Goal: Task Accomplishment & Management: Use online tool/utility

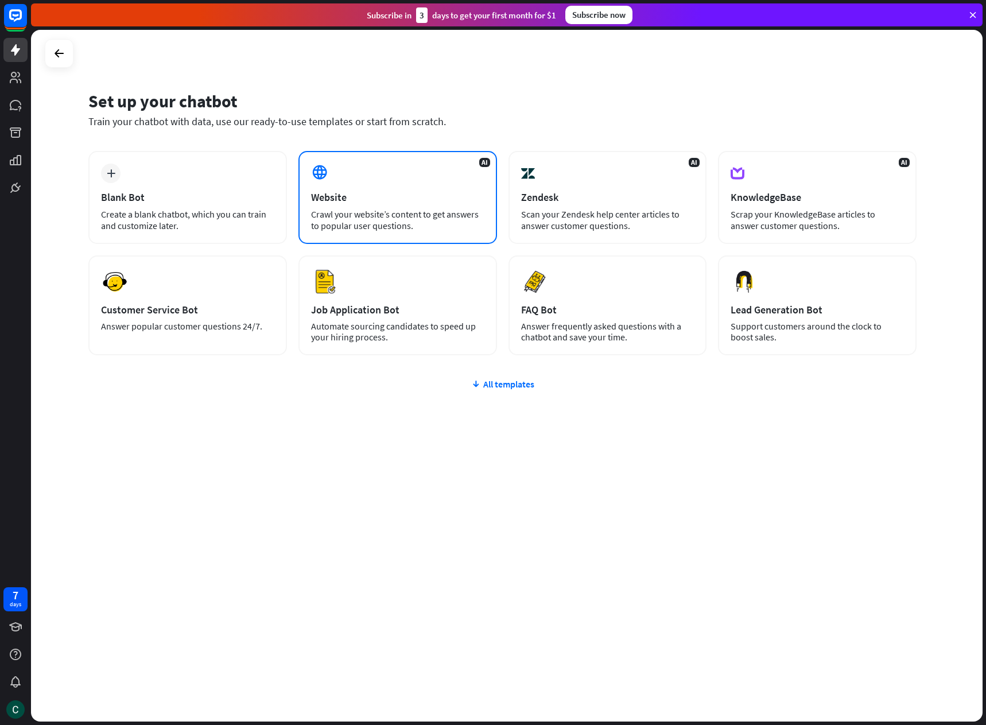
click at [417, 211] on div "Crawl your website’s content to get answers to popular user questions." at bounding box center [397, 219] width 173 height 23
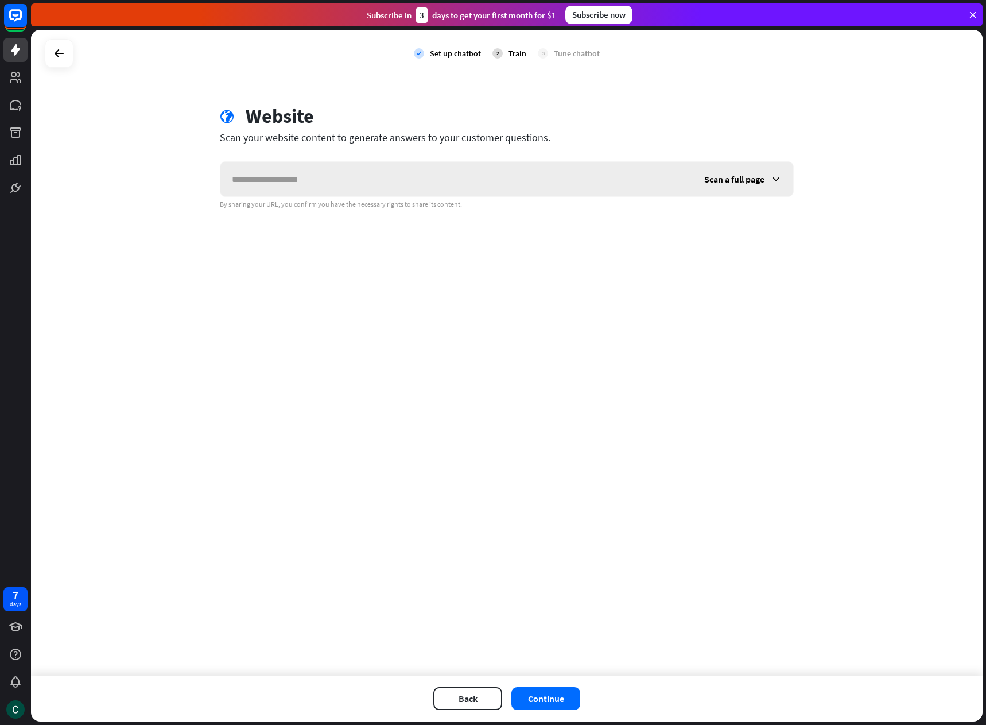
click at [372, 184] on input "text" at bounding box center [456, 179] width 472 height 34
type input "**********"
click at [737, 184] on span "Scan a full page" at bounding box center [734, 178] width 60 height 11
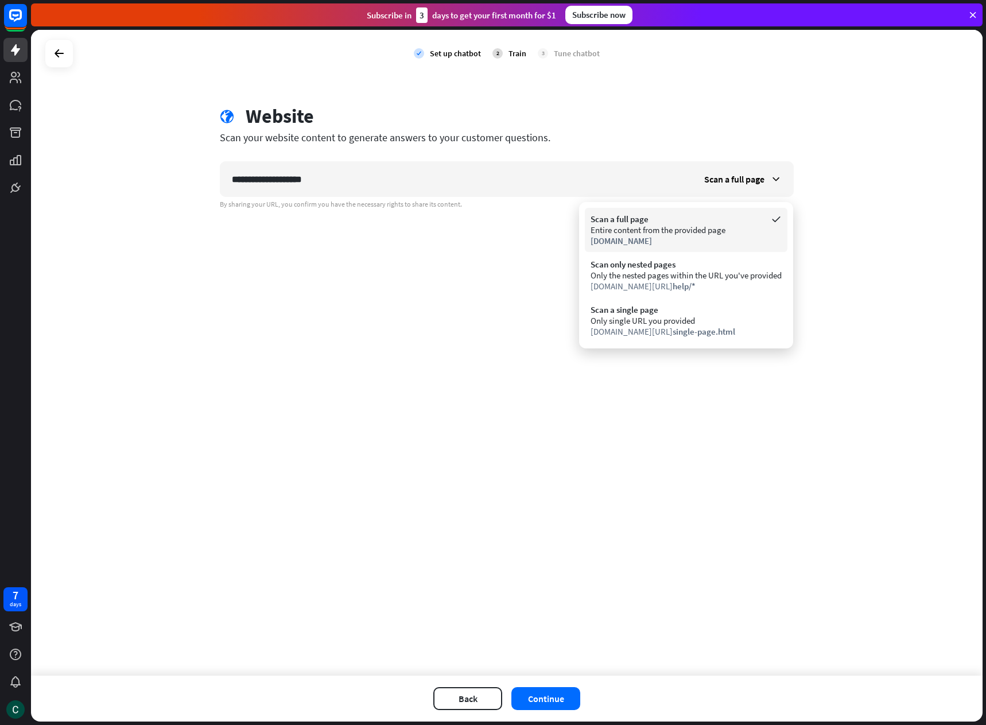
click at [719, 220] on div "Scan a full page" at bounding box center [685, 218] width 191 height 11
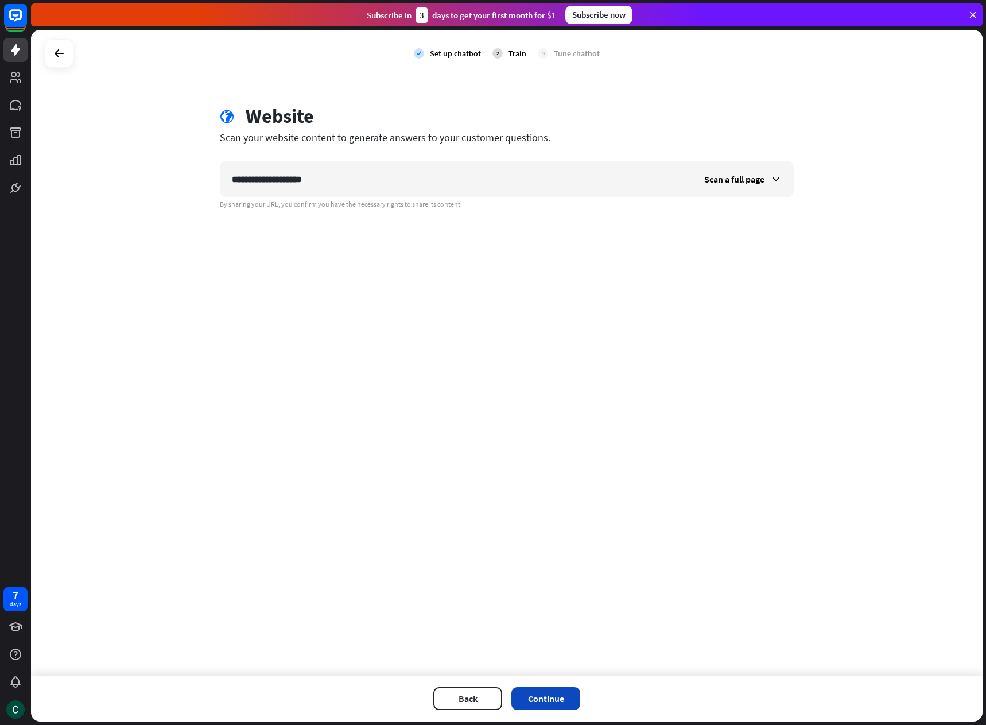
click at [536, 695] on button "Continue" at bounding box center [545, 698] width 69 height 23
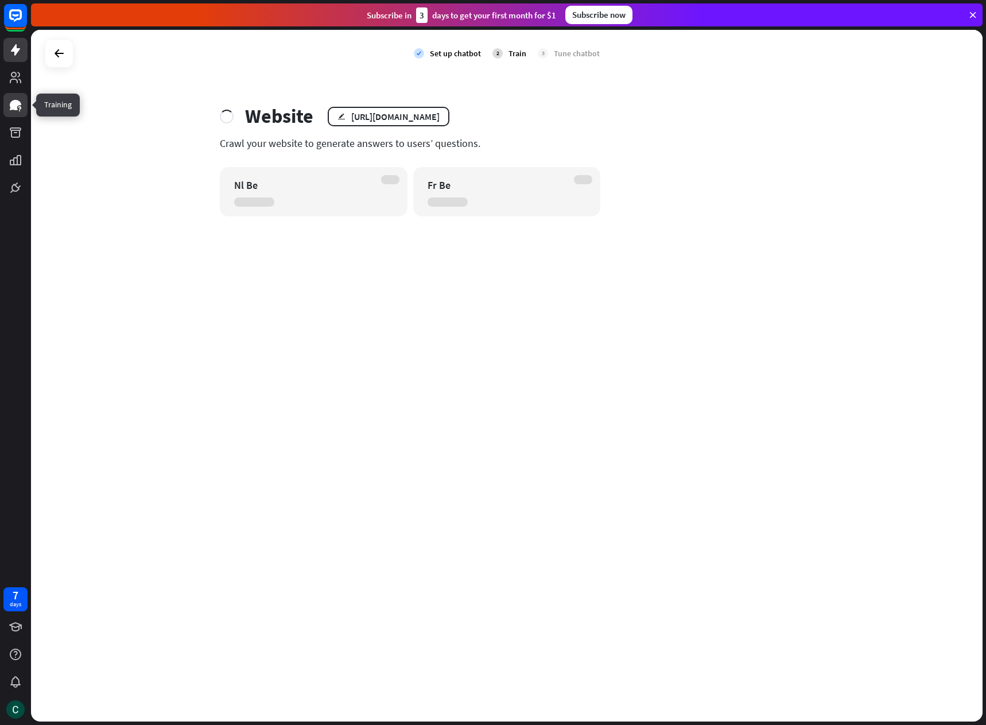
click at [13, 106] on icon at bounding box center [15, 105] width 11 height 10
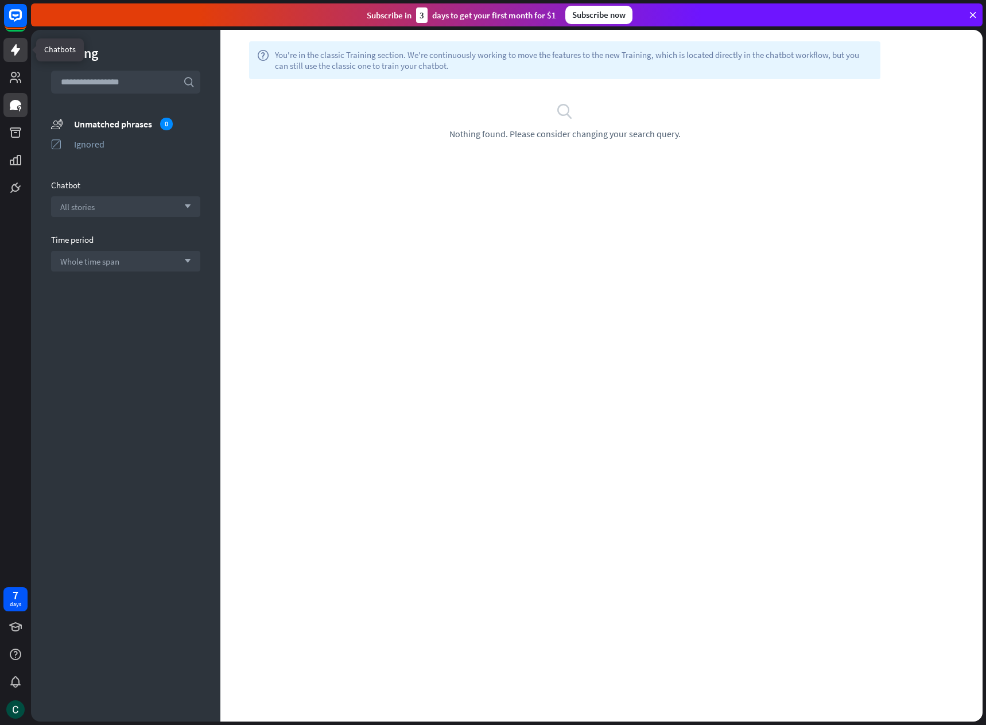
click at [14, 44] on icon at bounding box center [16, 50] width 14 height 14
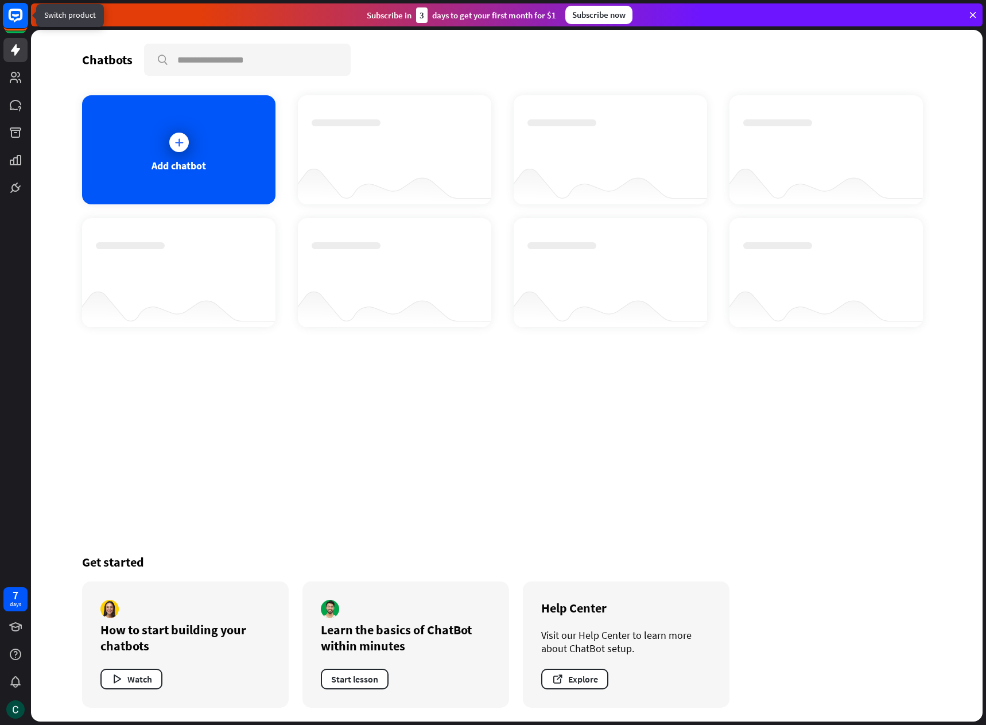
click at [9, 15] on icon at bounding box center [16, 16] width 14 height 14
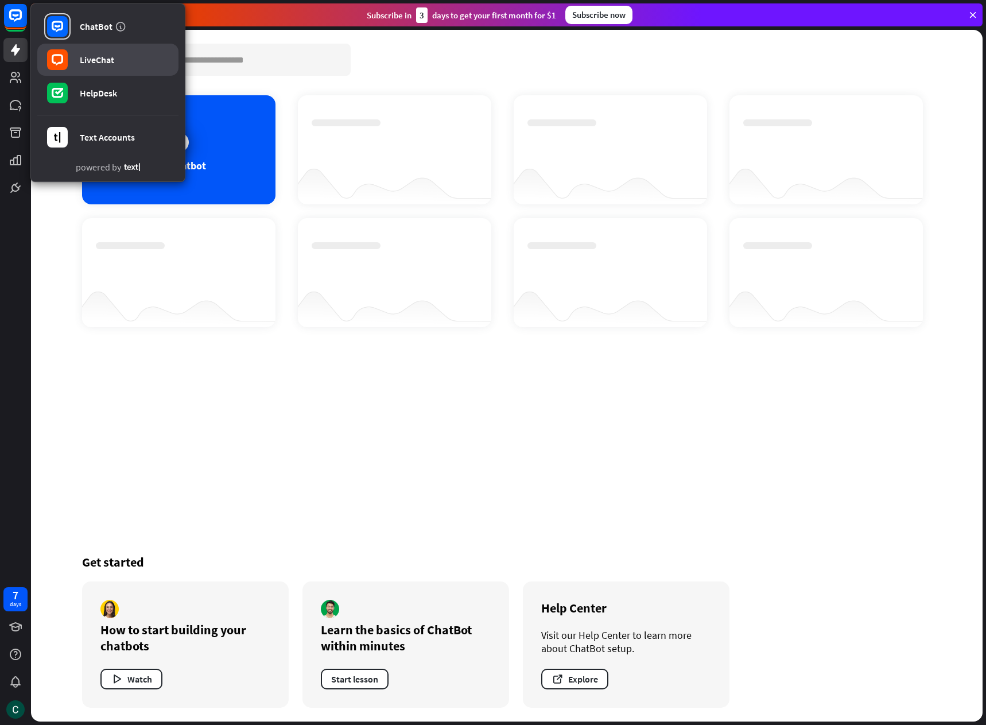
click at [105, 57] on div "LiveChat" at bounding box center [97, 59] width 34 height 11
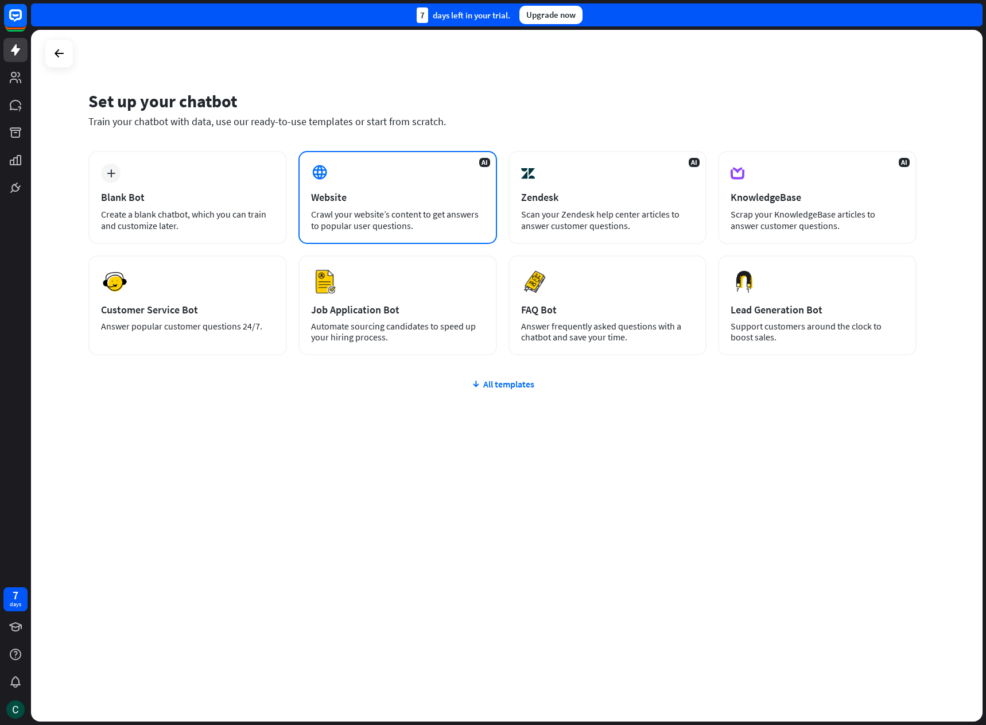
click at [380, 231] on div "AI Website Crawl your website’s content to get answers to popular user question…" at bounding box center [397, 197] width 199 height 93
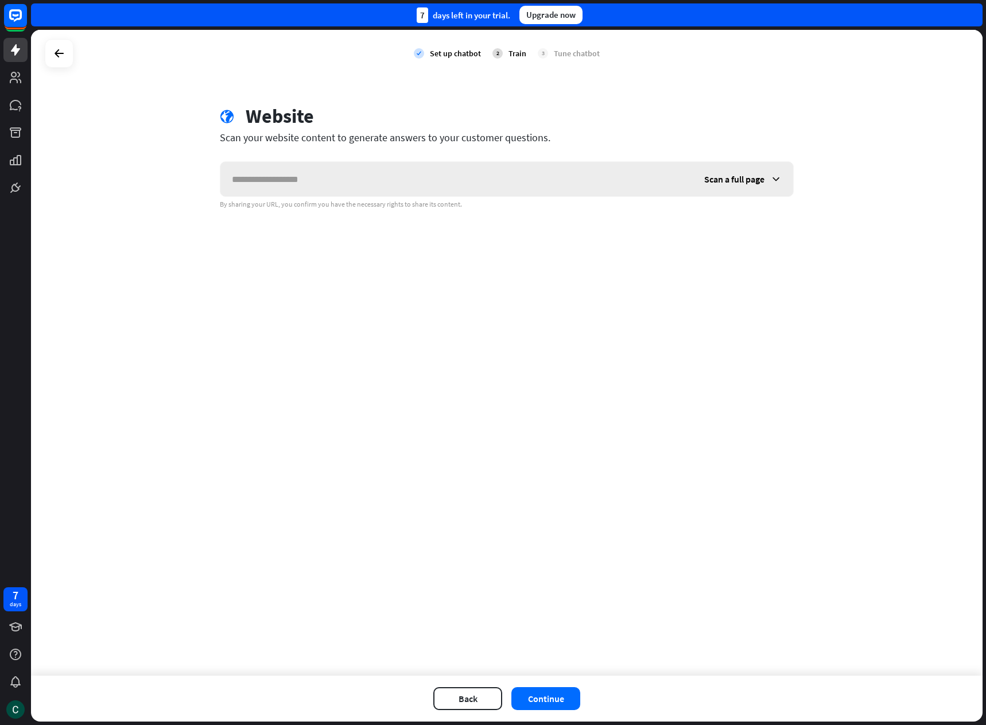
click at [267, 173] on input "text" at bounding box center [456, 179] width 472 height 34
type input "**********"
click at [560, 697] on button "Continue" at bounding box center [545, 698] width 69 height 23
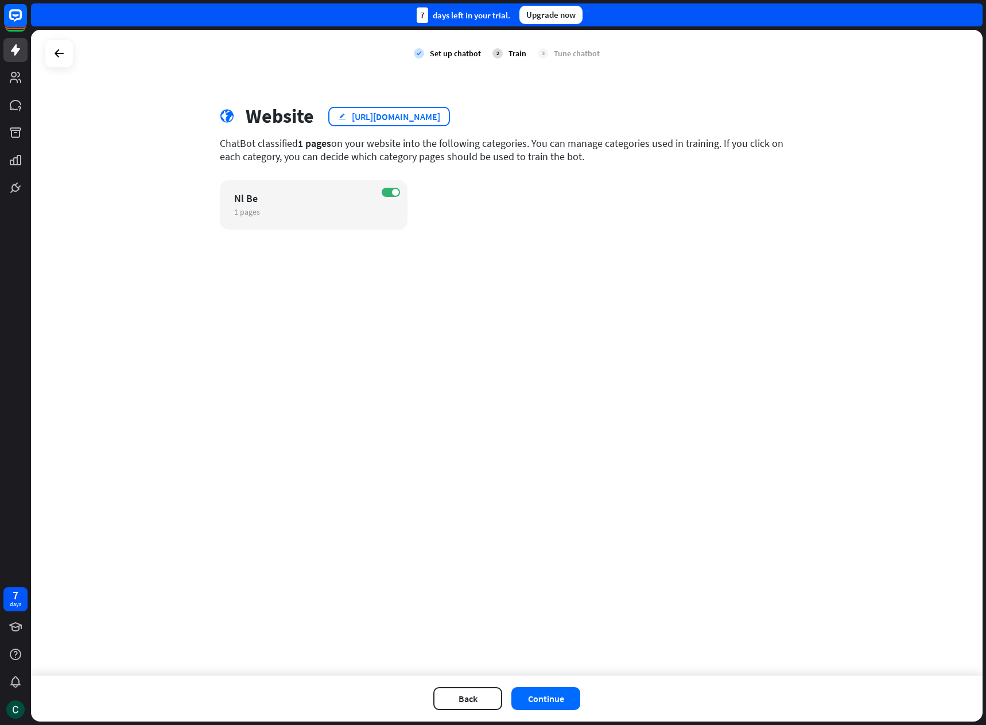
click at [337, 117] on div "edit [URL][DOMAIN_NAME]" at bounding box center [389, 117] width 122 height 20
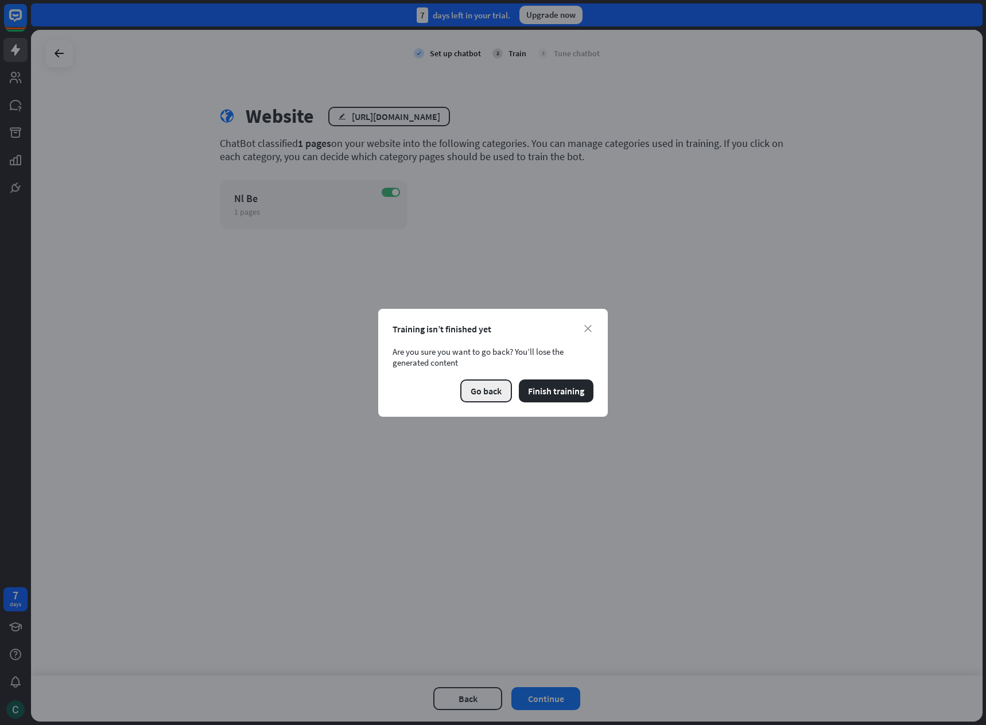
click at [488, 397] on button "Go back" at bounding box center [486, 390] width 52 height 23
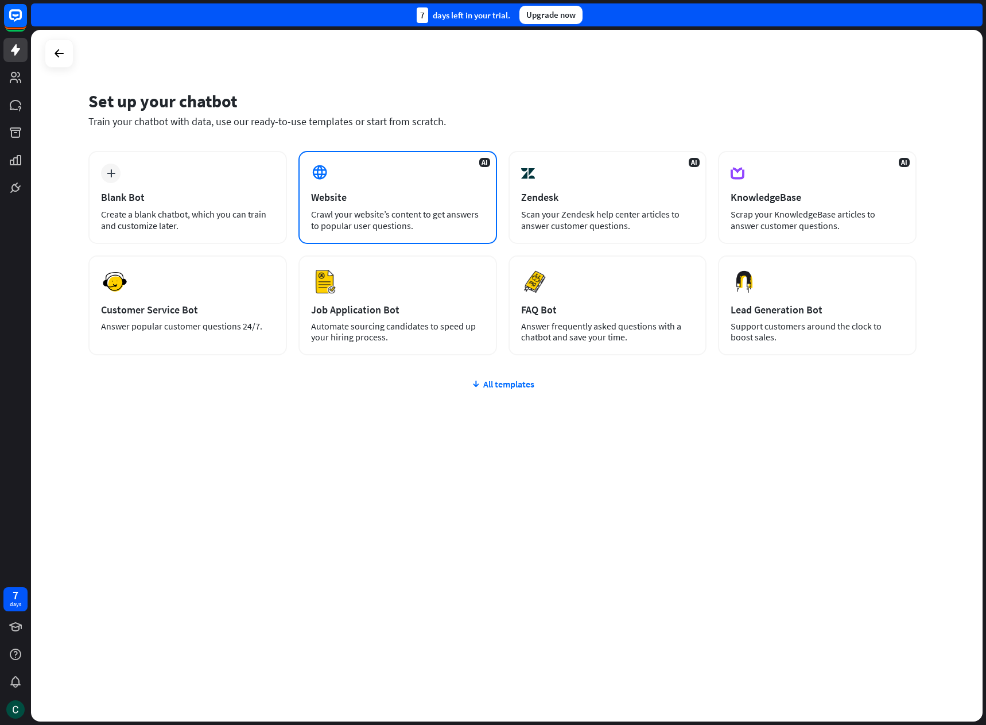
click at [353, 189] on div "AI Website Crawl your website’s content to get answers to popular user question…" at bounding box center [397, 197] width 199 height 93
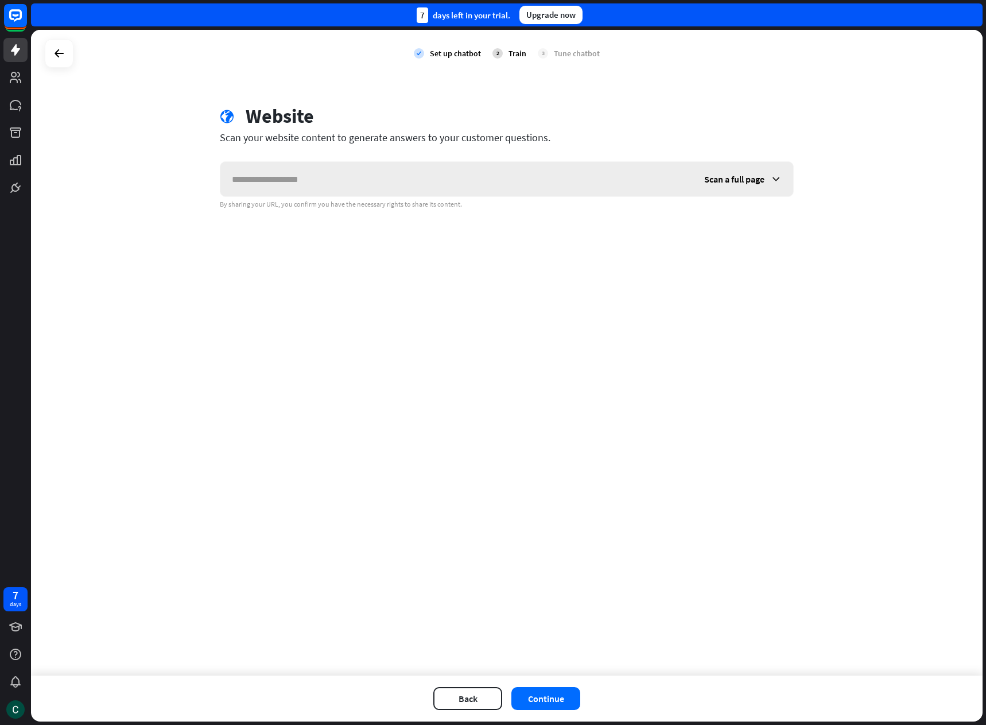
click at [329, 184] on input "text" at bounding box center [456, 179] width 472 height 34
type input "**********"
click at [544, 701] on button "Continue" at bounding box center [545, 698] width 69 height 23
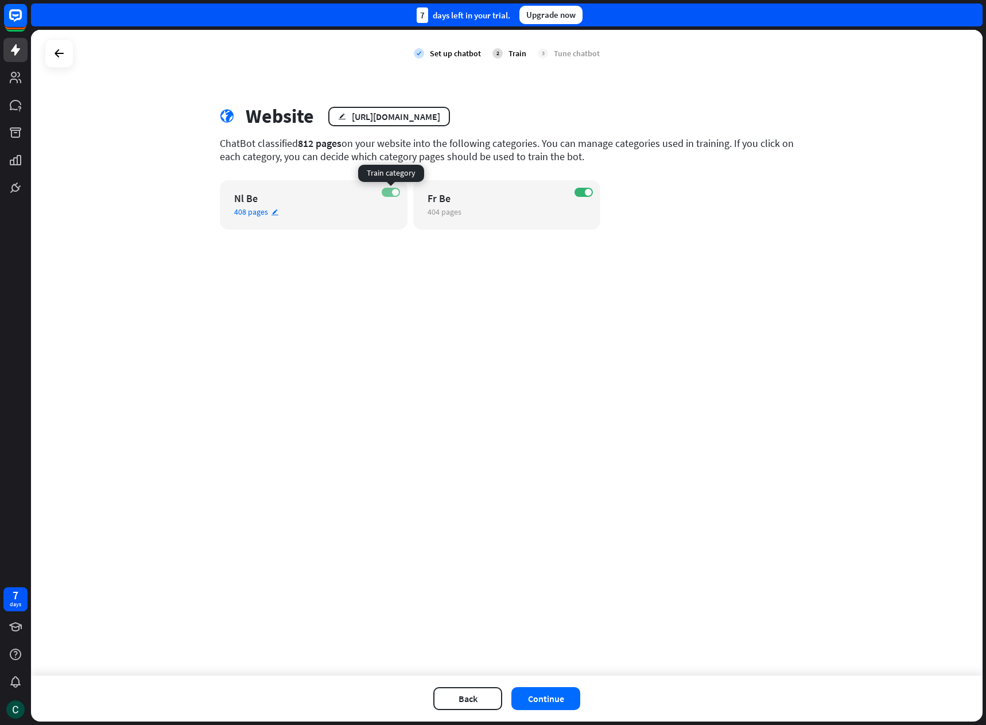
click at [392, 192] on span at bounding box center [395, 192] width 7 height 7
click at [388, 192] on span at bounding box center [386, 192] width 7 height 7
click at [542, 701] on button "Continue" at bounding box center [545, 698] width 69 height 23
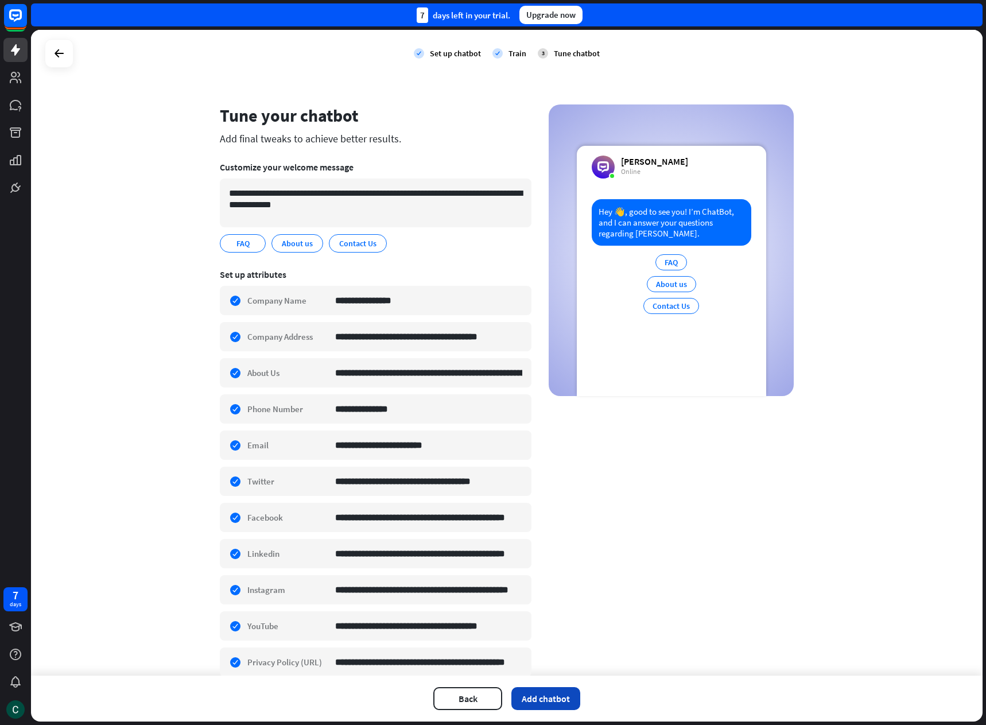
click at [546, 696] on button "Add chatbot" at bounding box center [545, 698] width 69 height 23
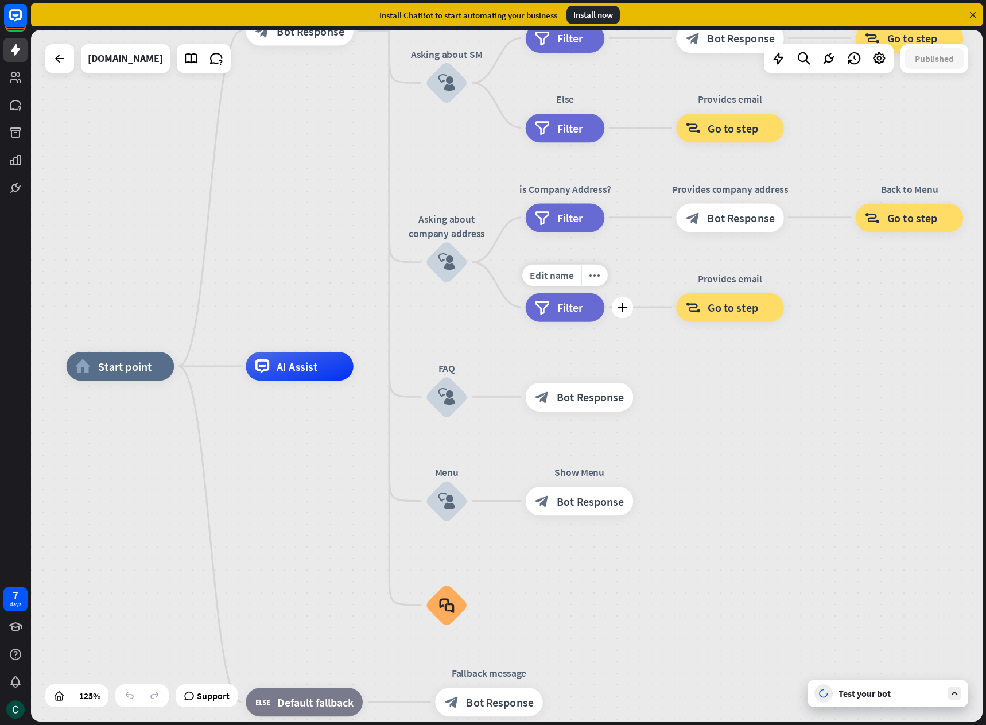
click at [562, 305] on span "Filter" at bounding box center [570, 307] width 26 height 14
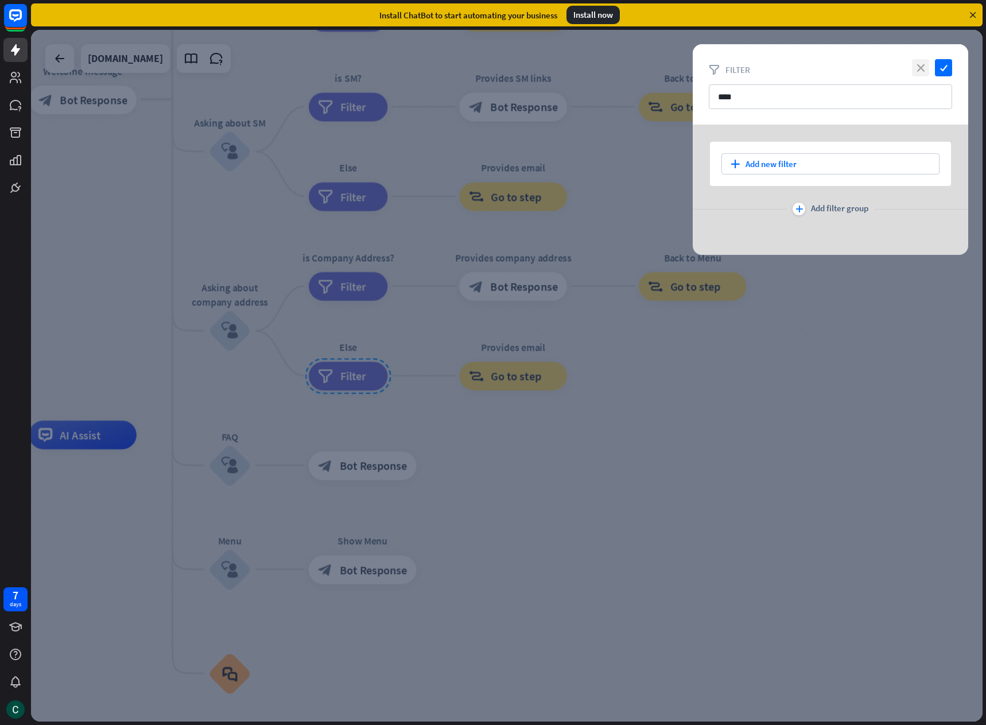
click at [919, 68] on icon "close" at bounding box center [920, 67] width 17 height 17
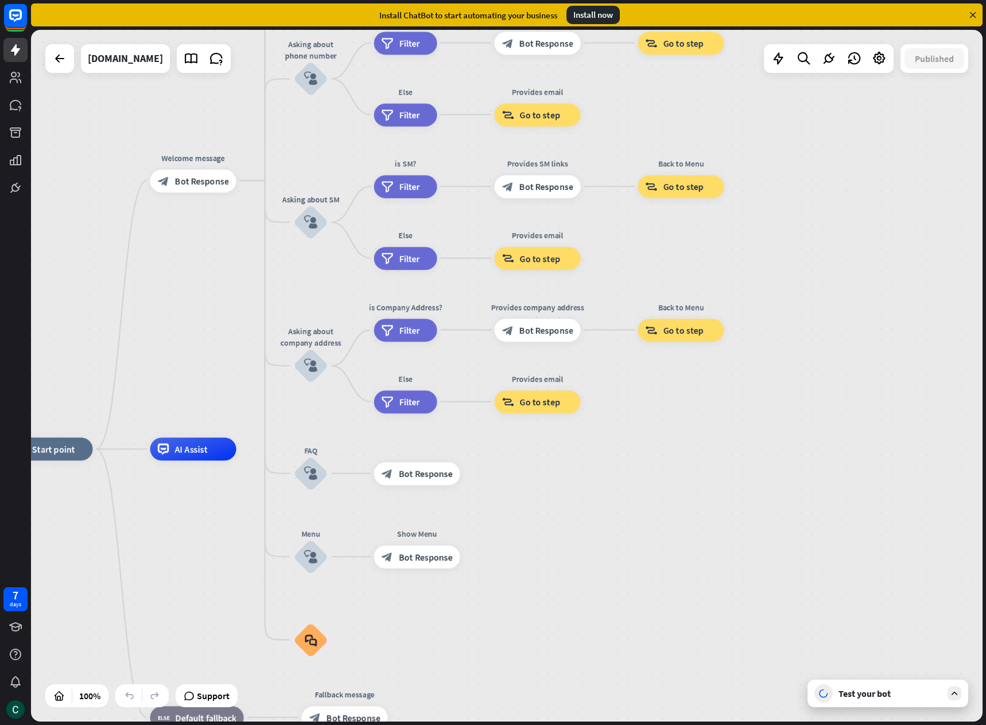
click at [861, 695] on div "Test your bot" at bounding box center [889, 692] width 103 height 11
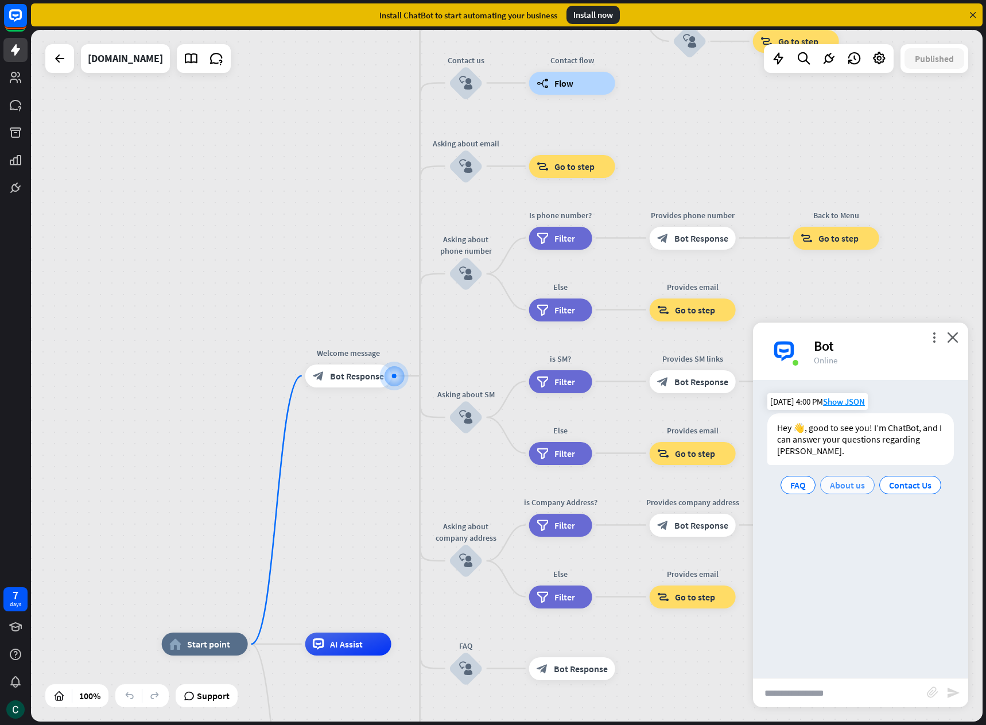
click at [847, 481] on span "About us" at bounding box center [847, 484] width 35 height 11
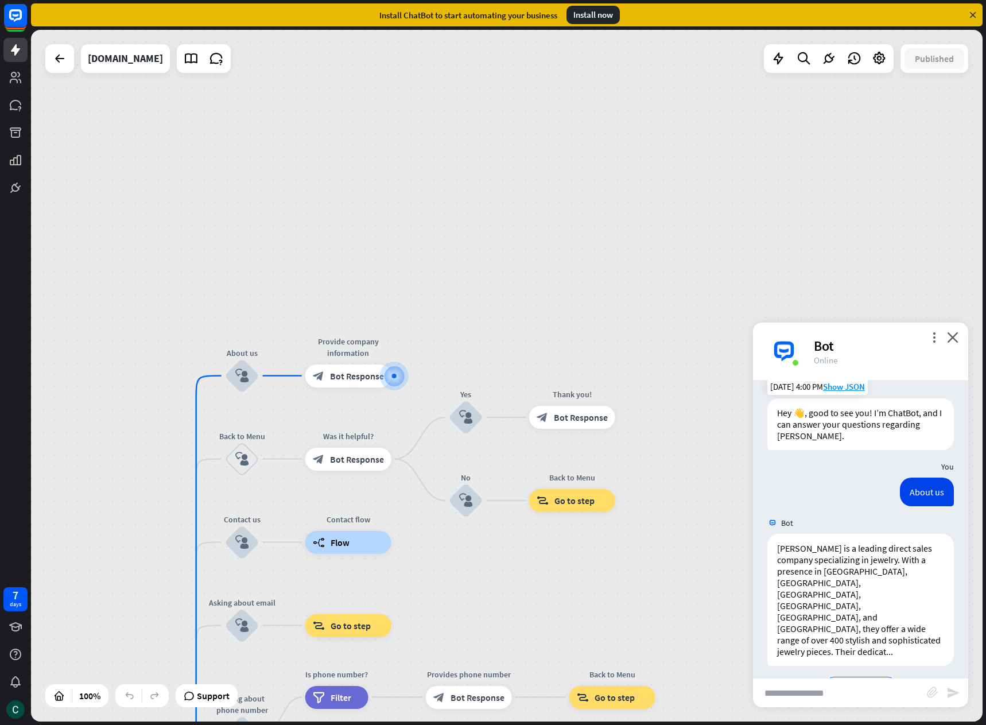
scroll to position [17, 0]
click at [854, 678] on span "Back to Menu" at bounding box center [860, 683] width 53 height 11
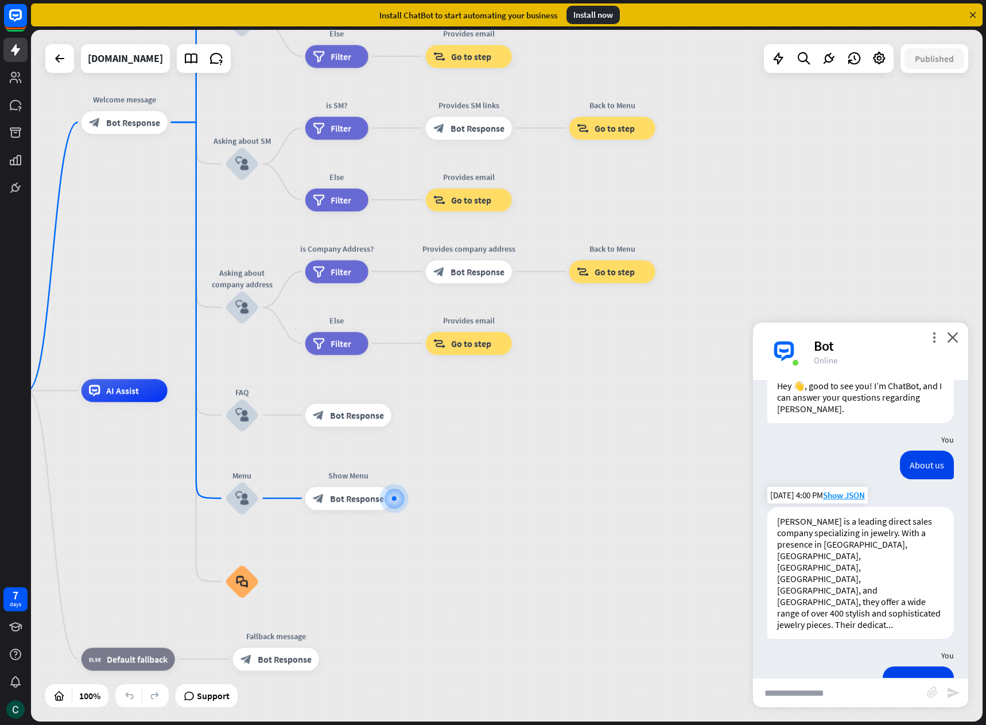
scroll to position [98, 0]
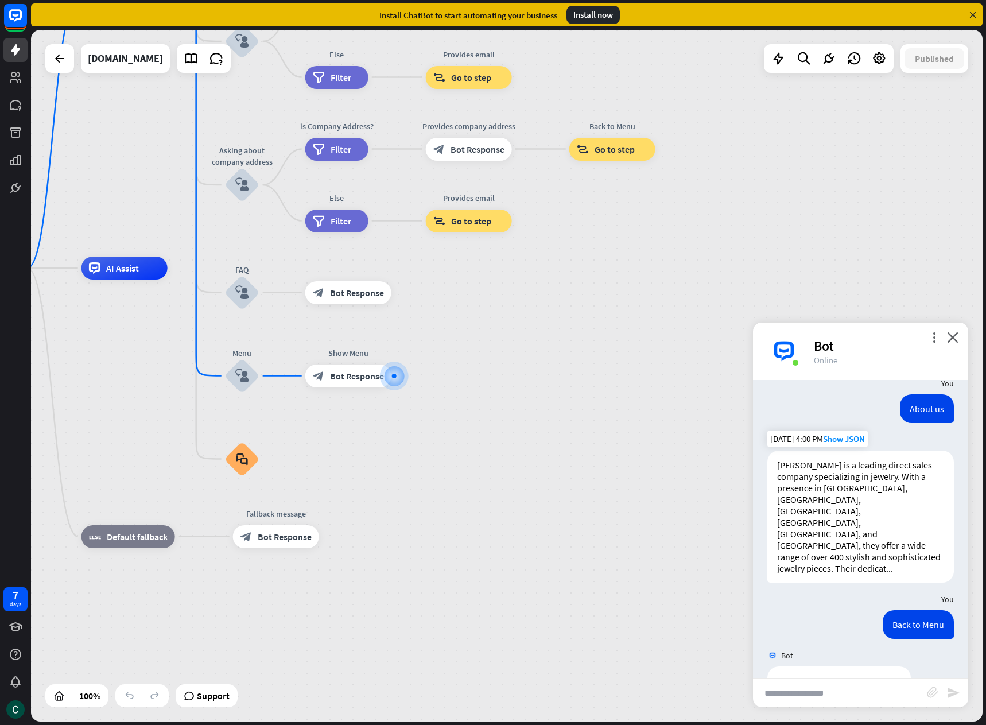
click at [794, 697] on input "text" at bounding box center [840, 692] width 174 height 29
type input "**********"
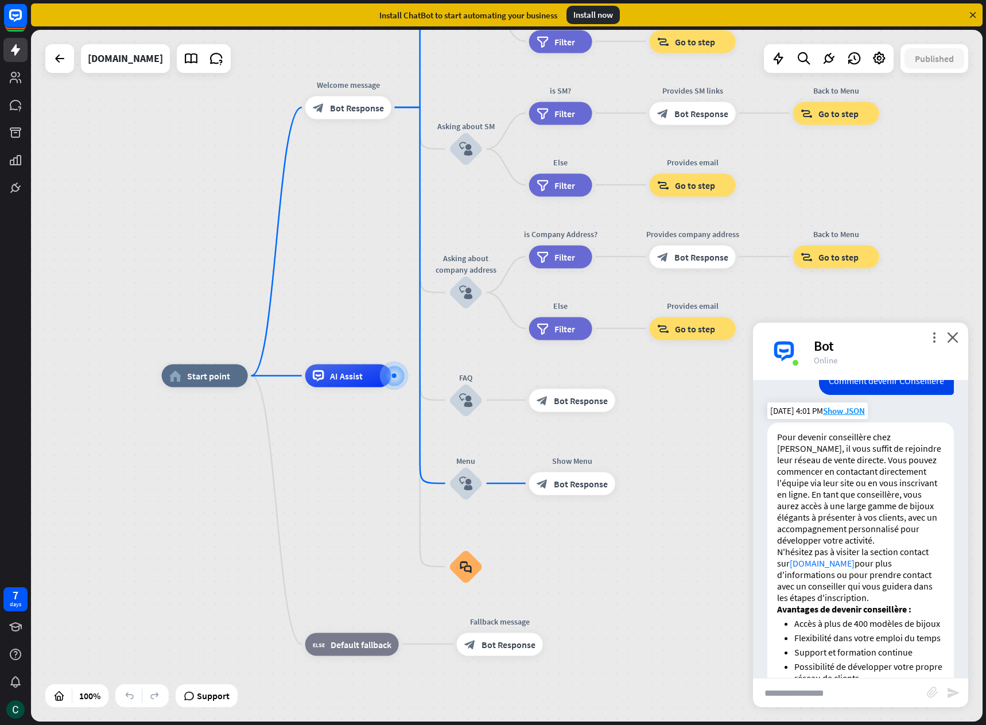
scroll to position [512, 0]
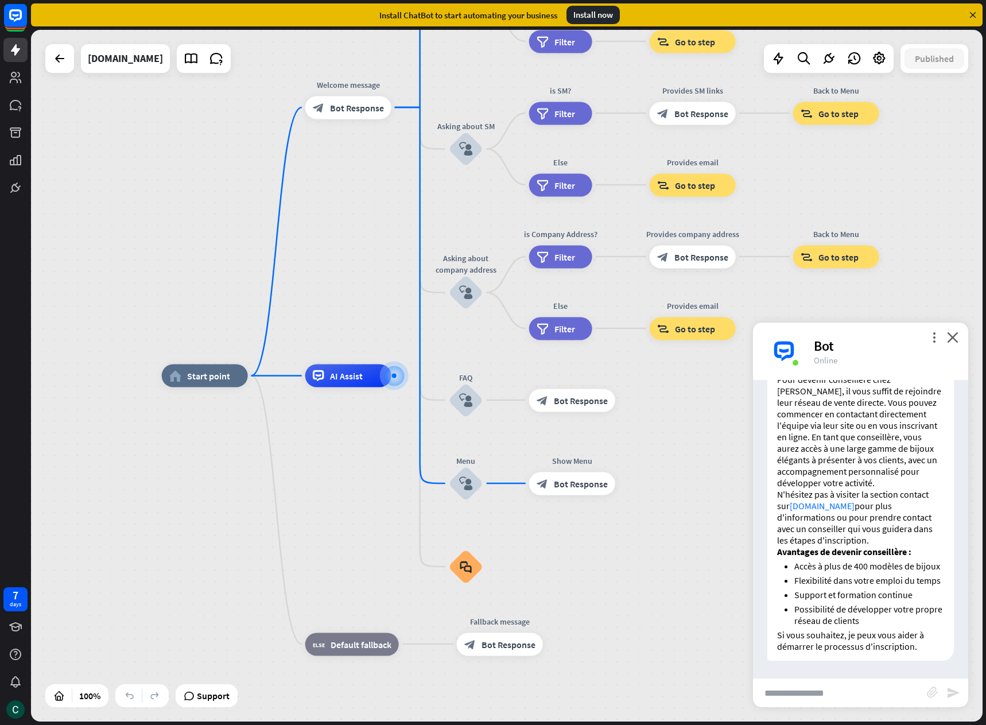
click at [817, 688] on input "text" at bounding box center [840, 692] width 174 height 29
type input "**********"
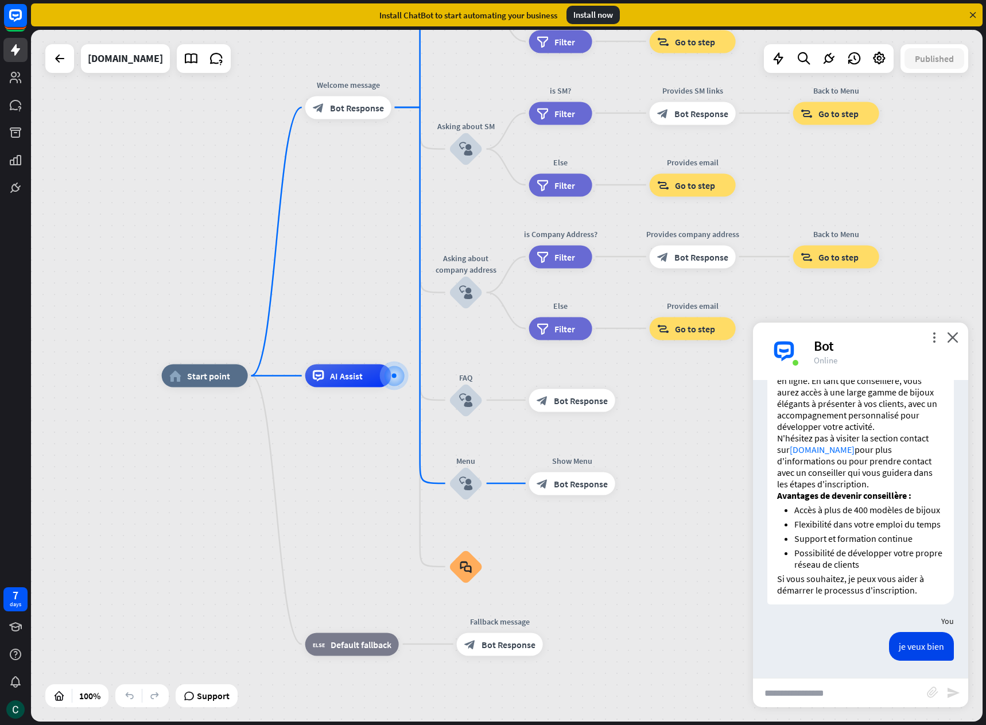
scroll to position [865, 0]
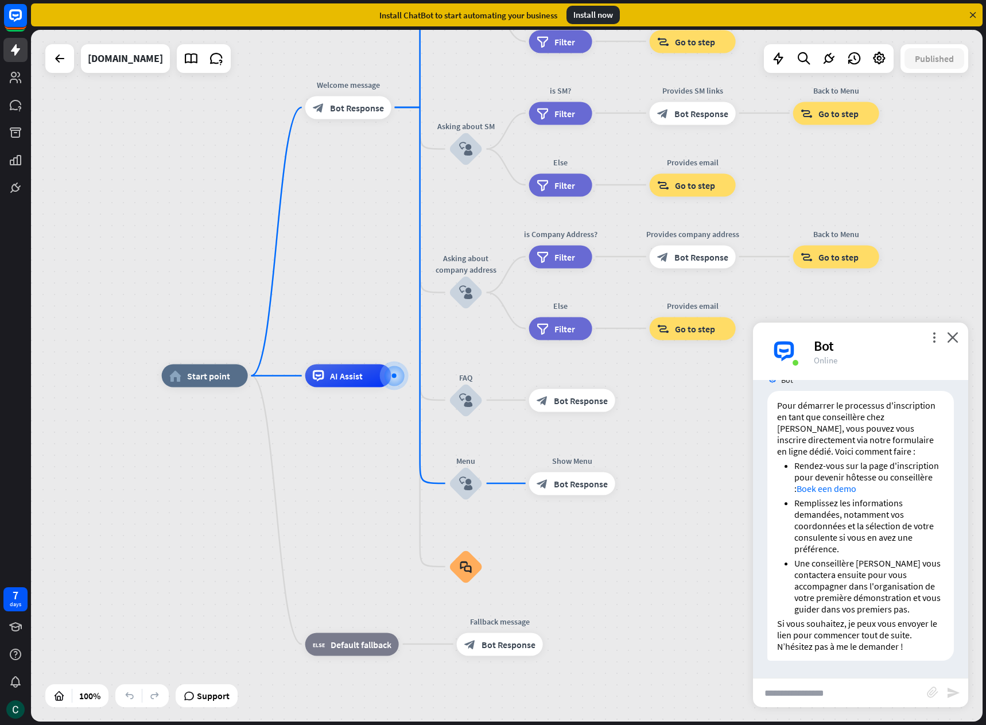
click at [847, 689] on input "text" at bounding box center [840, 692] width 174 height 29
type input "***"
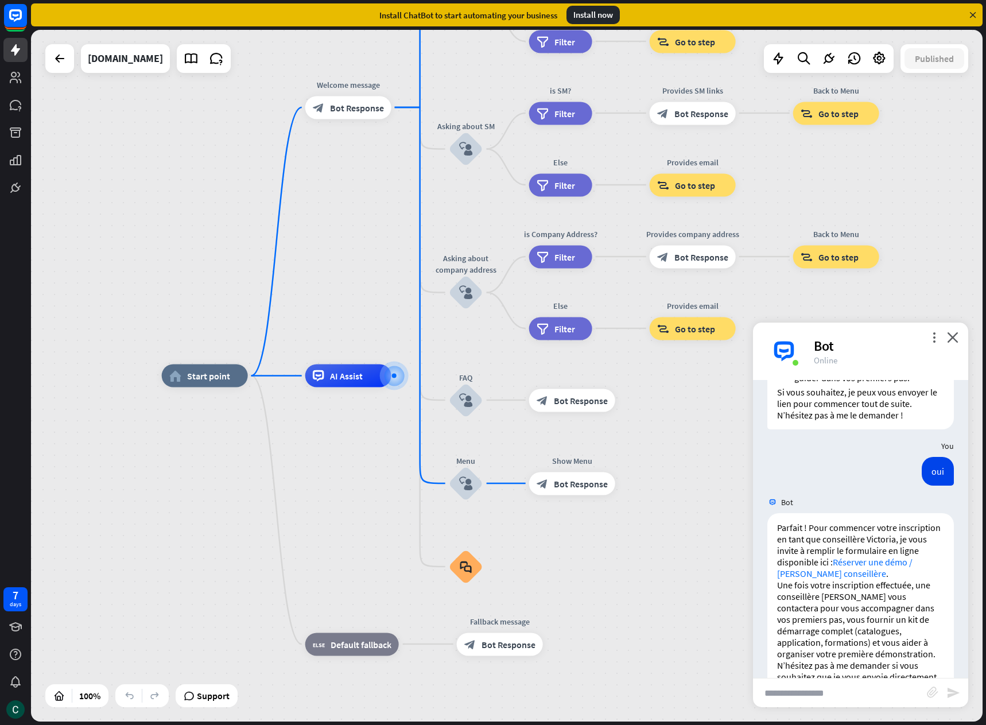
scroll to position [1150, 0]
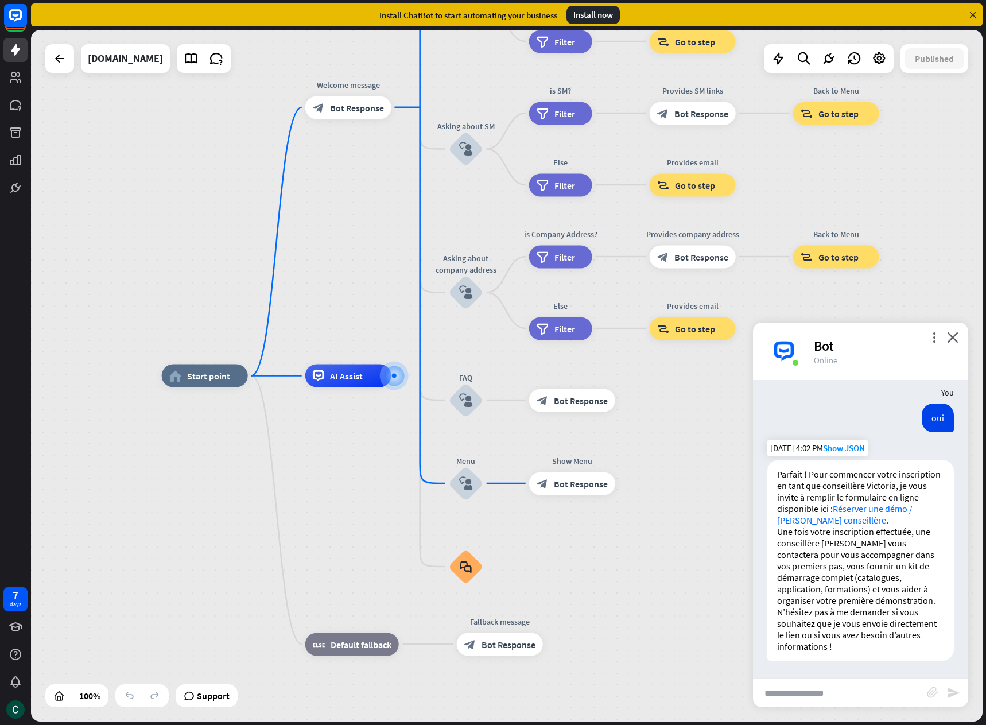
click at [877, 518] on link "Réserver une démo / [PERSON_NAME] conseillère" at bounding box center [844, 514] width 135 height 23
click at [819, 699] on input "text" at bounding box center [840, 692] width 174 height 29
type input "**********"
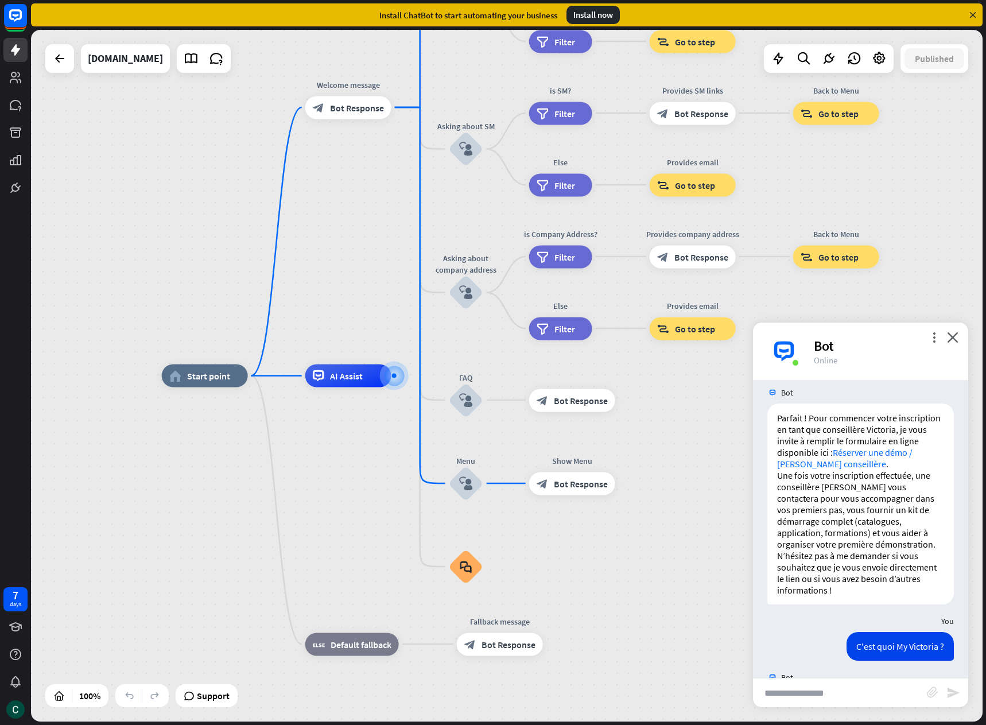
scroll to position [1498, 0]
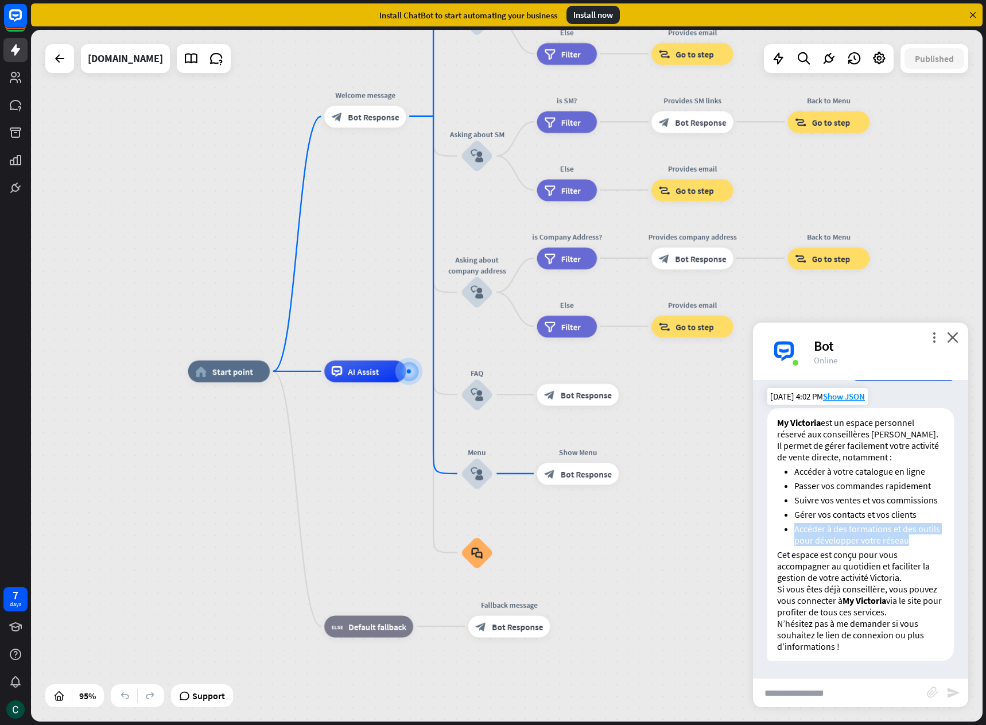
drag, startPoint x: 796, startPoint y: 531, endPoint x: 930, endPoint y: 542, distance: 134.8
click at [930, 542] on li "Accéder à des formations et des outils pour développer votre réseau" at bounding box center [869, 534] width 150 height 23
copy li "Accéder à des formations et des outils pour développer votre réseau"
click at [823, 702] on input "text" at bounding box center [840, 692] width 174 height 29
paste input "**********"
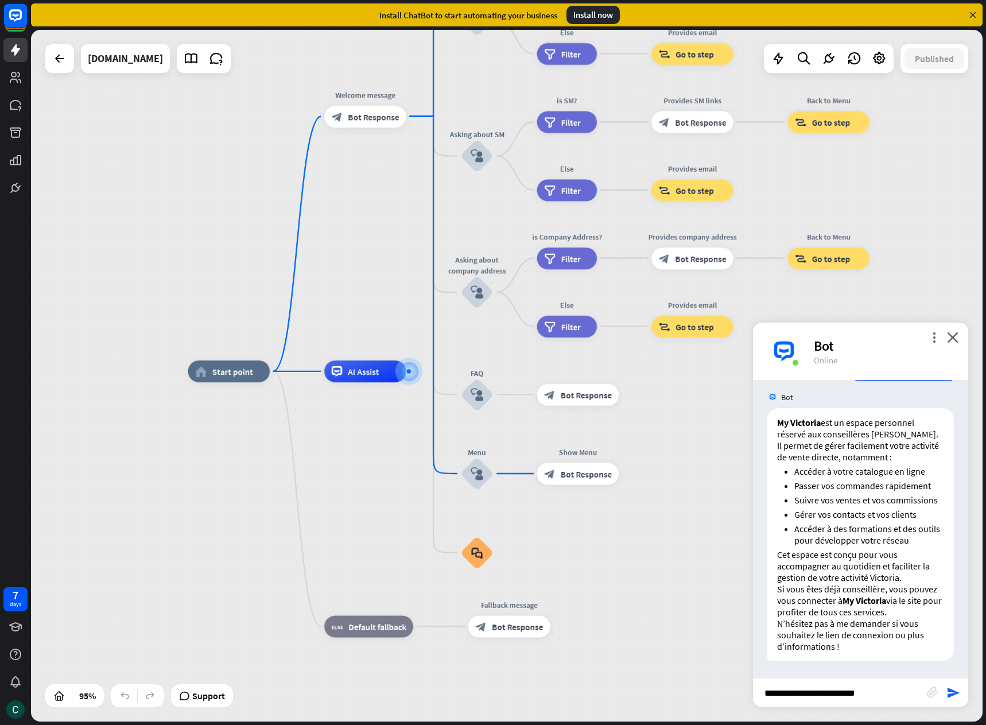
type input "**********"
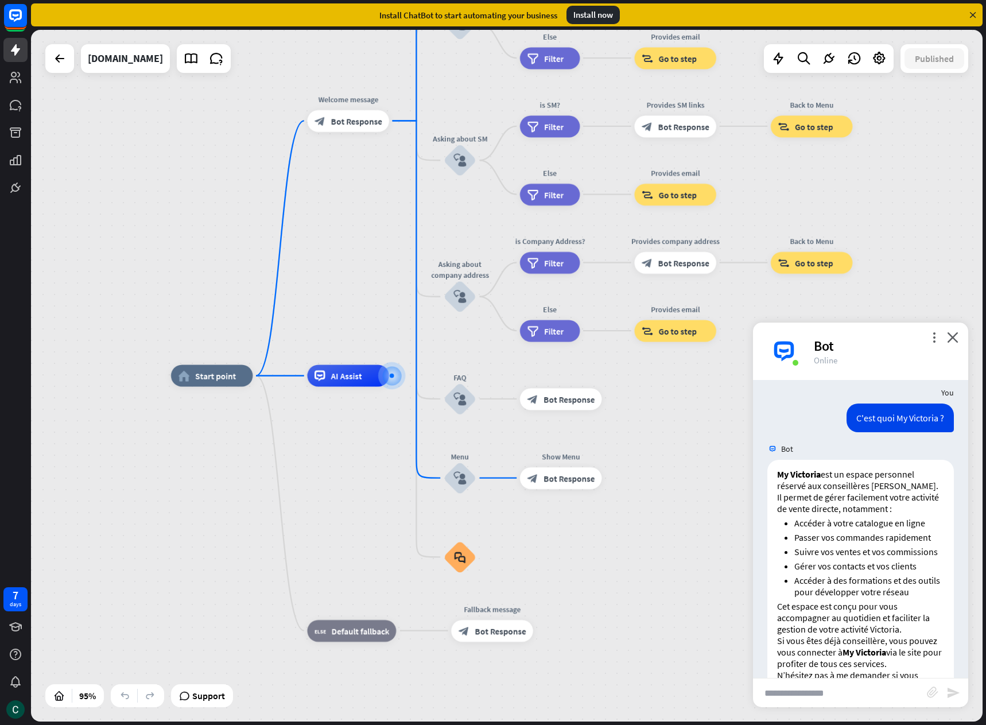
scroll to position [1188, 0]
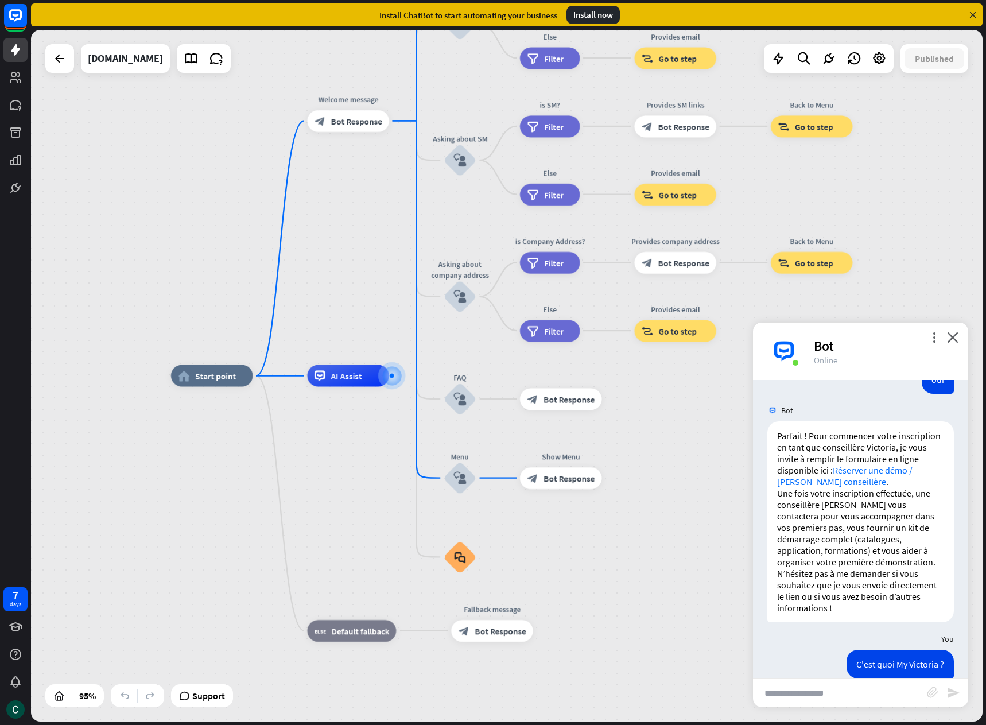
click at [837, 694] on input "text" at bounding box center [840, 692] width 174 height 29
type input "*"
type input "**********"
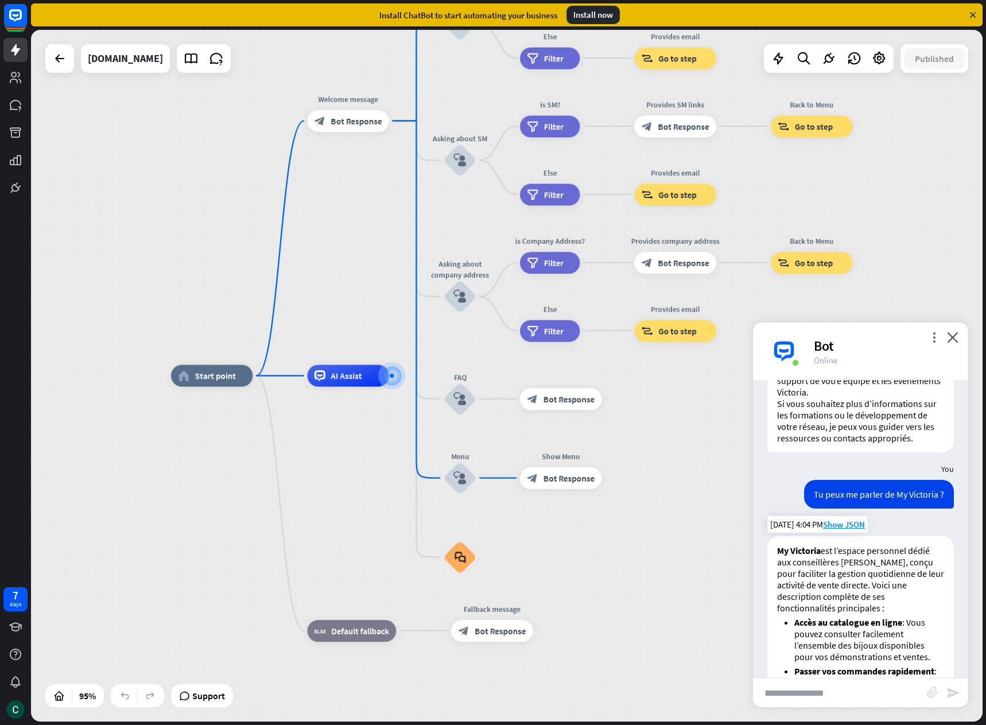
scroll to position [2061, 0]
click at [842, 531] on span "Show JSON" at bounding box center [844, 525] width 42 height 11
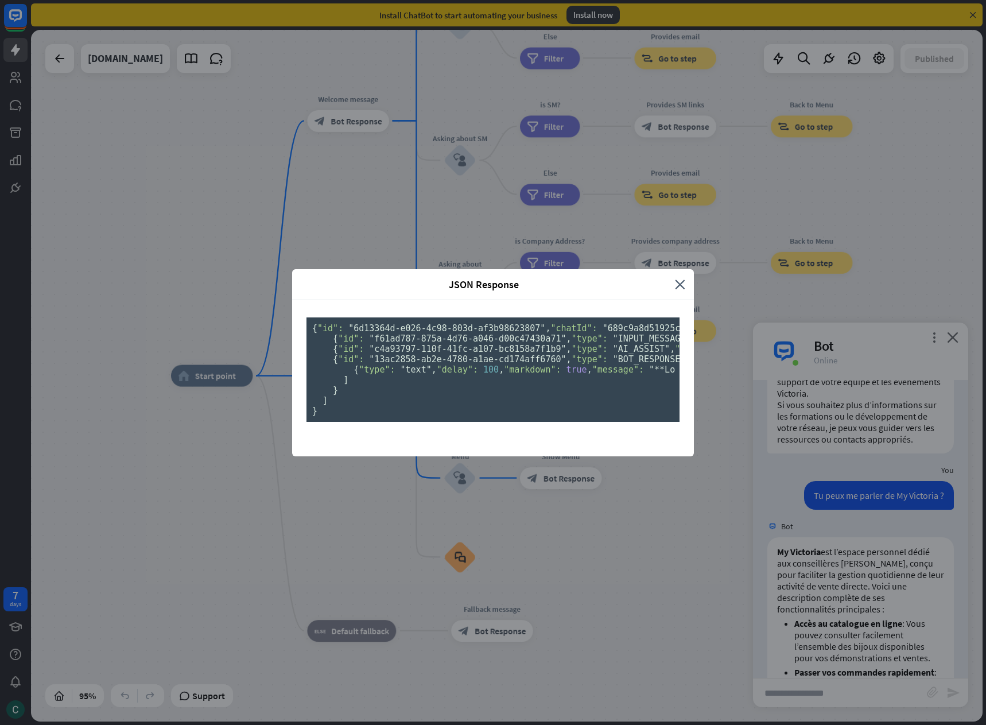
scroll to position [0, 0]
click at [680, 278] on icon "close" at bounding box center [680, 284] width 10 height 13
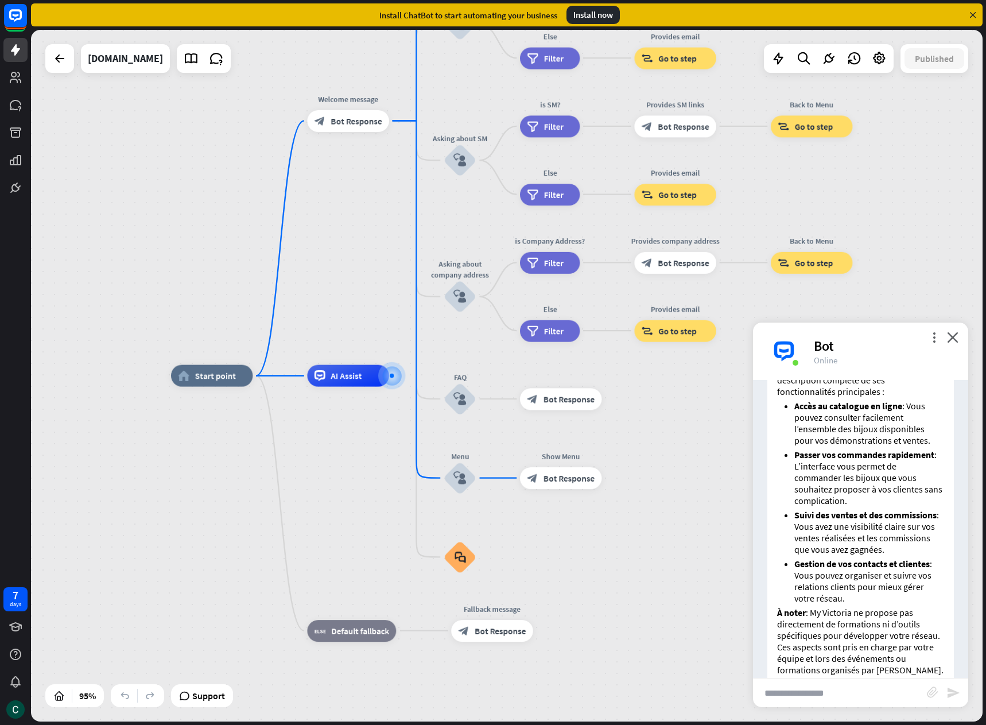
scroll to position [2463, 0]
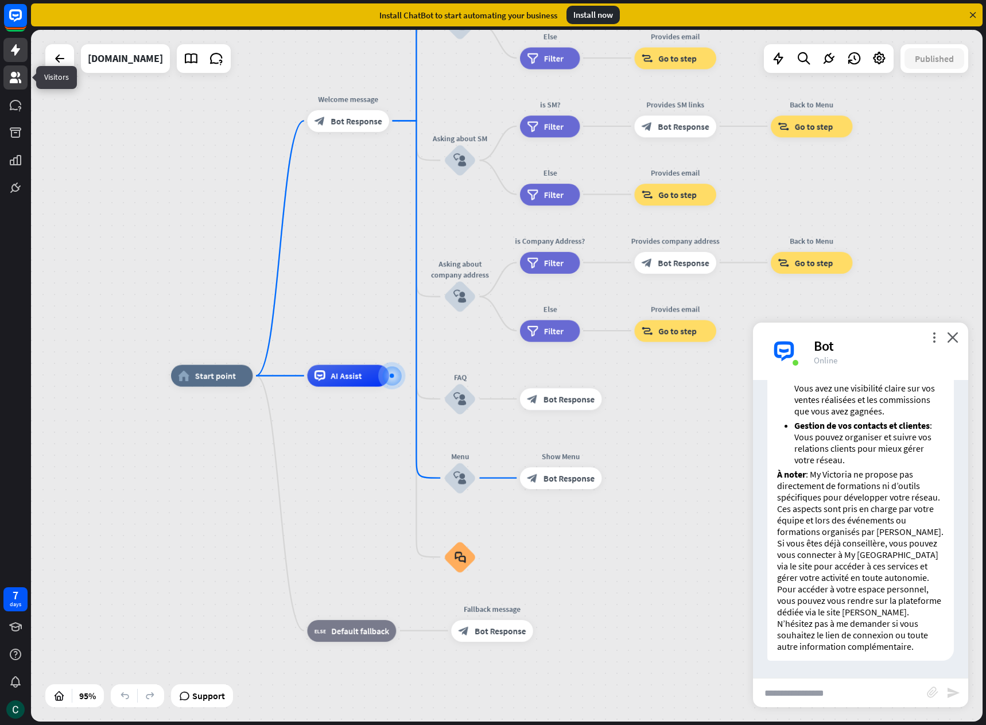
click at [11, 85] on link at bounding box center [15, 77] width 24 height 24
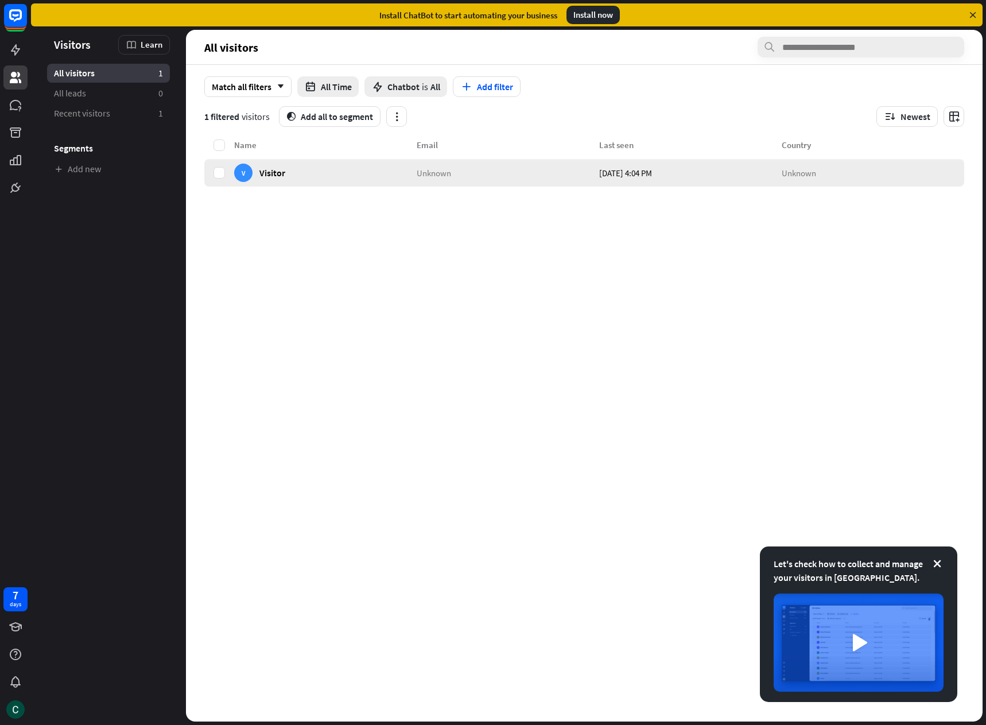
click at [286, 174] on div "V Visitor" at bounding box center [325, 173] width 182 height 28
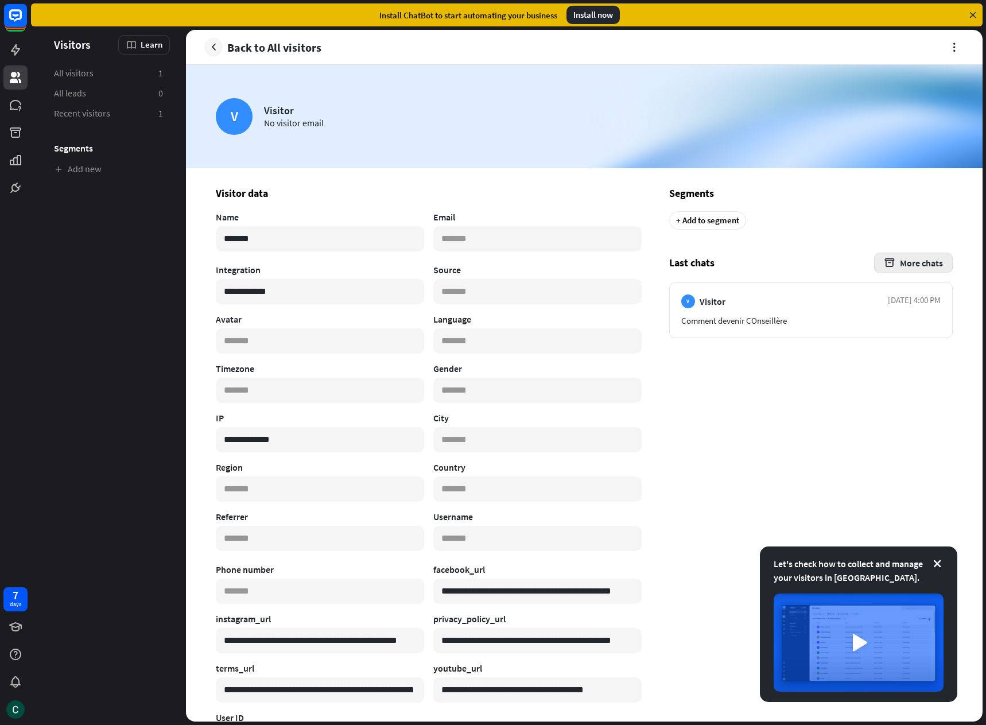
click at [904, 262] on button "More chats" at bounding box center [913, 262] width 79 height 21
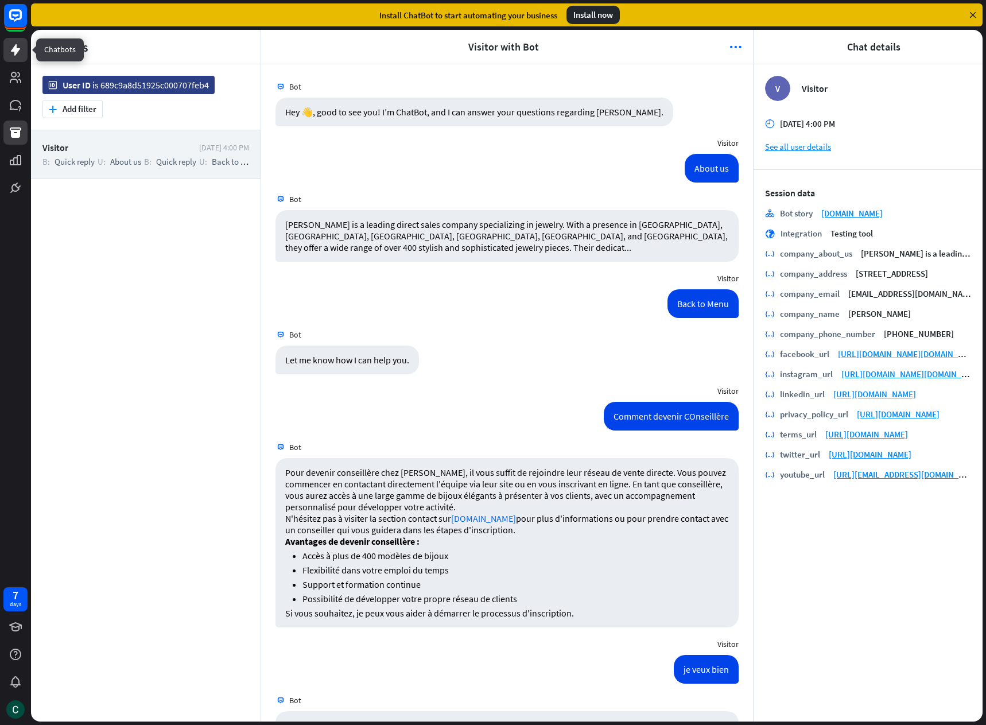
click at [17, 55] on icon at bounding box center [16, 50] width 14 height 14
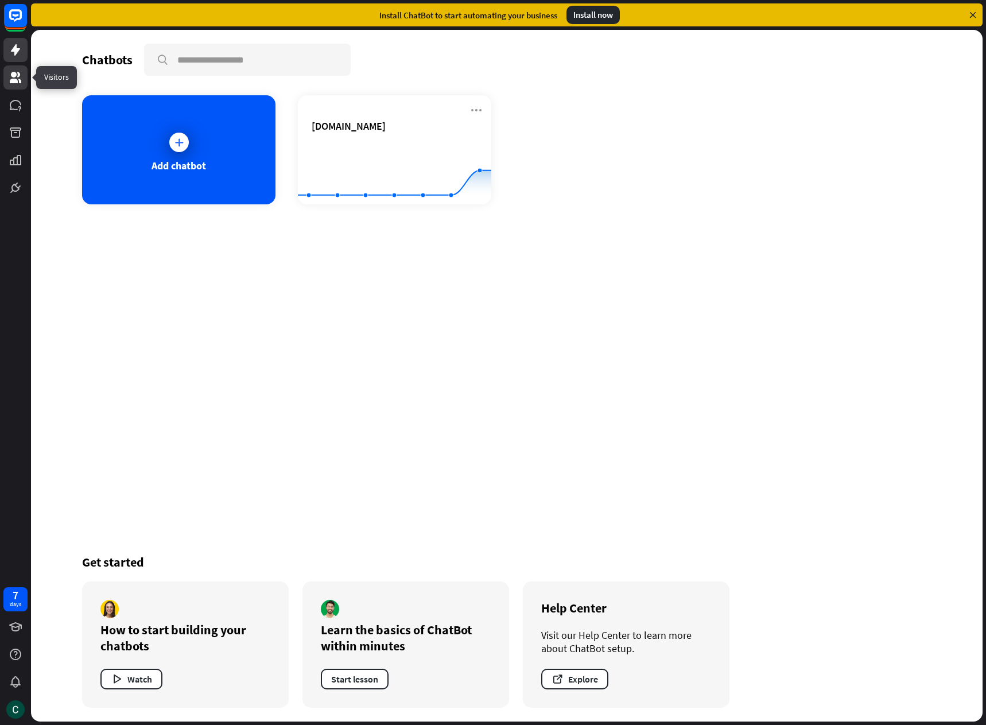
click at [12, 83] on icon at bounding box center [15, 77] width 11 height 11
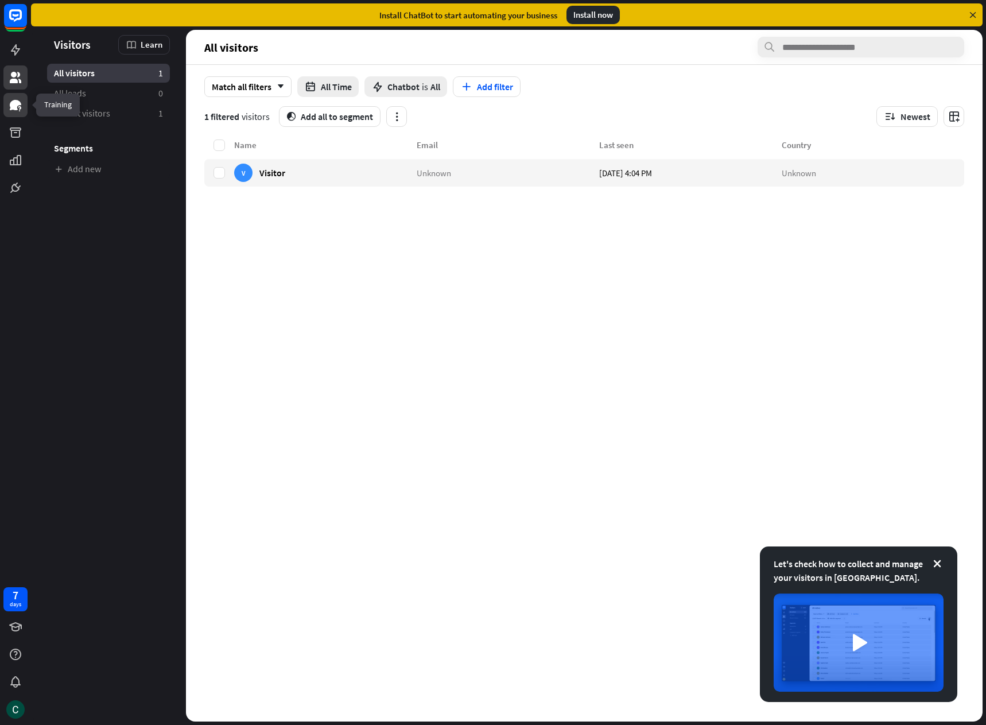
click at [10, 104] on icon at bounding box center [15, 105] width 11 height 10
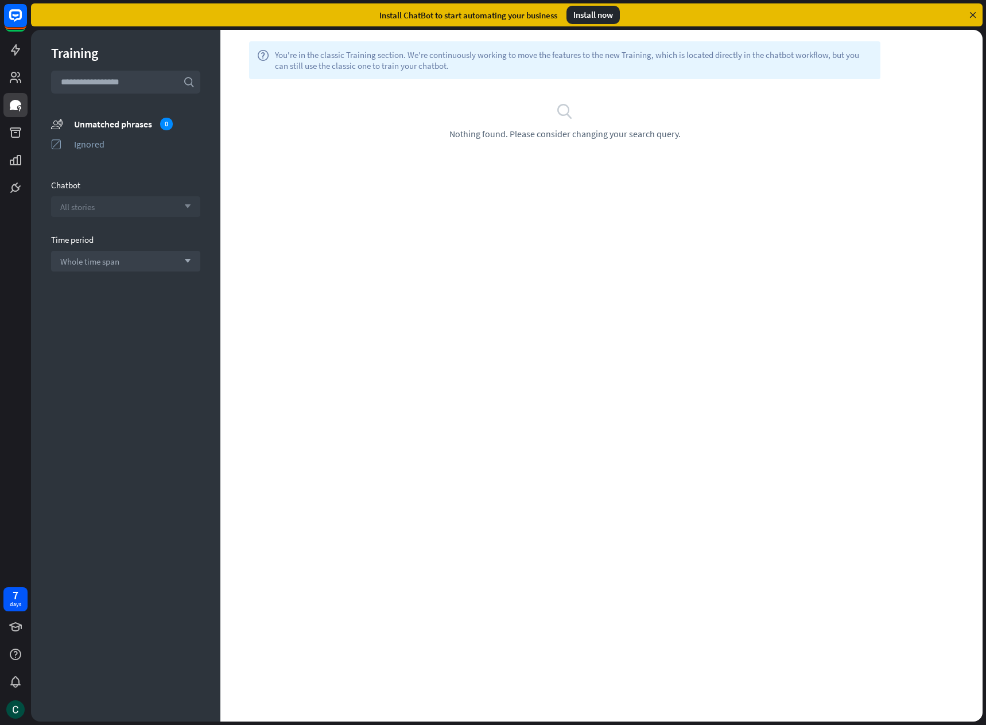
click at [139, 209] on div "All stories arrow_down" at bounding box center [125, 206] width 149 height 21
click at [126, 239] on span "[DOMAIN_NAME]" at bounding box center [94, 236] width 61 height 11
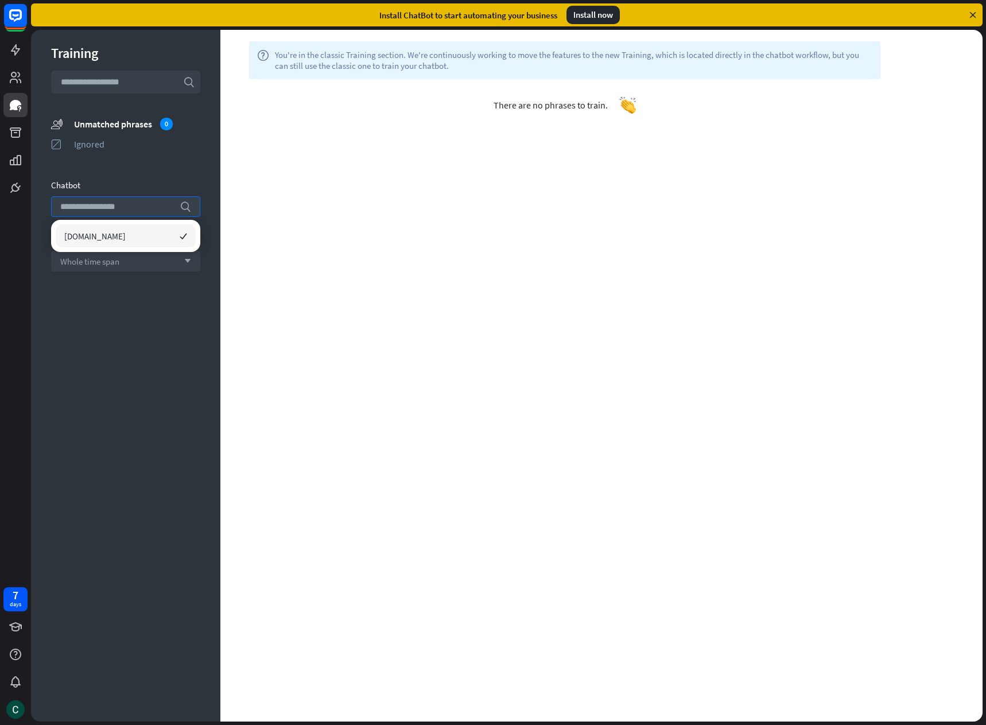
click at [112, 293] on div "Training search unmatched_phrases Unmatched phrases 0 ignored Ignored Chatbot s…" at bounding box center [125, 375] width 189 height 691
click at [112, 265] on span "Whole time span" at bounding box center [89, 261] width 59 height 11
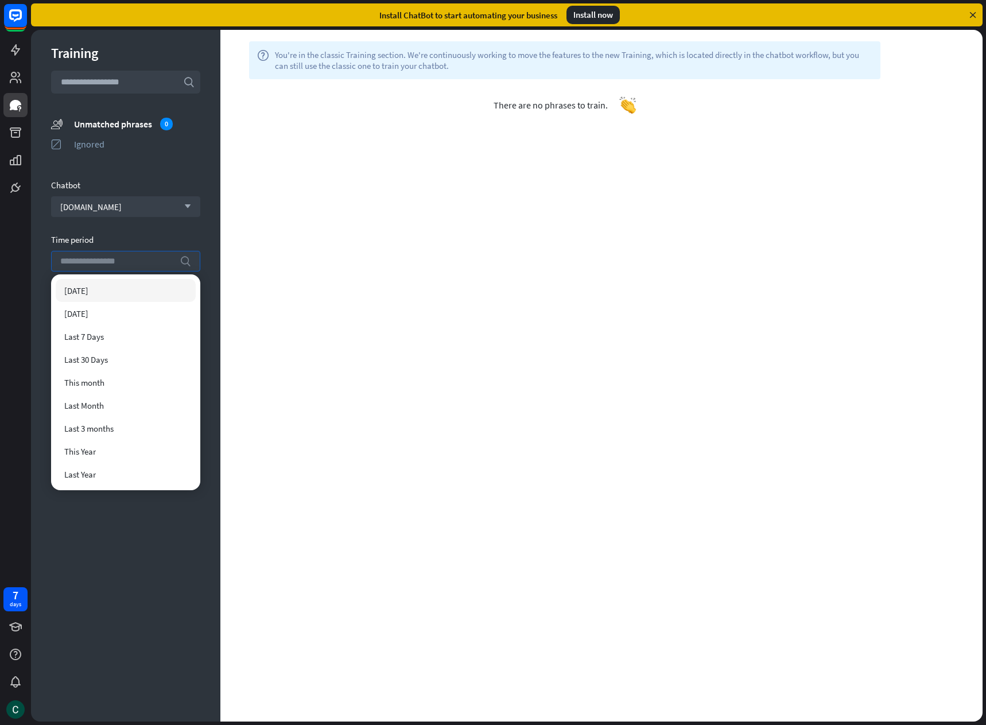
click at [106, 293] on div "[DATE]" at bounding box center [126, 290] width 140 height 23
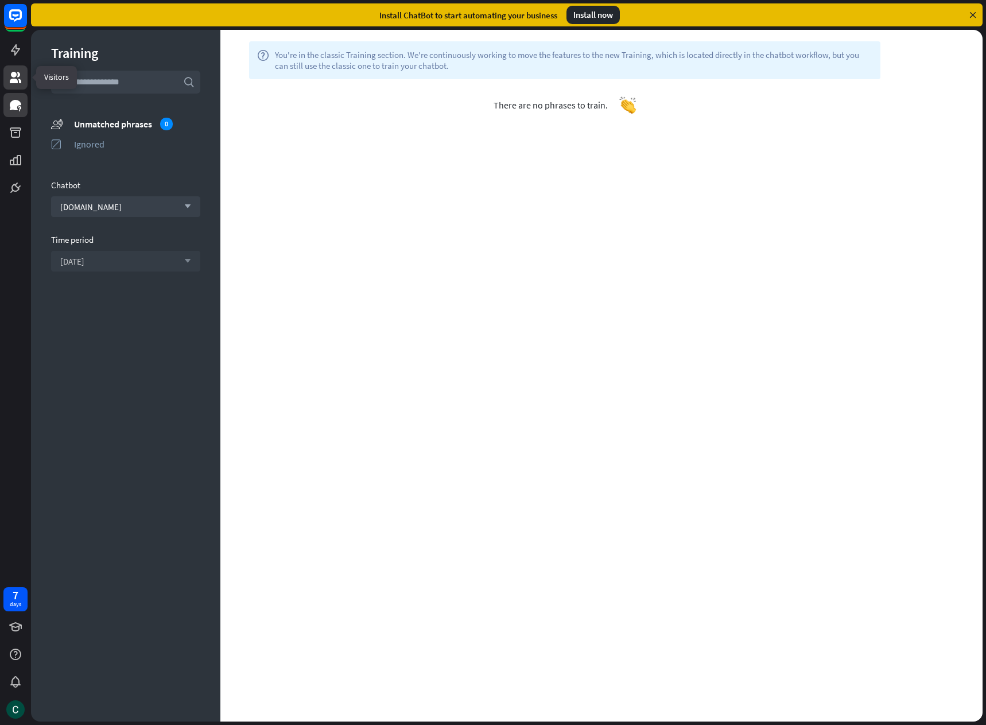
click at [17, 76] on icon at bounding box center [16, 78] width 14 height 14
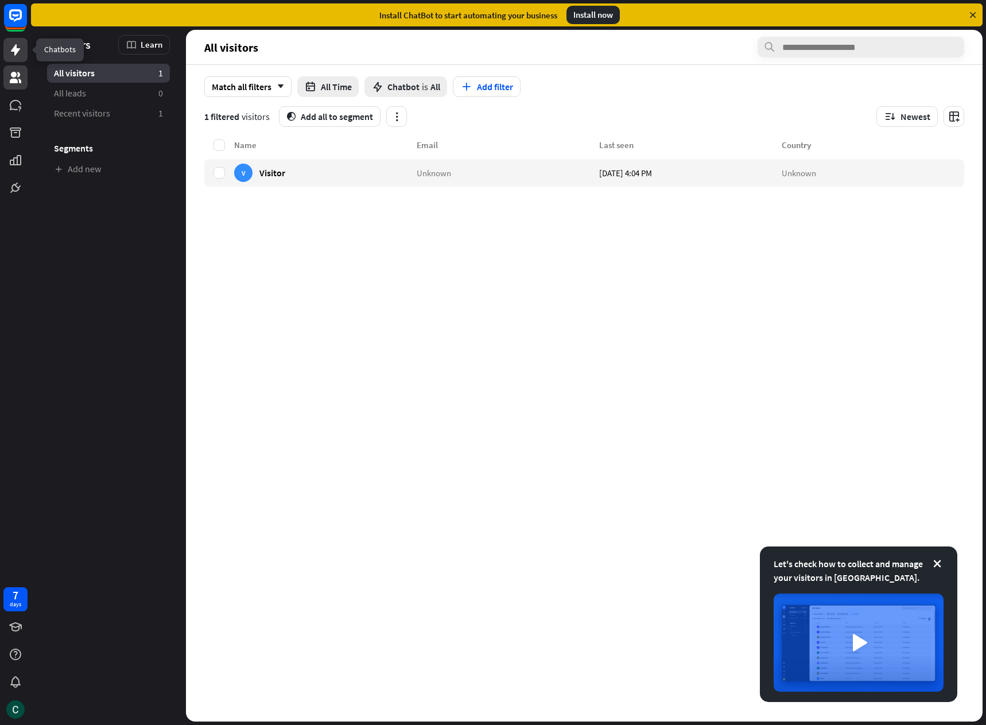
click at [18, 50] on icon at bounding box center [15, 49] width 9 height 11
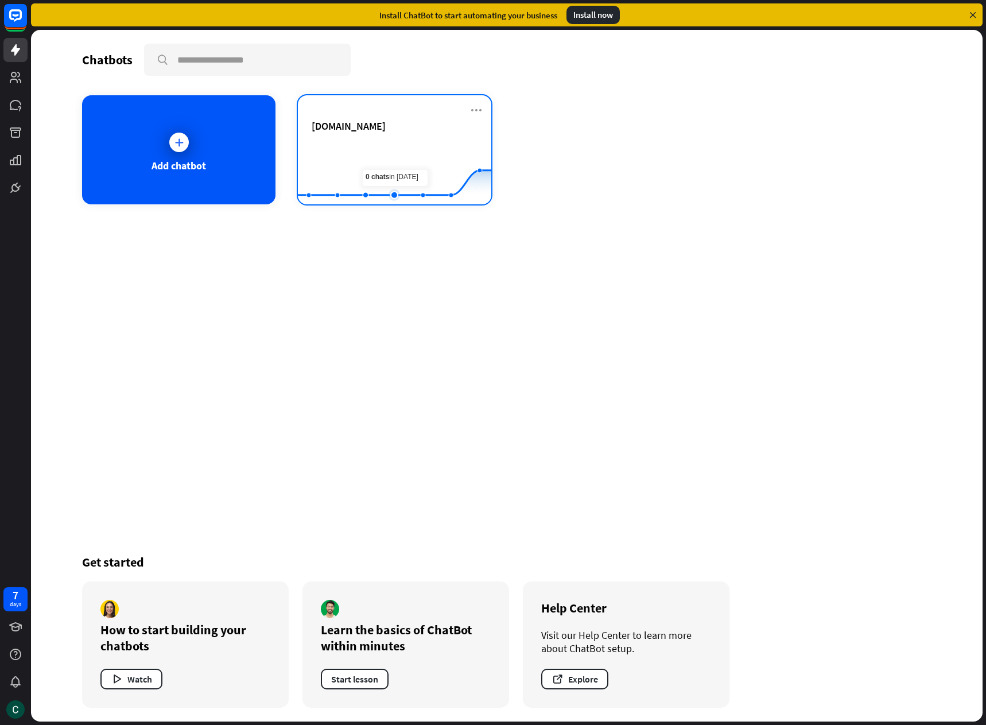
click at [397, 172] on rect at bounding box center [394, 176] width 193 height 72
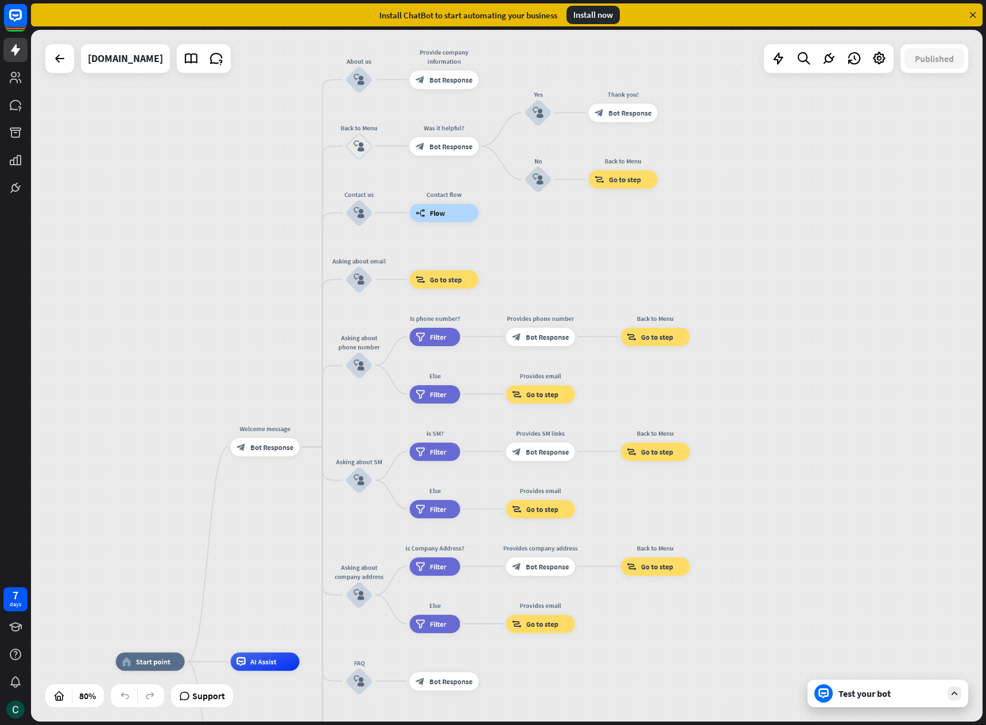
drag, startPoint x: 400, startPoint y: 195, endPoint x: 259, endPoint y: 516, distance: 350.2
click at [259, 516] on div "home_2 Start point Welcome message block_bot_response Bot Response About us blo…" at bounding box center [506, 375] width 951 height 691
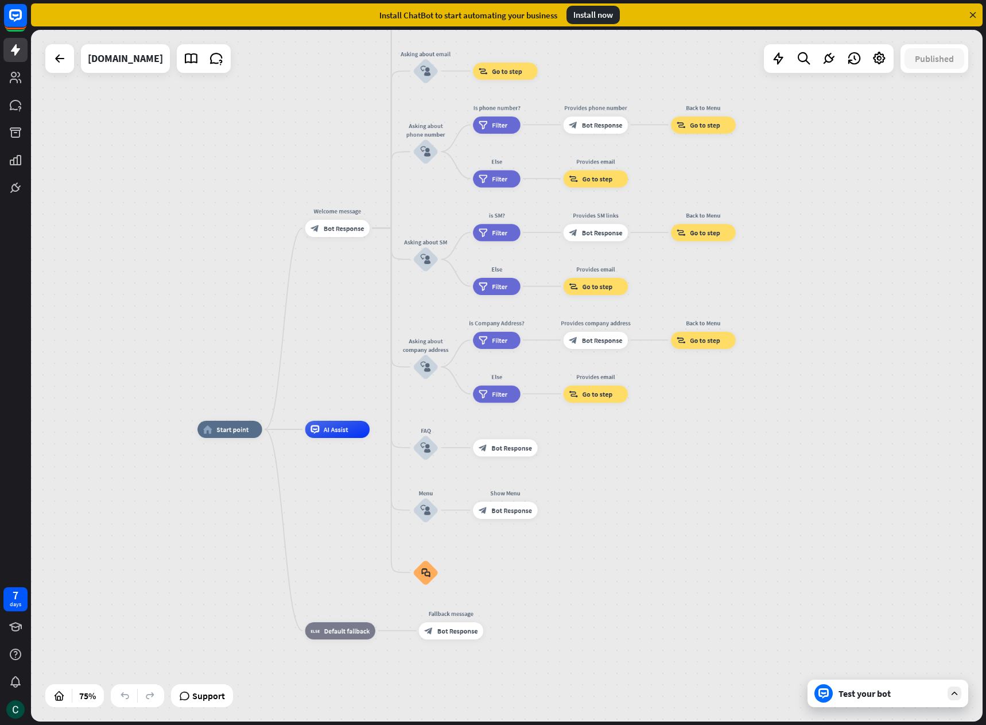
drag, startPoint x: 275, startPoint y: 510, endPoint x: 344, endPoint y: 279, distance: 240.7
click at [344, 279] on div "home_2 Start point Welcome message block_bot_response Bot Response About us blo…" at bounding box center [506, 375] width 951 height 691
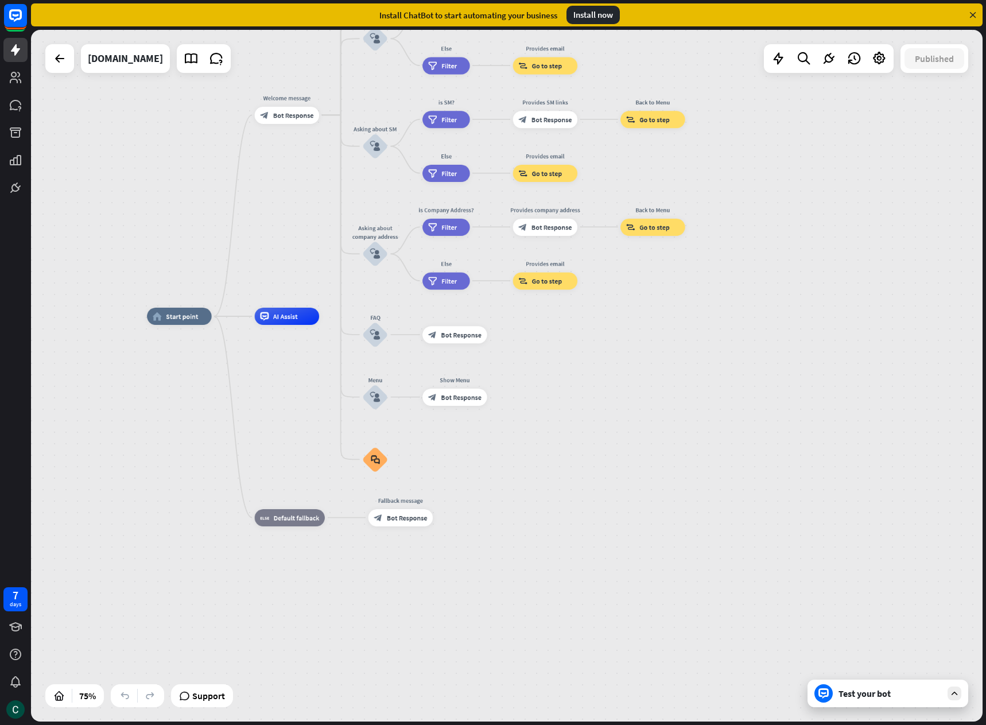
drag, startPoint x: 347, startPoint y: 489, endPoint x: 296, endPoint y: 390, distance: 112.4
click at [296, 390] on div "home_2 Start point Welcome message block_bot_response Bot Response About us blo…" at bounding box center [504, 575] width 714 height 519
click at [453, 402] on div "block_bot_response Bot Response" at bounding box center [454, 396] width 65 height 17
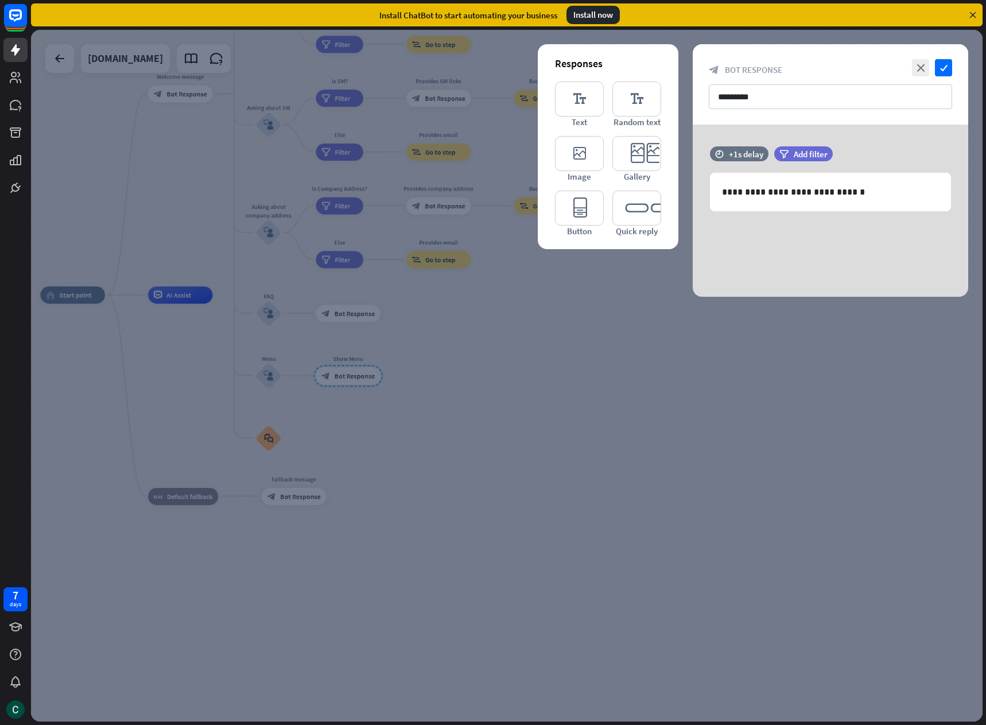
click at [453, 401] on div at bounding box center [506, 375] width 951 height 691
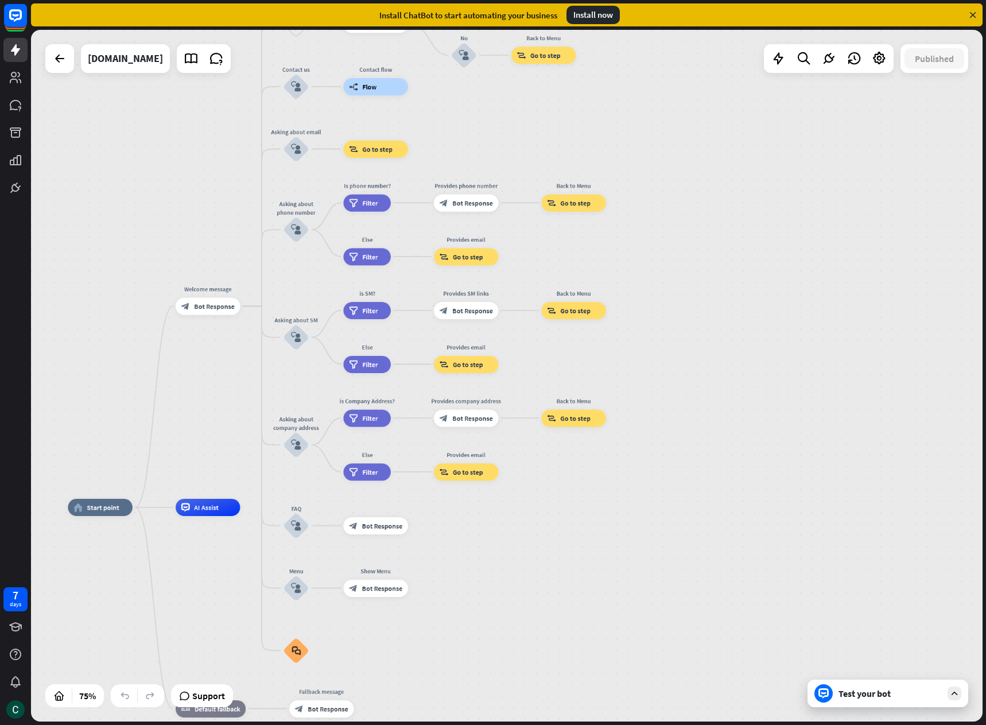
drag, startPoint x: 442, startPoint y: 366, endPoint x: 470, endPoint y: 578, distance: 214.1
click at [464, 476] on span "Go to step" at bounding box center [468, 472] width 30 height 9
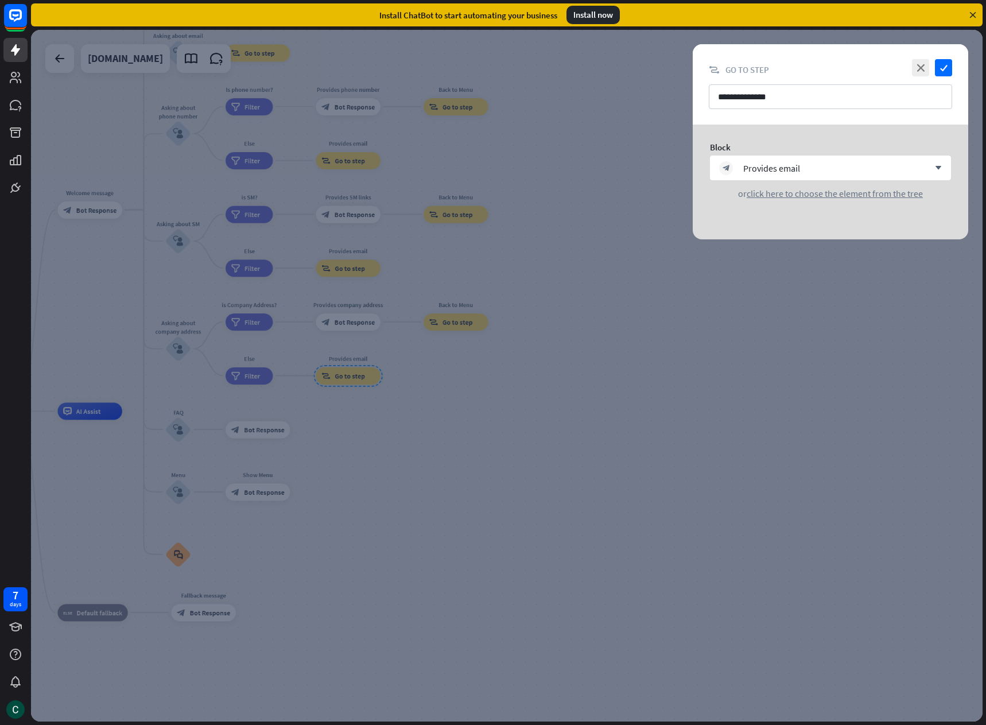
click at [464, 476] on div at bounding box center [506, 375] width 951 height 691
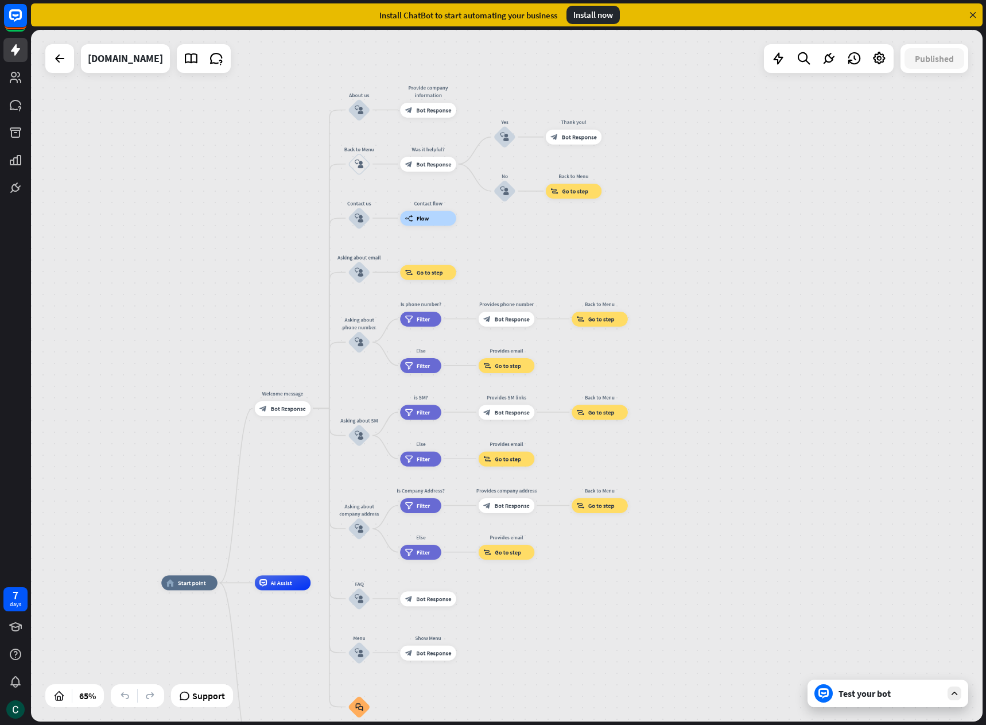
drag, startPoint x: 445, startPoint y: 477, endPoint x: 588, endPoint y: 640, distance: 216.7
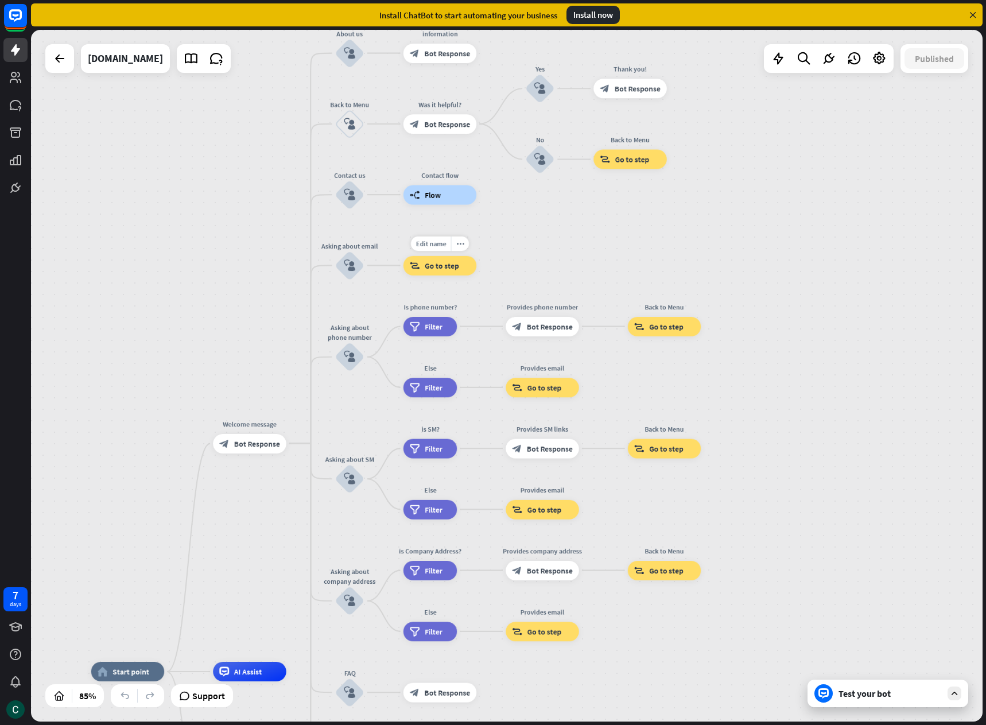
drag, startPoint x: 475, startPoint y: 208, endPoint x: 492, endPoint y: 254, distance: 49.0
click at [477, 255] on div "Edit name more_horiz block_goto Go to step" at bounding box center [439, 265] width 73 height 20
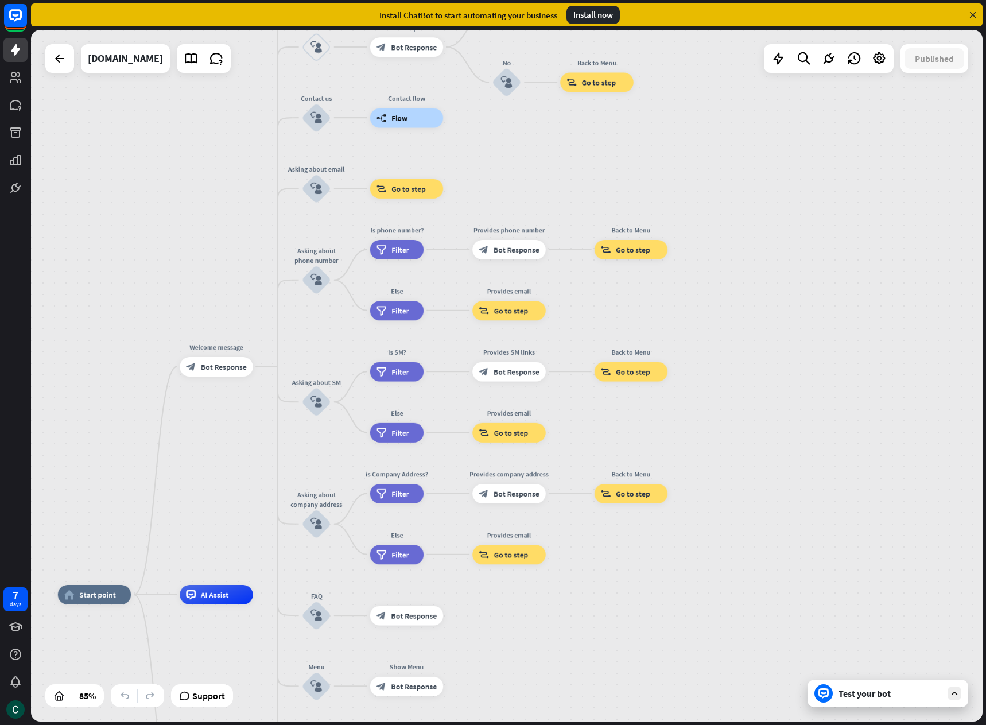
drag, startPoint x: 501, startPoint y: 255, endPoint x: 468, endPoint y: 178, distance: 83.8
click at [468, 178] on div "home_2 Start point Welcome message block_bot_response Bot Response About us blo…" at bounding box center [506, 375] width 951 height 691
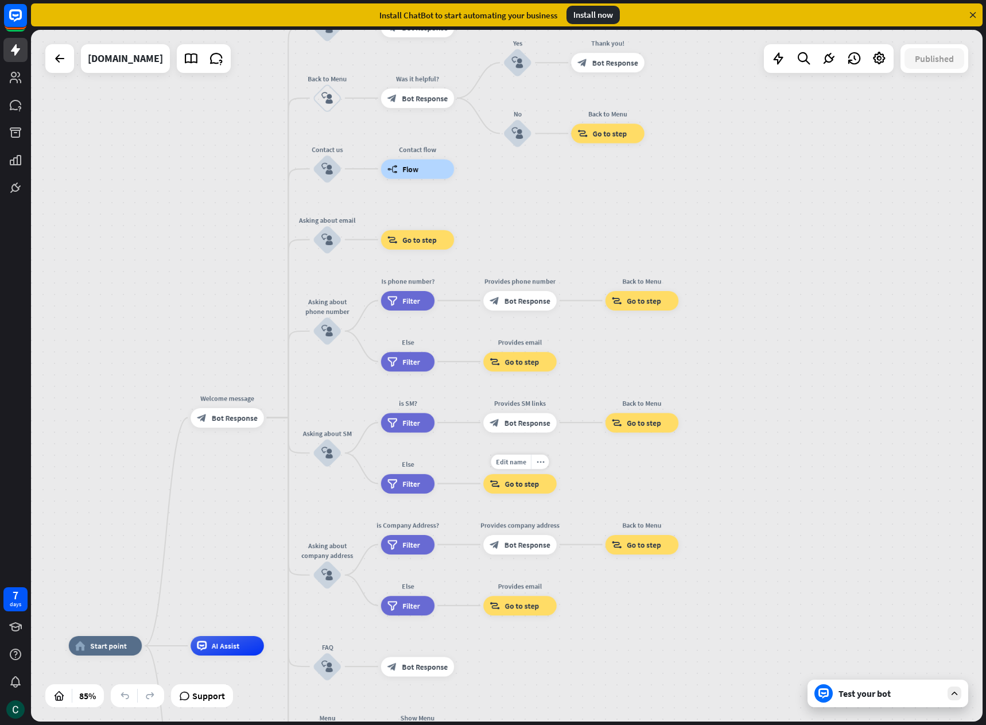
drag, startPoint x: 562, startPoint y: 431, endPoint x: 573, endPoint y: 482, distance: 52.2
click at [557, 482] on div "Edit name more_horiz block_goto Go to step" at bounding box center [519, 483] width 73 height 20
click at [243, 418] on span "Bot Response" at bounding box center [235, 418] width 46 height 10
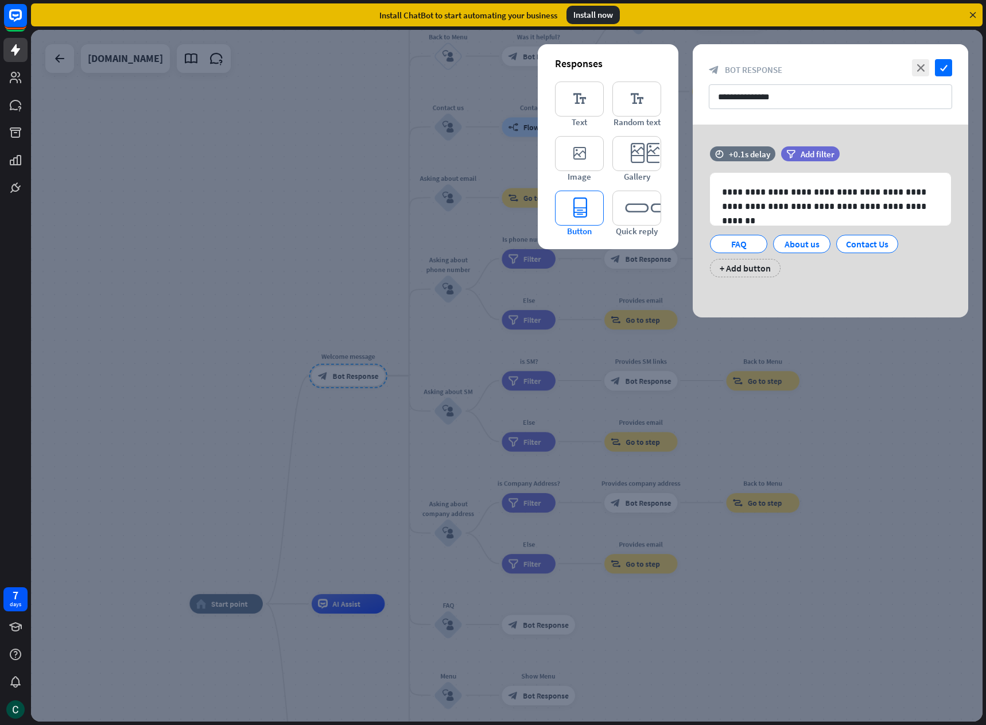
click at [584, 208] on icon "editor_button" at bounding box center [579, 208] width 49 height 35
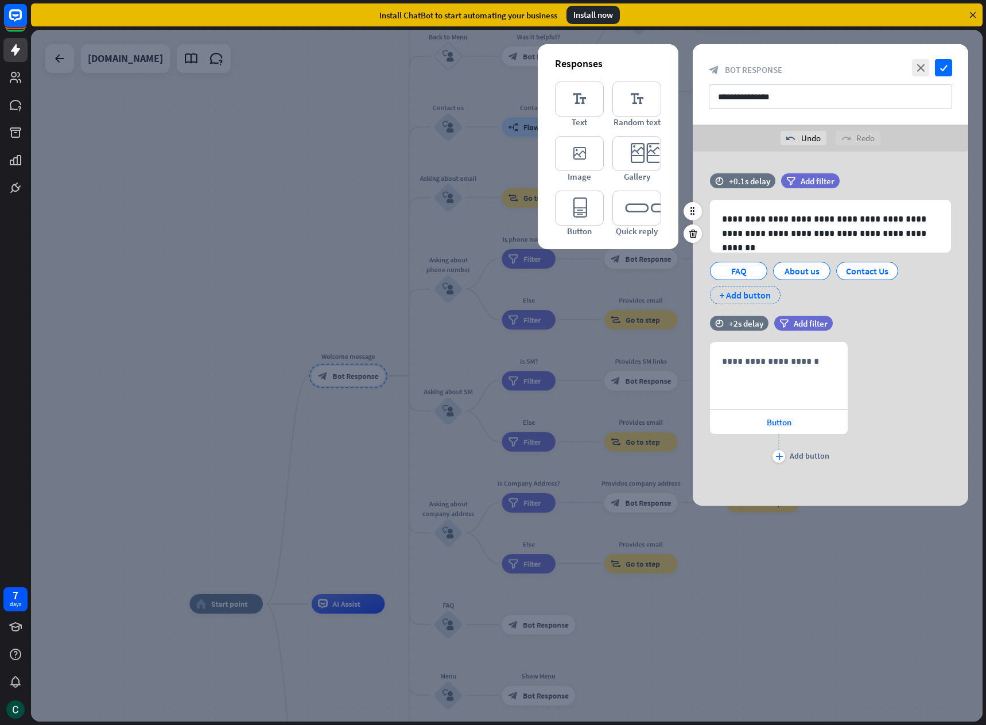
click at [745, 297] on div "+ Add button" at bounding box center [745, 295] width 71 height 18
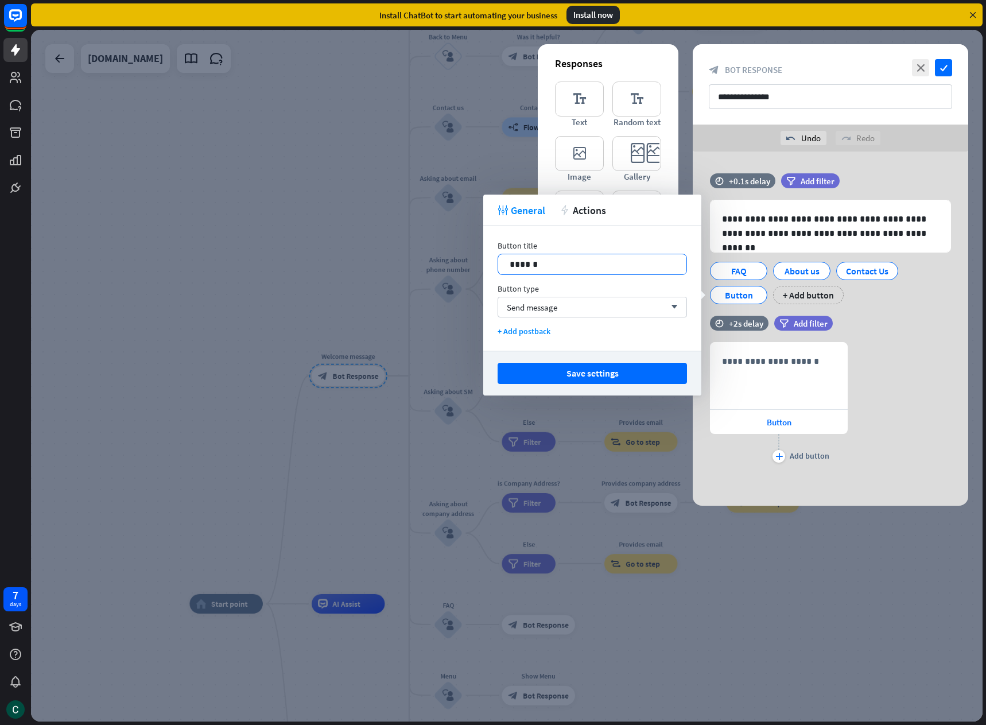
click at [604, 262] on p "******" at bounding box center [592, 264] width 165 height 14
drag, startPoint x: 568, startPoint y: 262, endPoint x: 473, endPoint y: 252, distance: 94.6
click at [473, 252] on body "7 days close Product Help First steps Get started with ChatBot Help Center Foll…" at bounding box center [493, 362] width 986 height 725
drag, startPoint x: 543, startPoint y: 265, endPoint x: 496, endPoint y: 257, distance: 48.2
click at [496, 257] on div "Button title 14 ****** Button type Send message arrow_down + Add postback" at bounding box center [592, 288] width 218 height 125
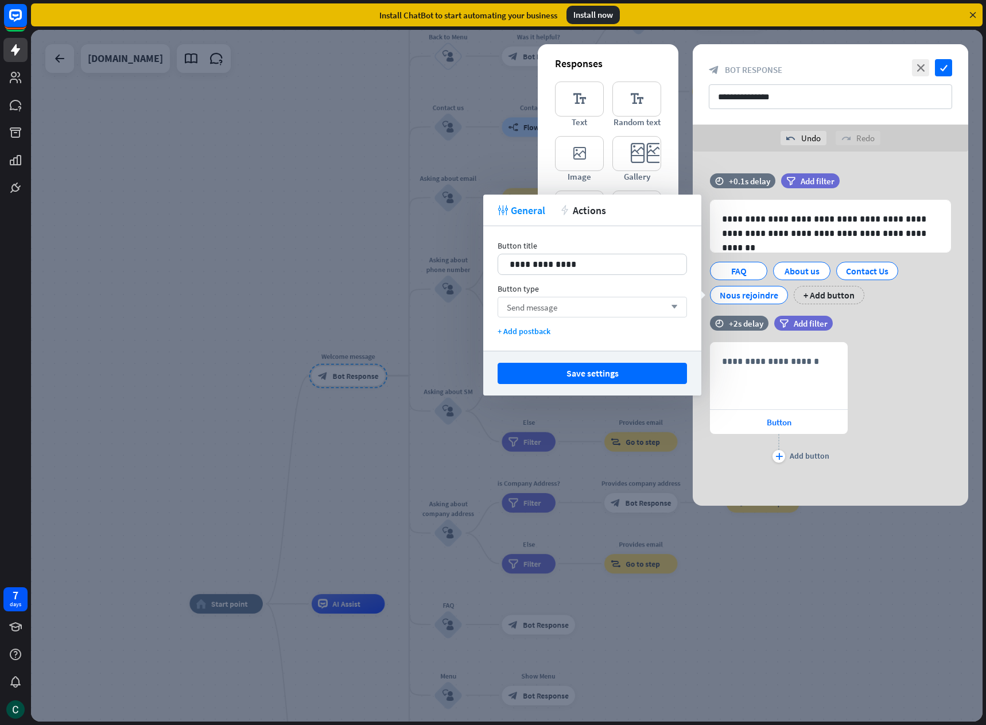
click at [534, 305] on span "Send message" at bounding box center [532, 307] width 50 height 11
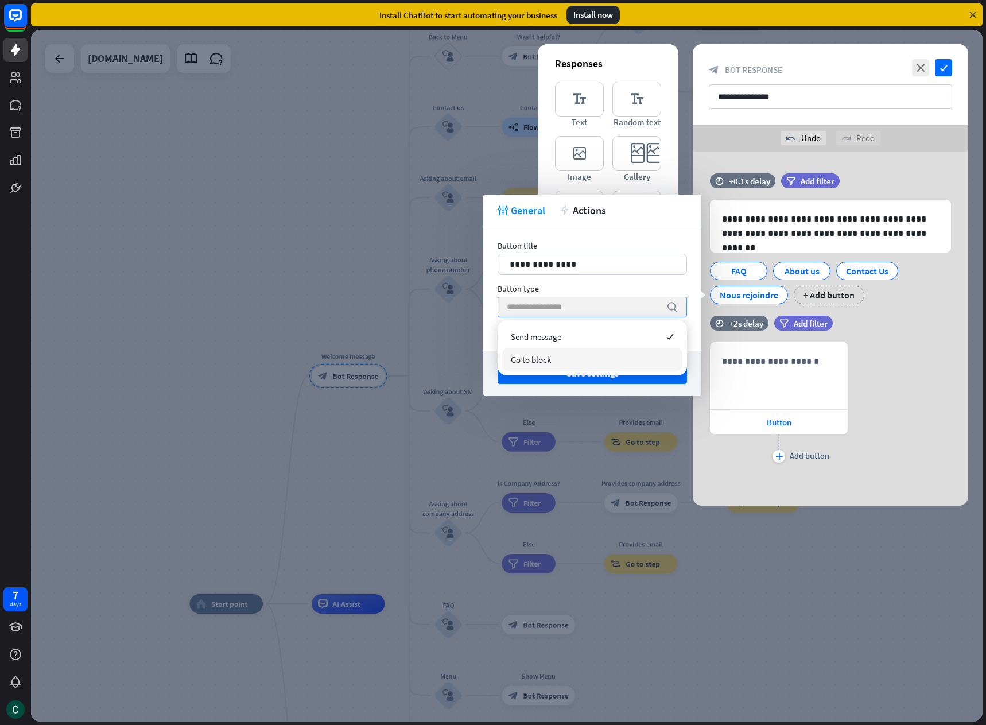
click at [538, 357] on span "Go to block" at bounding box center [531, 359] width 40 height 11
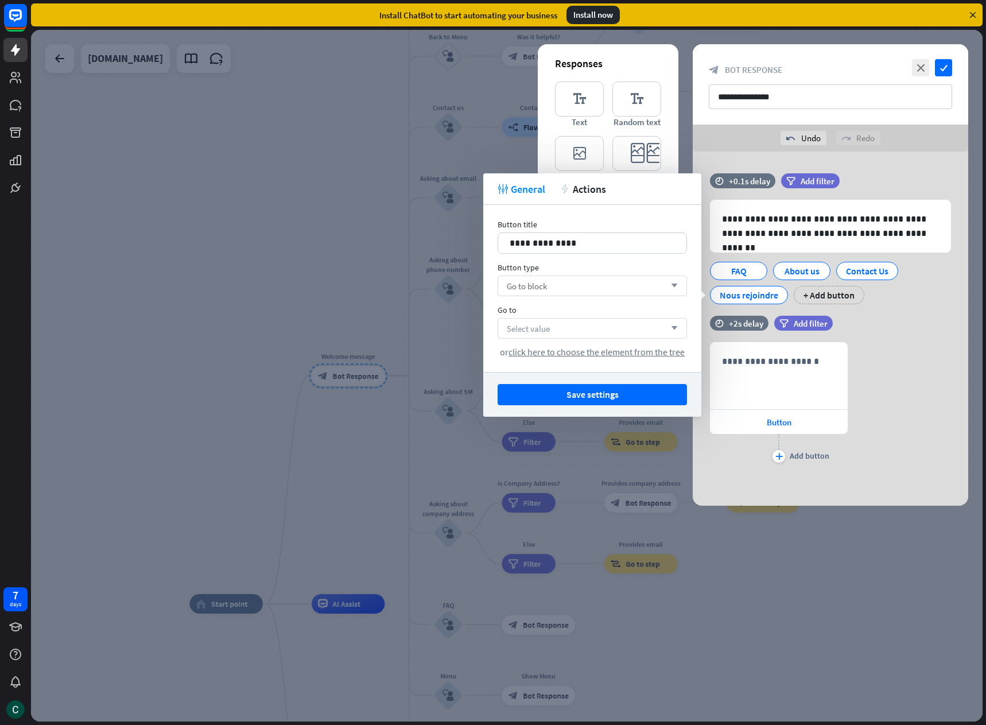
click at [558, 325] on div "Select value arrow_down" at bounding box center [591, 328] width 189 height 21
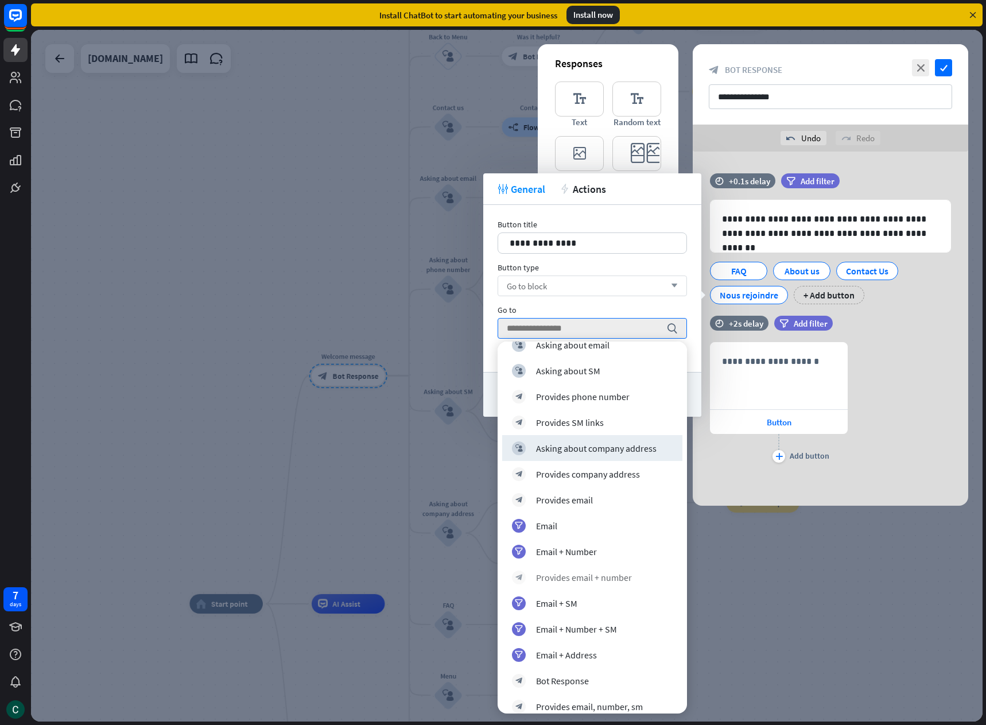
scroll to position [366, 0]
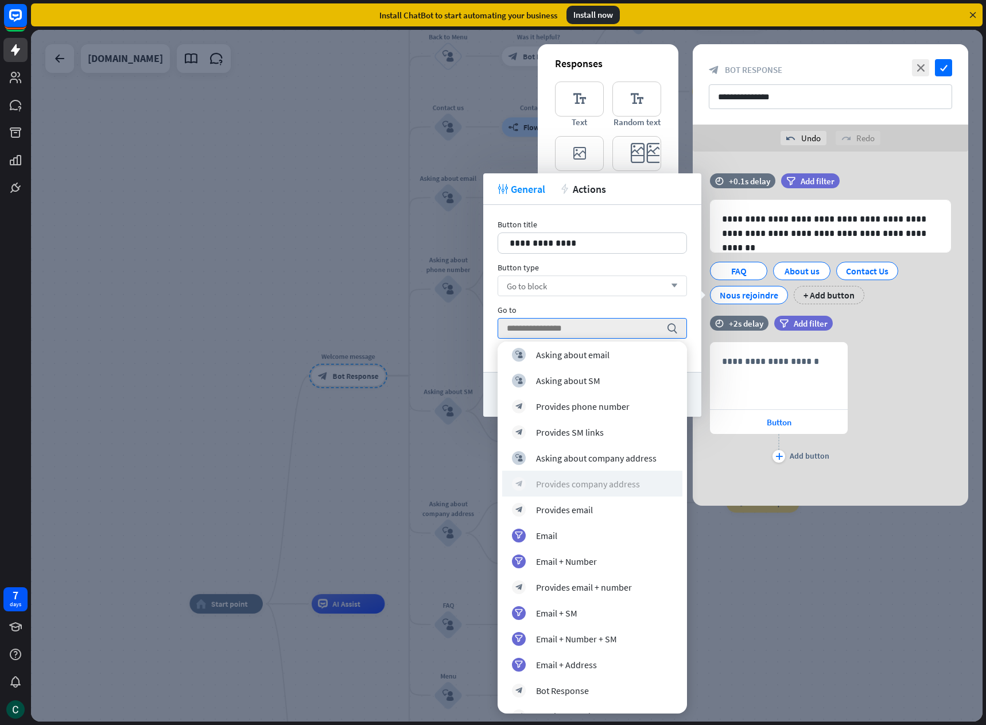
click at [559, 482] on div "Provides company address" at bounding box center [588, 483] width 104 height 11
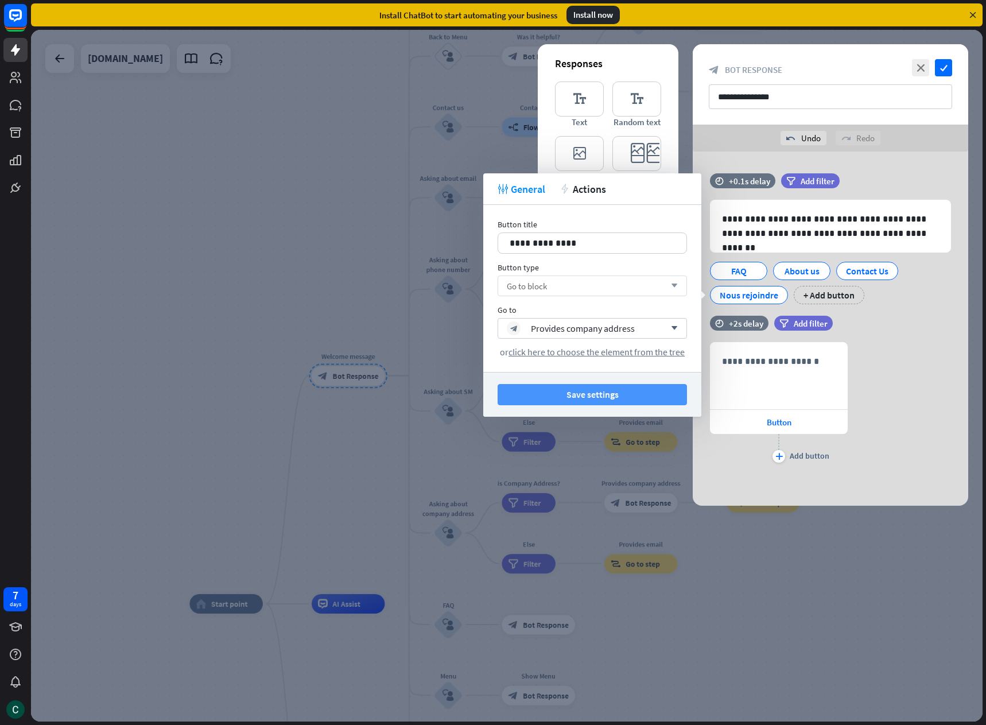
click at [598, 388] on button "Save settings" at bounding box center [591, 394] width 189 height 21
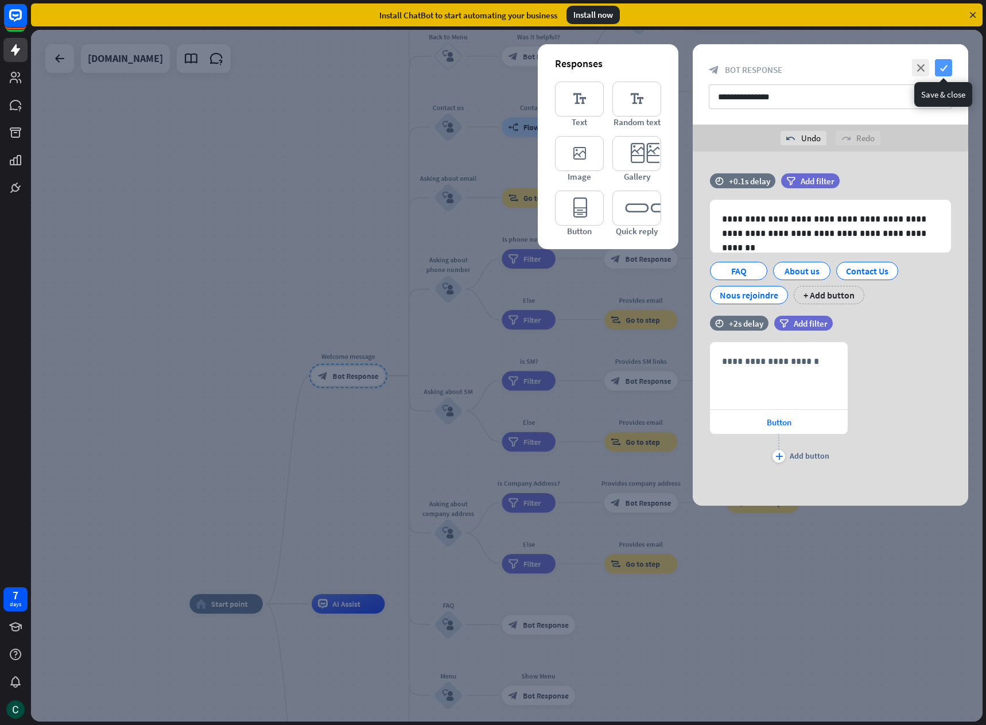
click at [944, 66] on icon "check" at bounding box center [943, 67] width 17 height 17
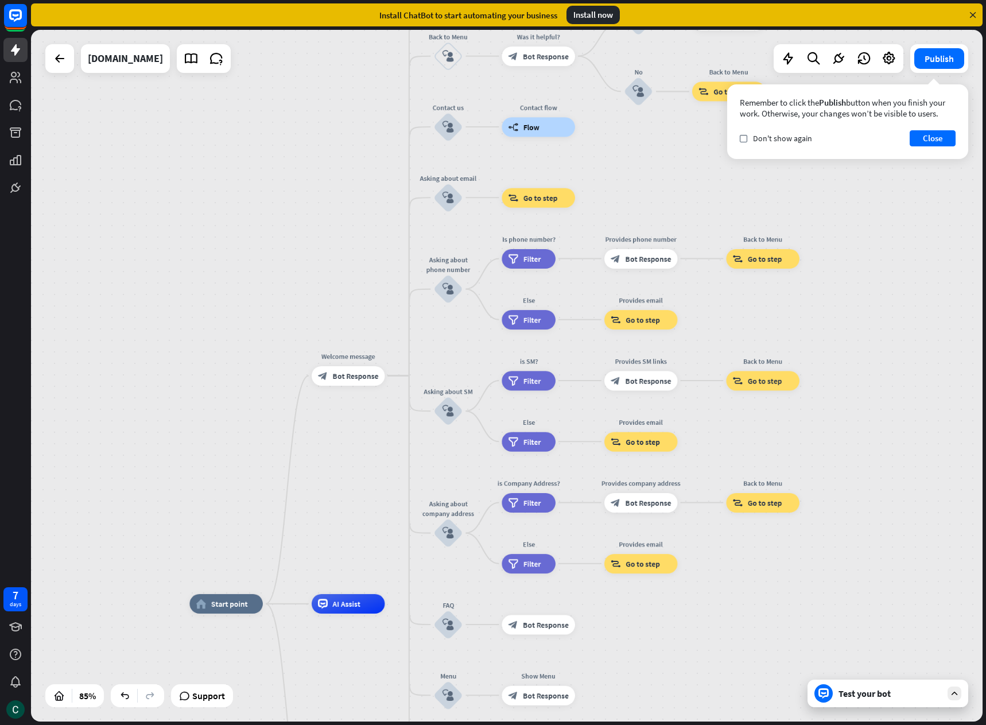
click at [862, 694] on div "Test your bot" at bounding box center [889, 692] width 103 height 11
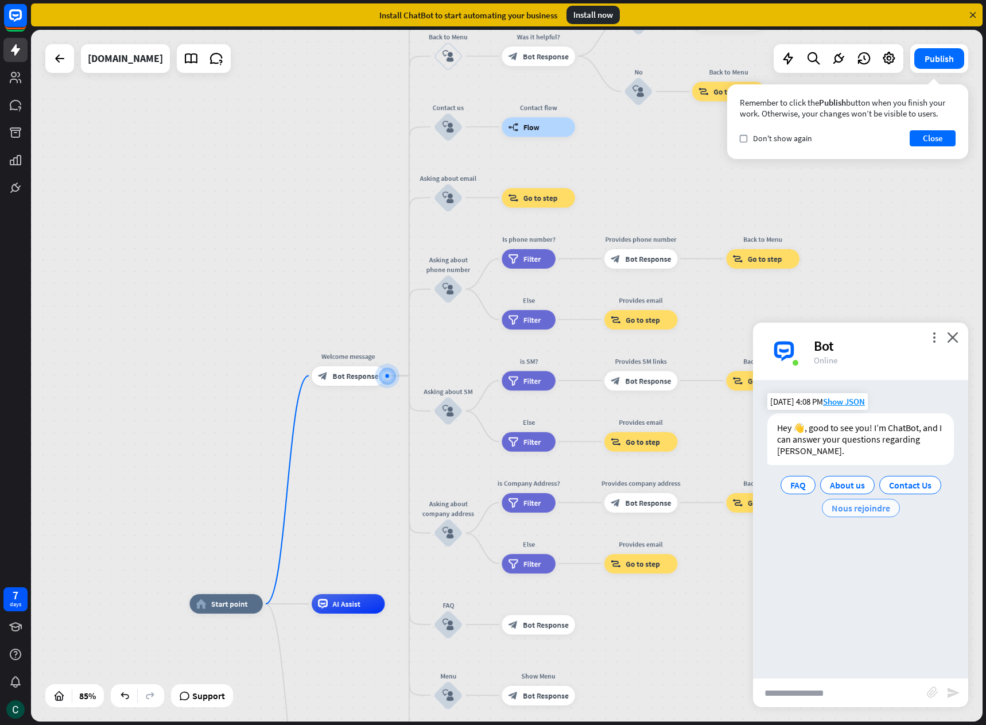
click at [857, 508] on span "Nous rejoindre" at bounding box center [860, 507] width 59 height 11
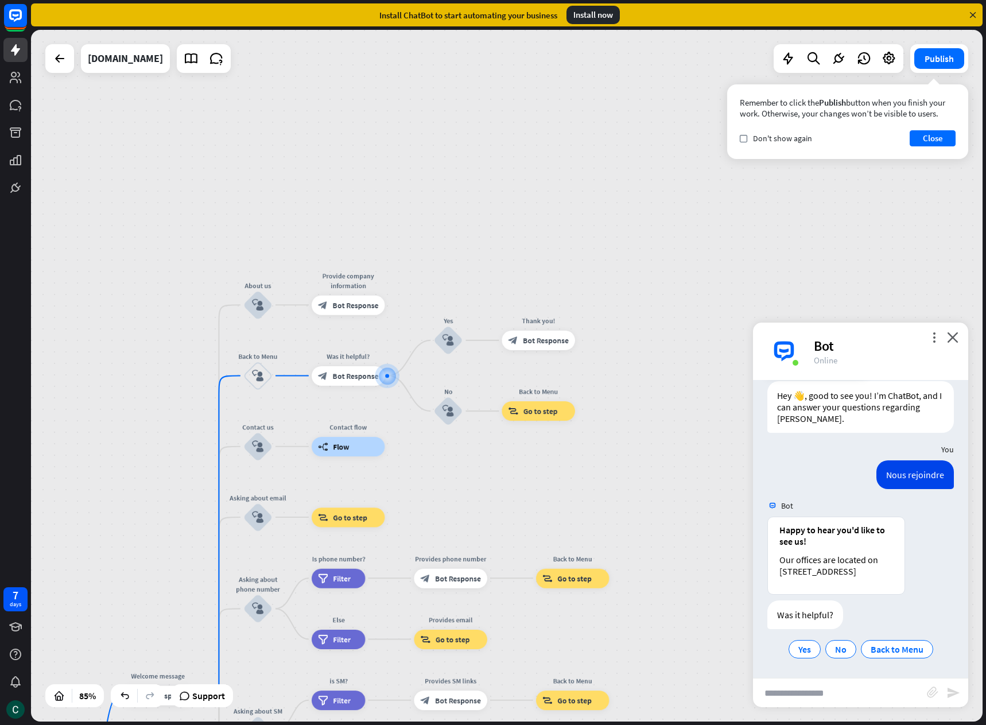
scroll to position [44, 0]
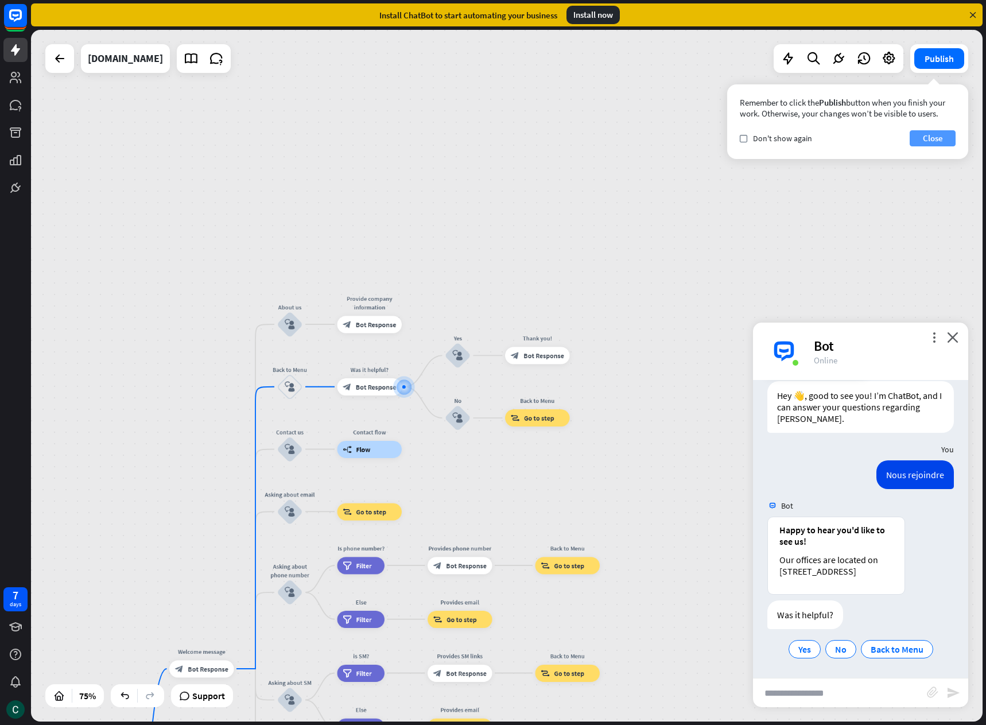
click at [938, 141] on button "Close" at bounding box center [932, 138] width 46 height 16
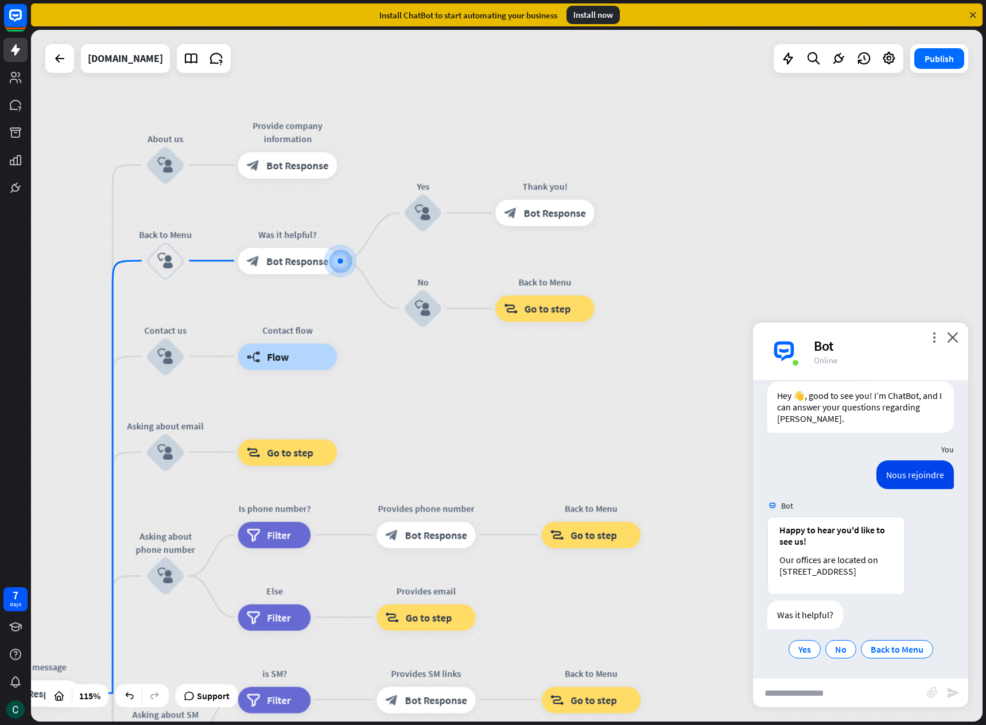
drag, startPoint x: 455, startPoint y: 249, endPoint x: 312, endPoint y: -37, distance: 319.7
click at [312, 0] on html "7 days close Product Help First steps Get started with ChatBot Help Center Foll…" at bounding box center [493, 362] width 986 height 725
click at [796, 694] on input "text" at bounding box center [840, 692] width 174 height 29
type input "**********"
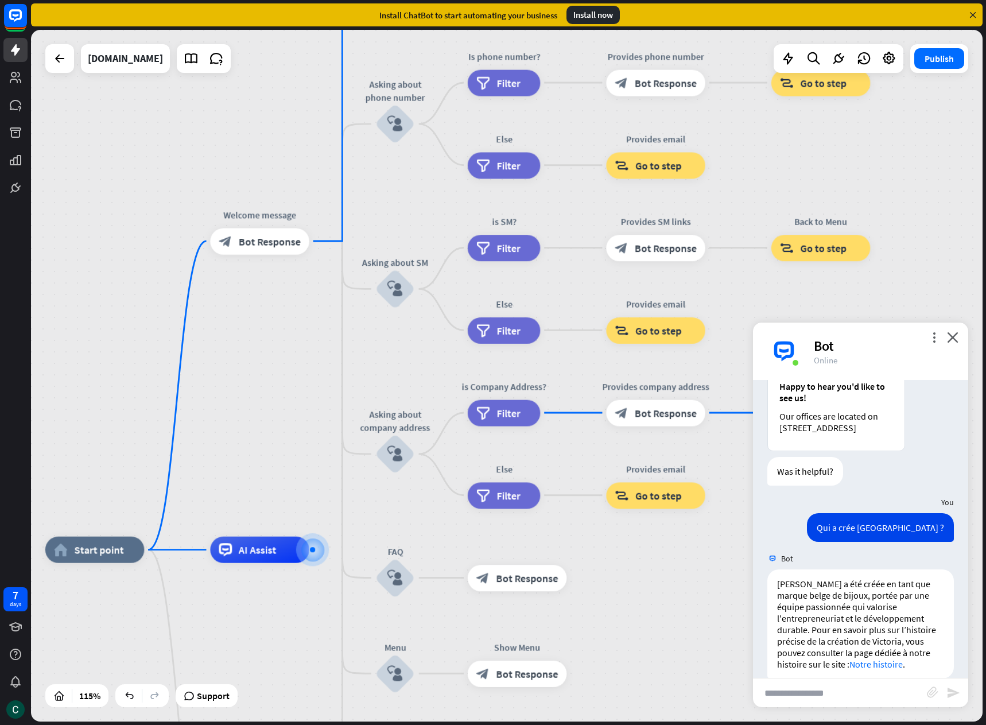
scroll to position [205, 0]
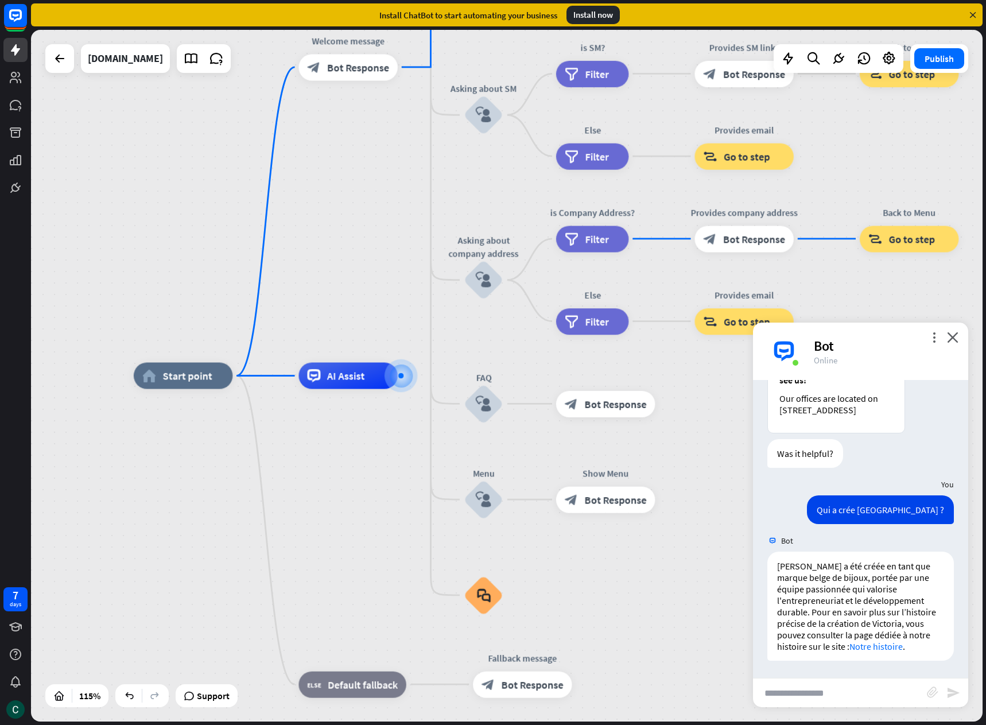
click at [838, 690] on input "text" at bounding box center [840, 692] width 174 height 29
type input "**********"
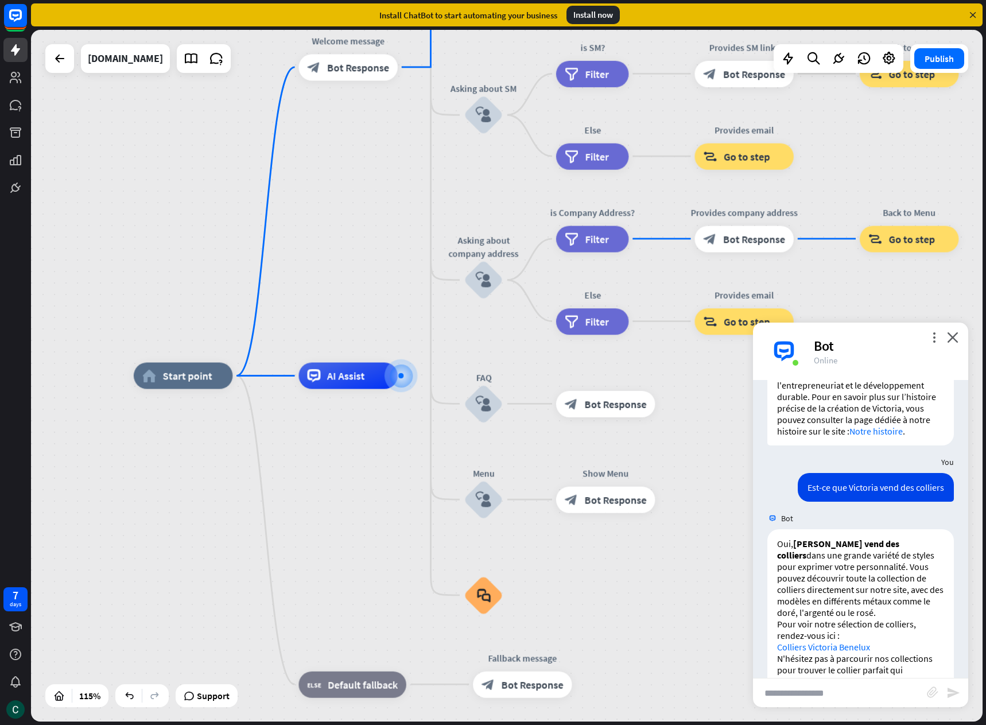
scroll to position [455, 0]
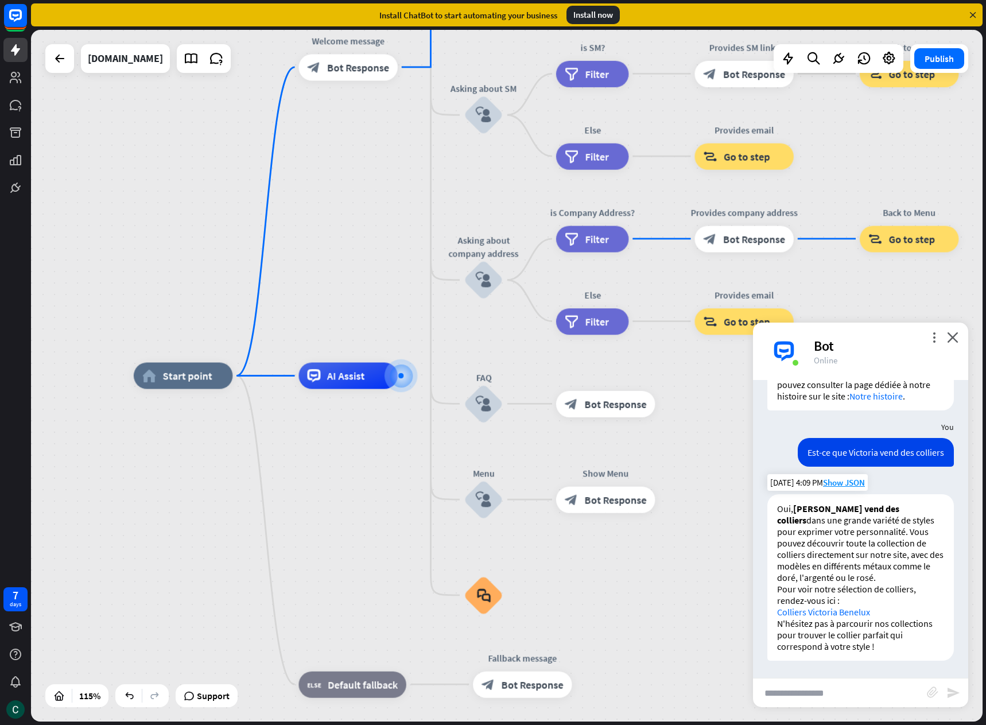
click at [852, 612] on link "Colliers Victoria Benelux" at bounding box center [823, 611] width 93 height 11
click at [795, 703] on input "text" at bounding box center [840, 692] width 174 height 29
type input "**********"
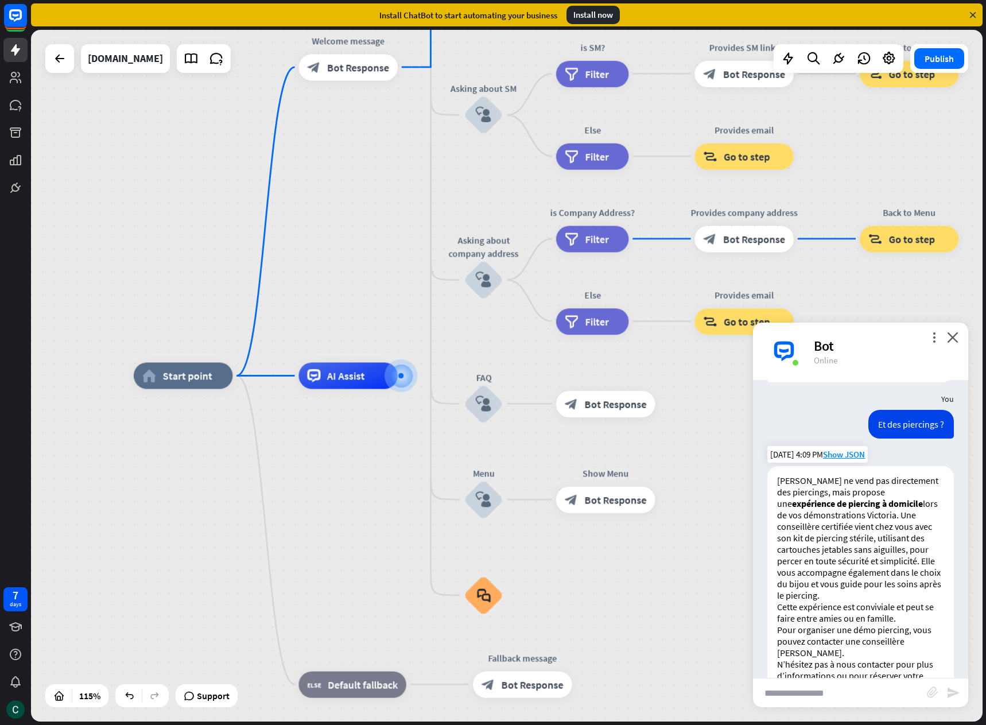
scroll to position [786, 0]
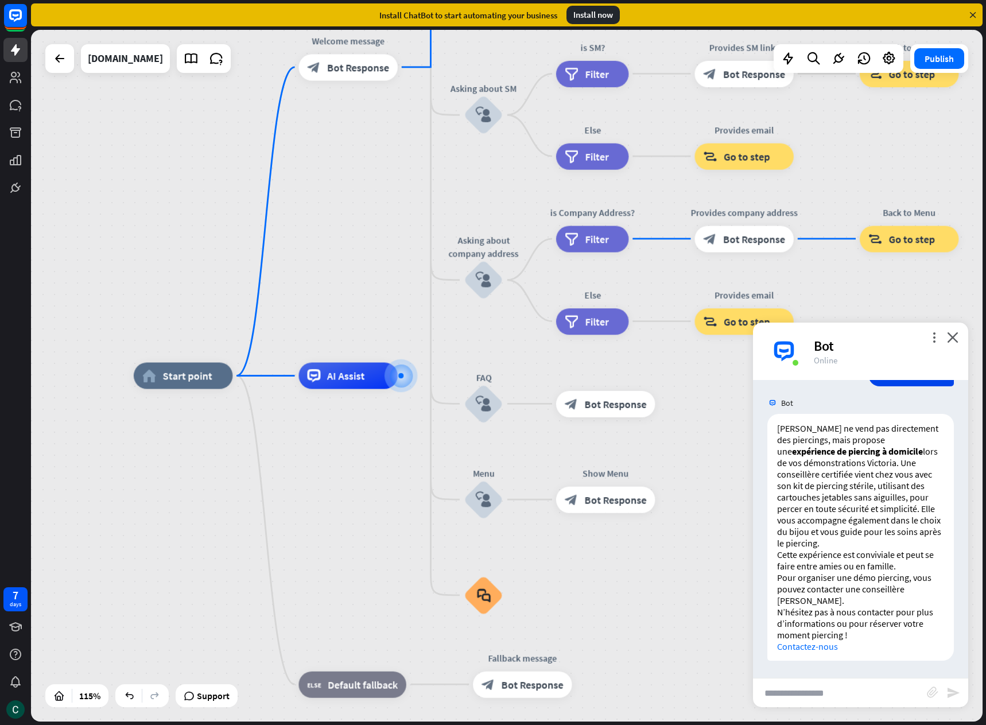
click at [841, 694] on input "text" at bounding box center [840, 692] width 174 height 29
type input "*"
type input "**********"
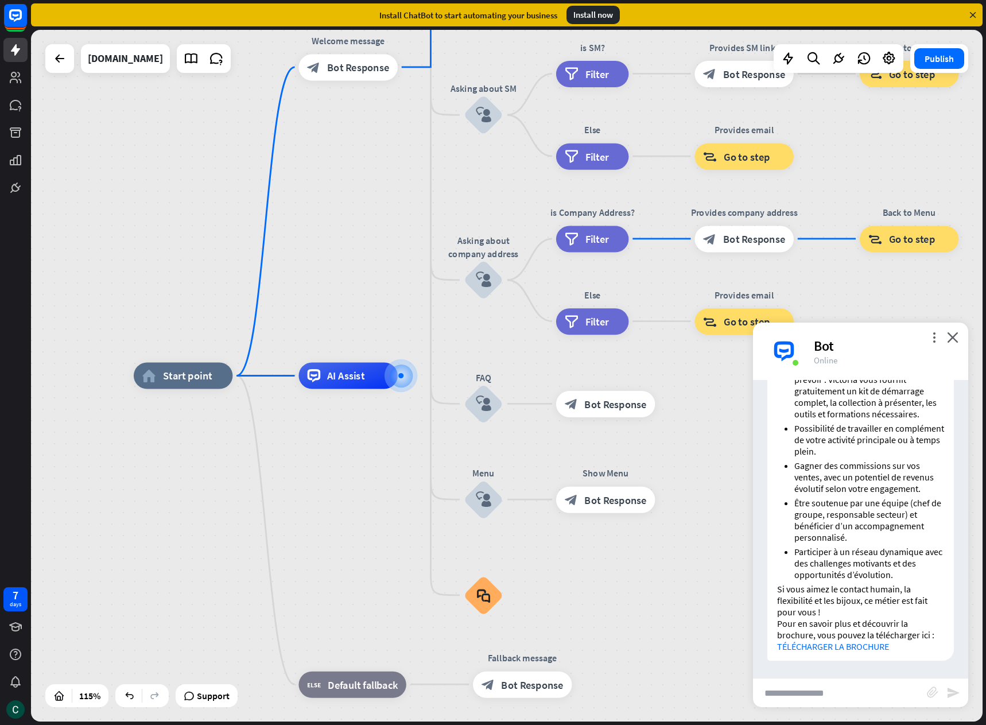
scroll to position [1498, 0]
click at [810, 688] on input "text" at bounding box center [840, 692] width 174 height 29
type input "**********"
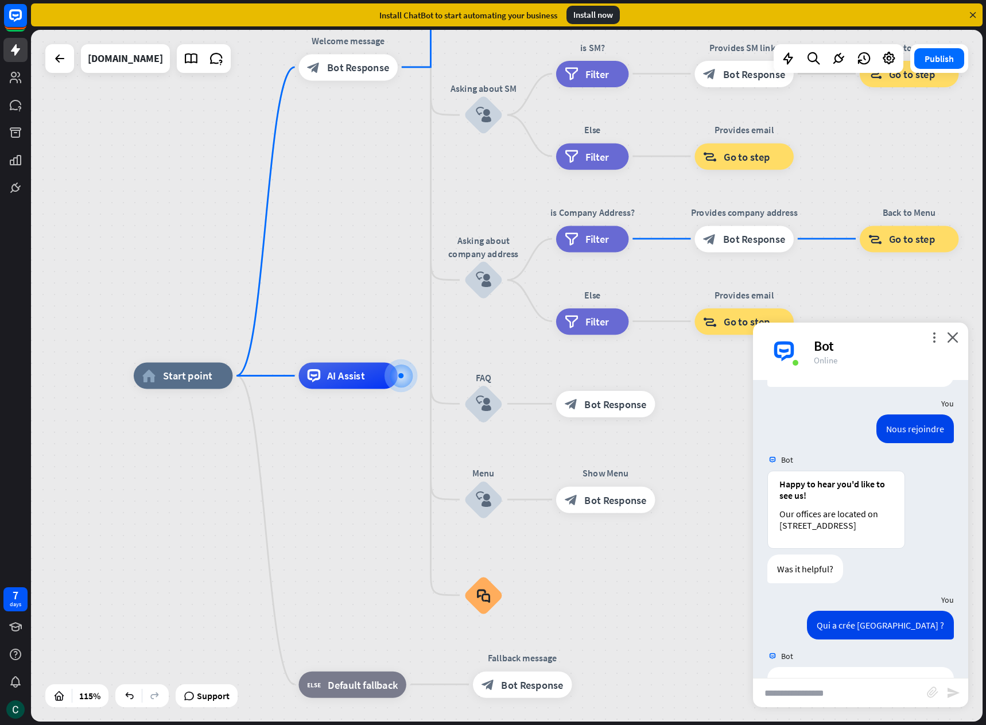
scroll to position [26, 0]
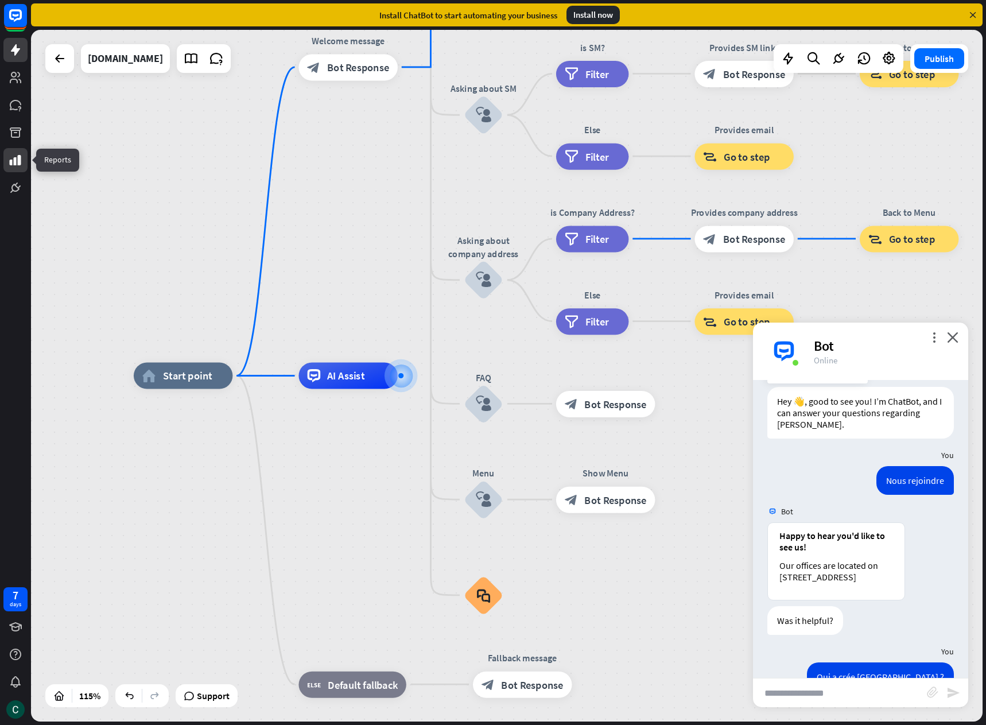
click at [16, 153] on icon at bounding box center [16, 160] width 14 height 14
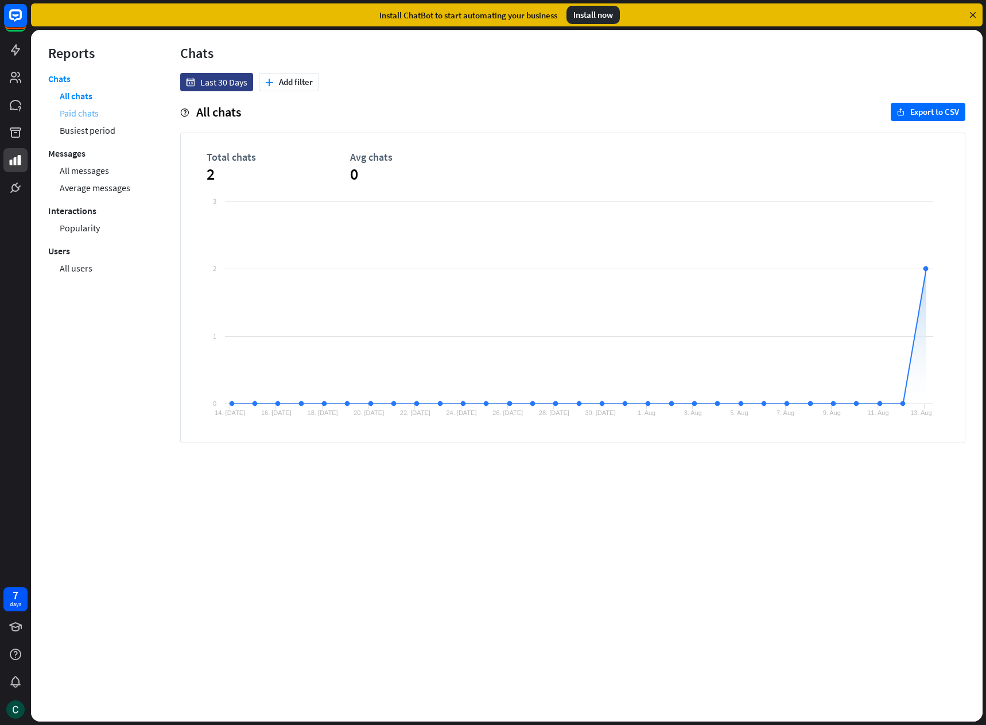
click at [71, 115] on link "Paid chats" at bounding box center [79, 112] width 39 height 17
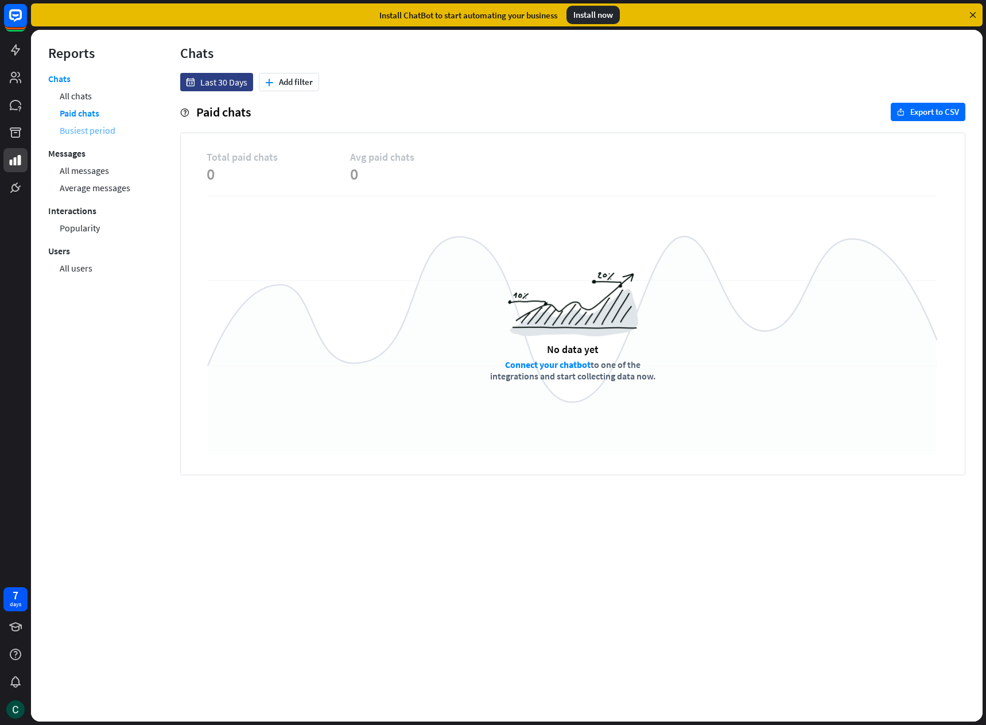
click at [78, 129] on link "Busiest period" at bounding box center [88, 130] width 56 height 17
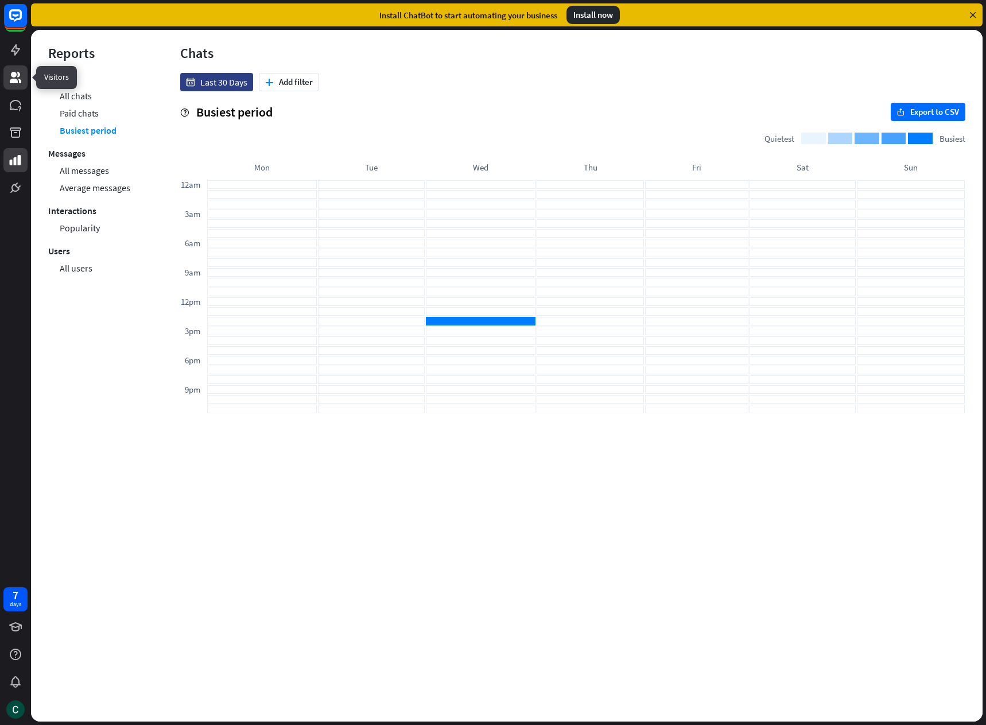
click at [10, 73] on icon at bounding box center [16, 78] width 14 height 14
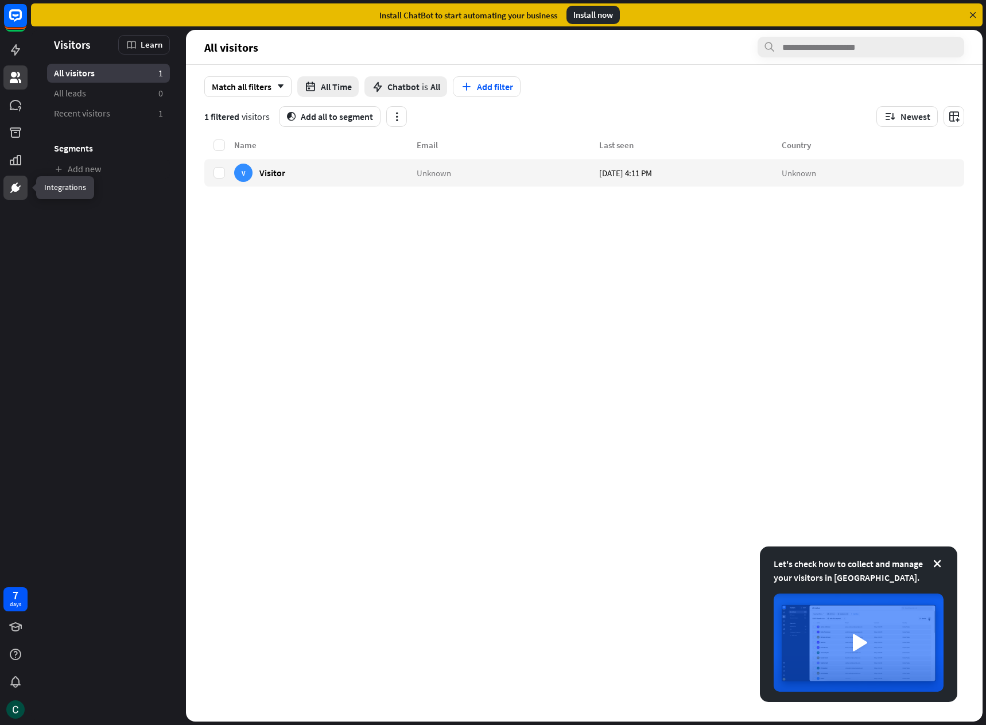
click at [17, 189] on icon at bounding box center [15, 187] width 7 height 7
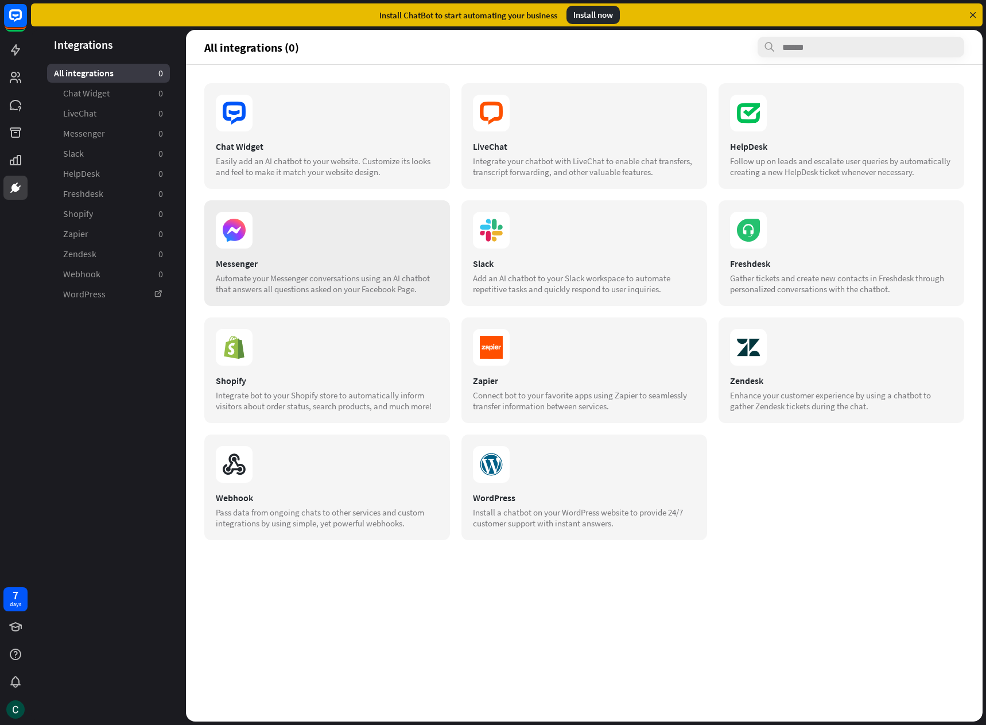
click at [293, 270] on section "Messenger Automate your Messenger conversations using an AI chatbot that answer…" at bounding box center [327, 276] width 223 height 37
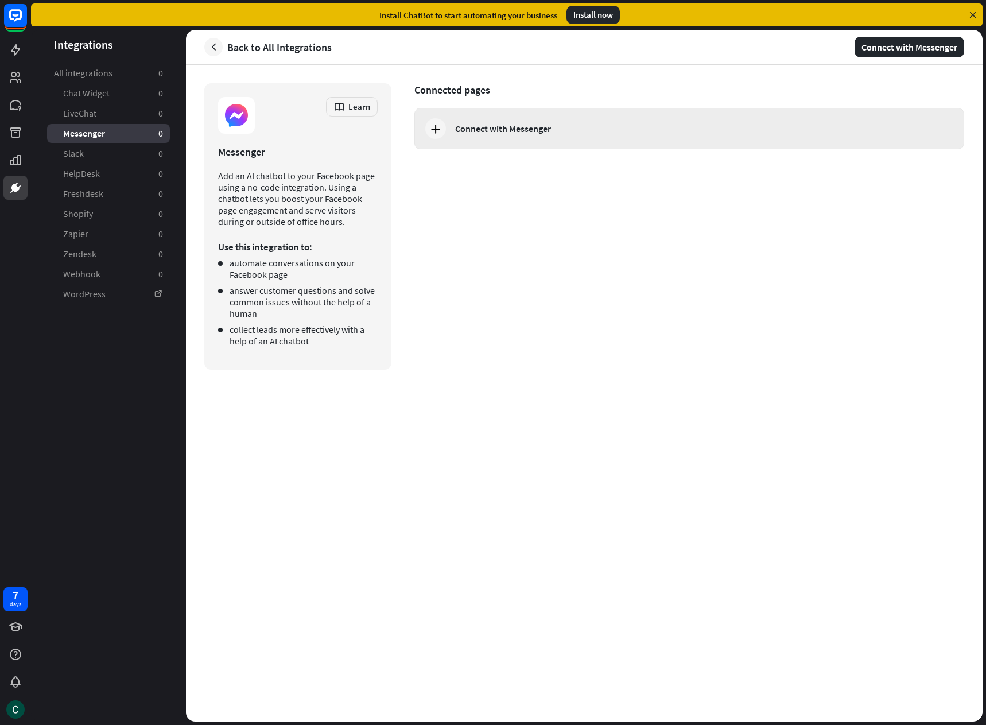
click at [480, 123] on div "Connect with Messenger" at bounding box center [503, 128] width 96 height 11
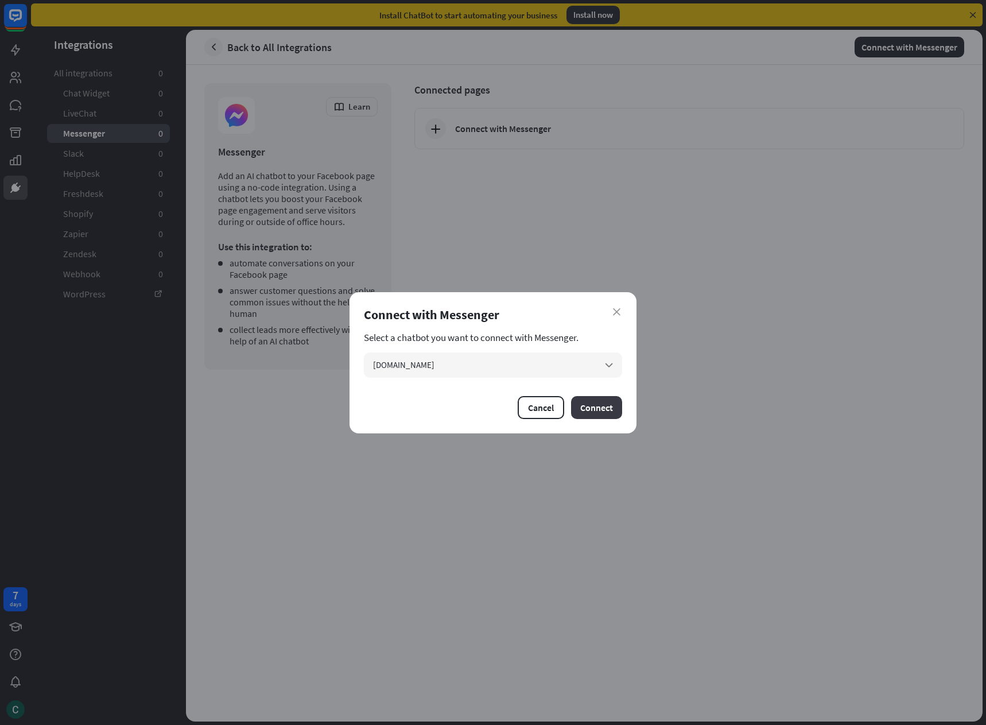
click at [600, 411] on button "Connect" at bounding box center [596, 407] width 51 height 23
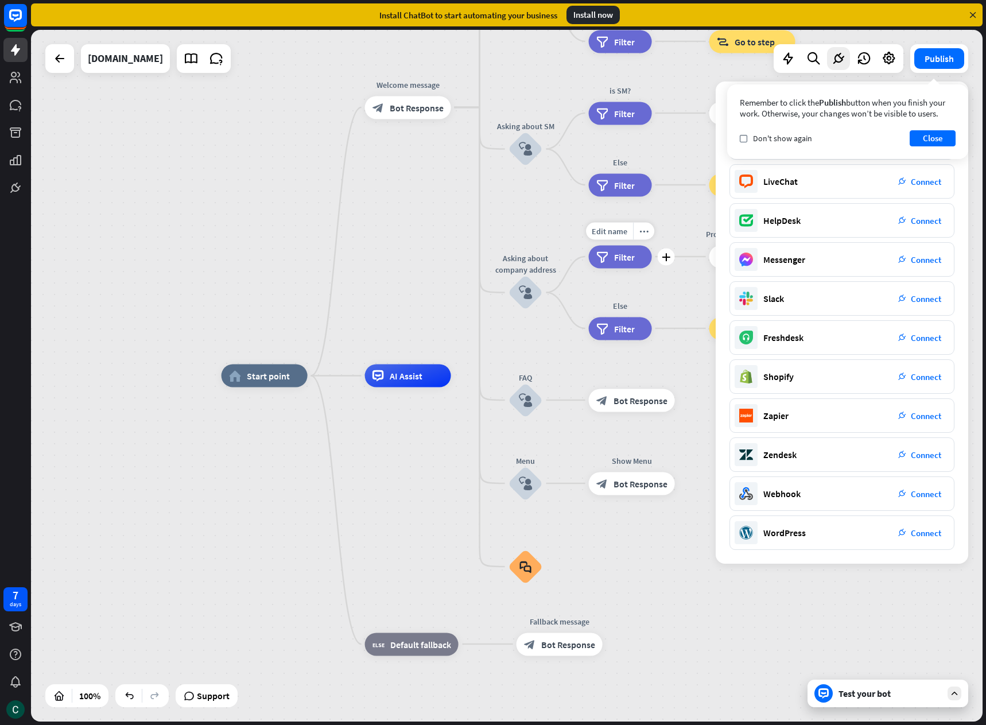
click at [615, 256] on span "Filter" at bounding box center [624, 256] width 21 height 11
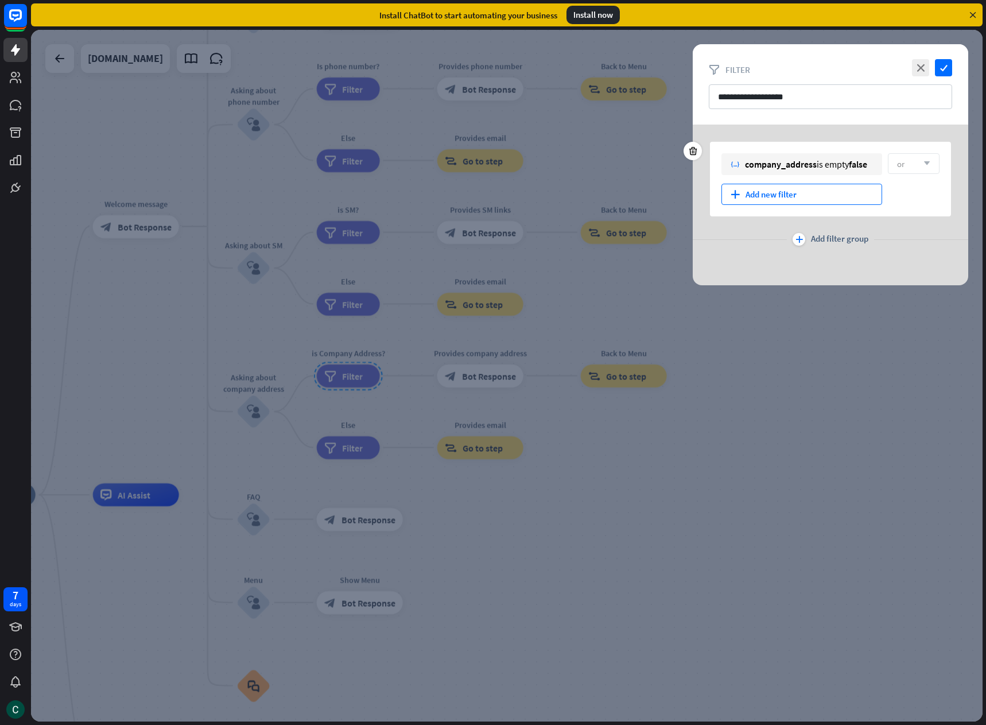
click at [787, 198] on div "plus Add new filter" at bounding box center [801, 194] width 161 height 21
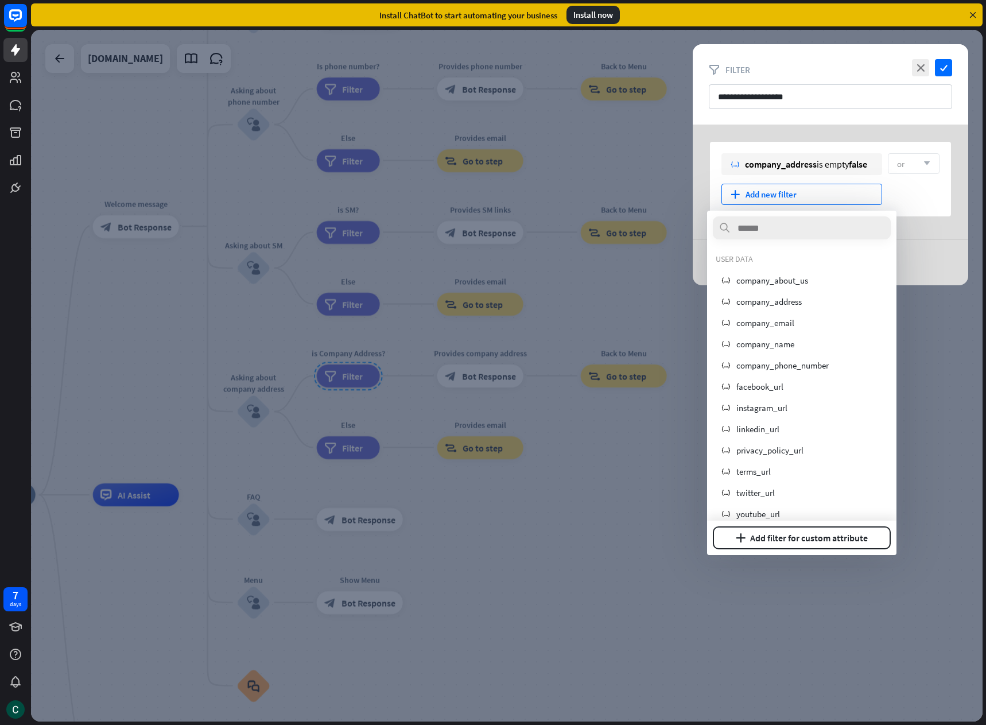
click at [926, 258] on div "variable company_address is empty false or arrow_down plus Add new filter plus …" at bounding box center [830, 205] width 275 height 161
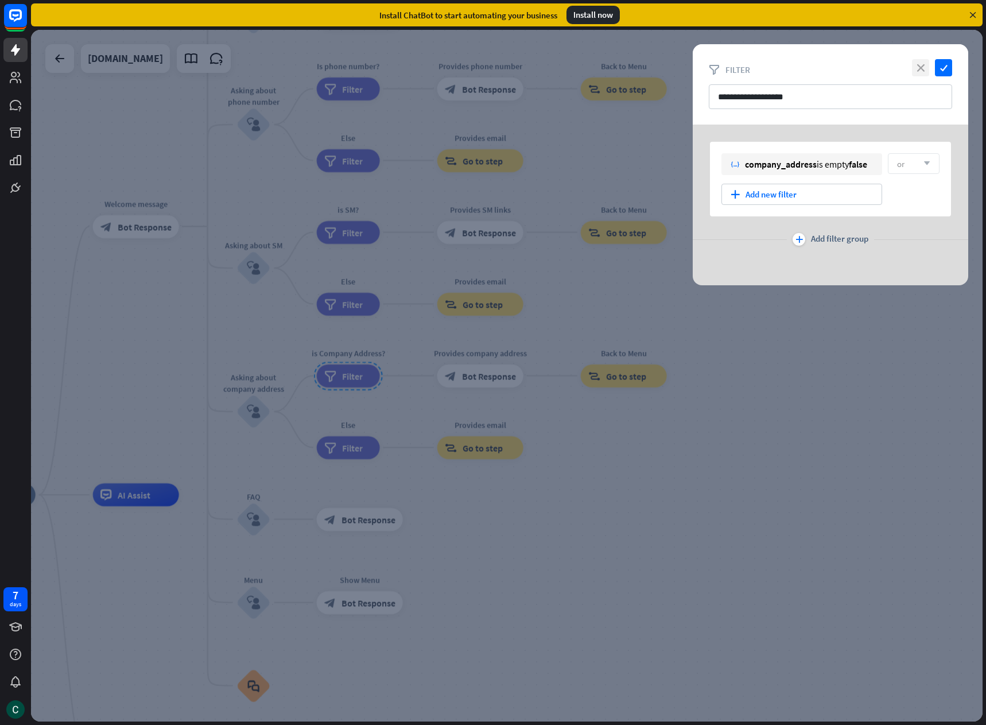
click at [918, 66] on icon "close" at bounding box center [920, 67] width 17 height 17
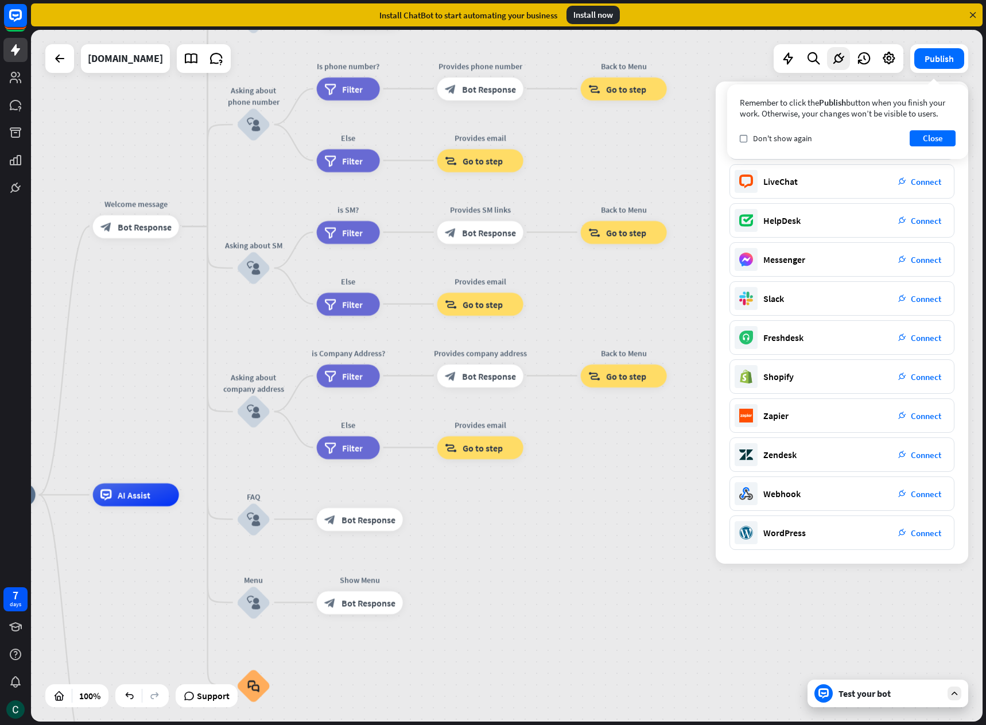
click at [663, 476] on div "home_2 Start point Welcome message block_bot_response Bot Response About us blo…" at bounding box center [506, 375] width 951 height 691
click at [927, 134] on button "Close" at bounding box center [932, 138] width 46 height 16
click at [951, 102] on icon "close" at bounding box center [949, 102] width 10 height 9
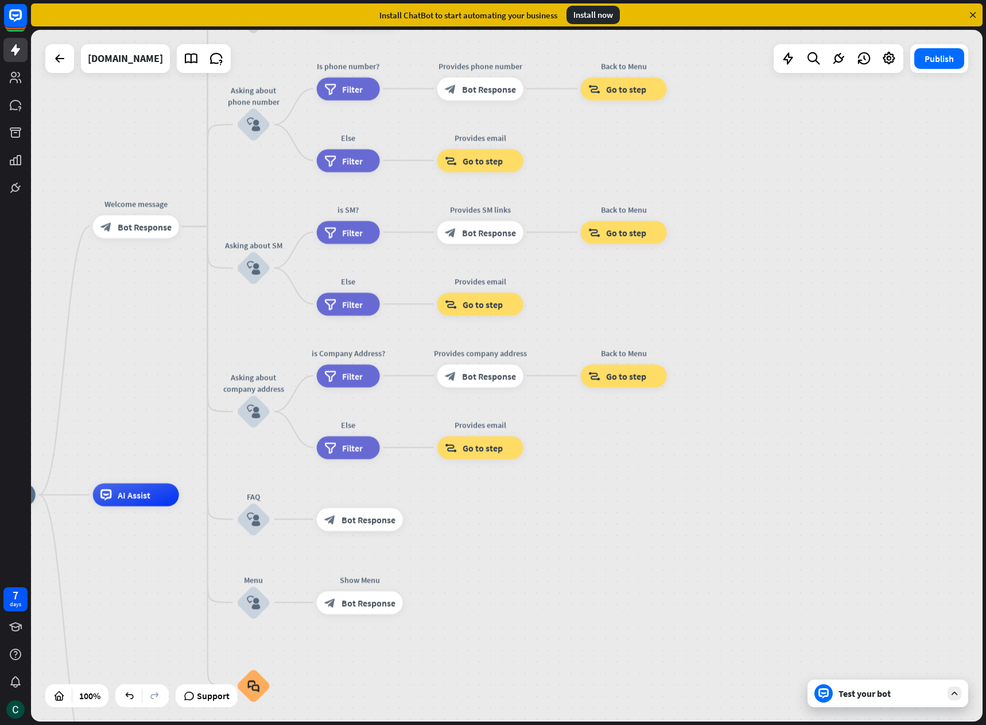
click at [601, 14] on div "Install now" at bounding box center [592, 15] width 53 height 18
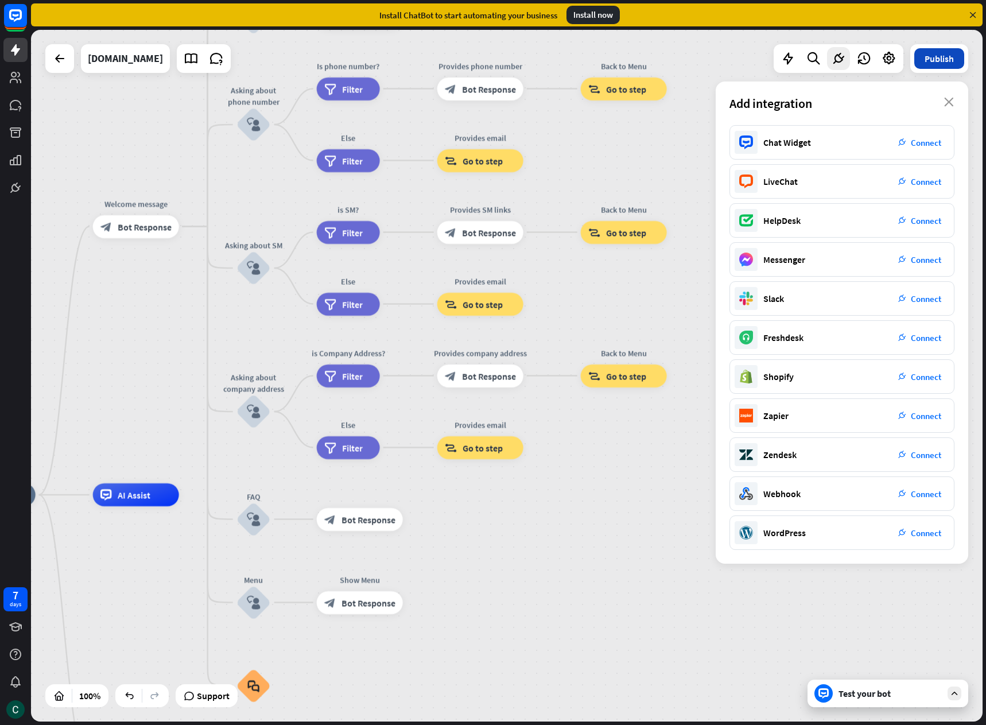
click at [932, 57] on button "Publish" at bounding box center [939, 58] width 50 height 21
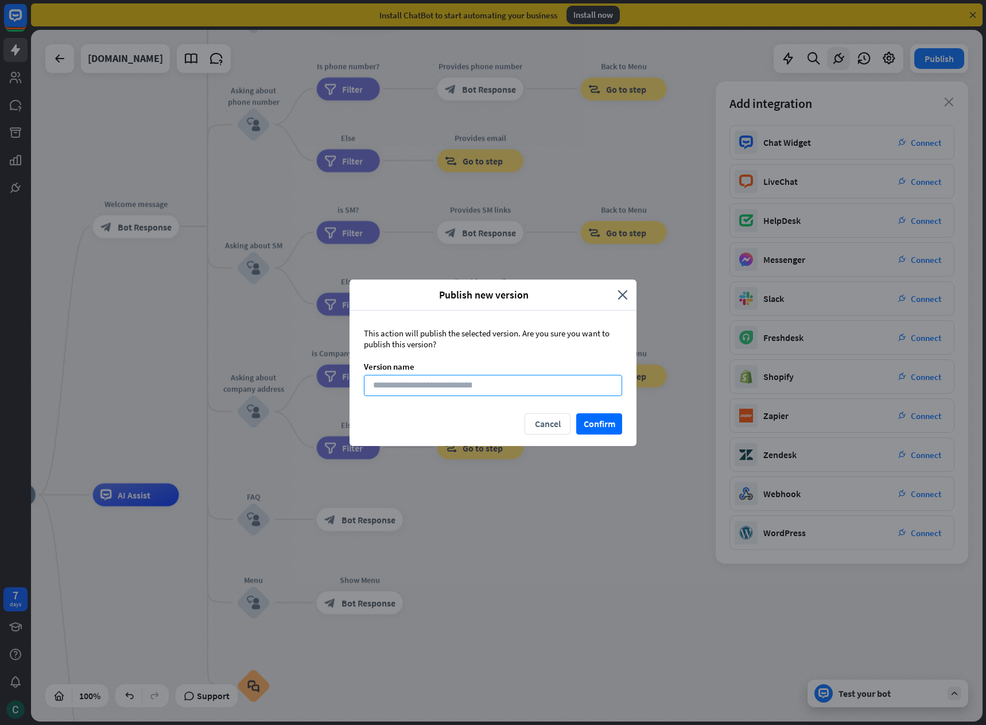
click at [471, 381] on input at bounding box center [493, 385] width 258 height 21
type input "**"
click at [594, 426] on button "Confirm" at bounding box center [599, 423] width 46 height 21
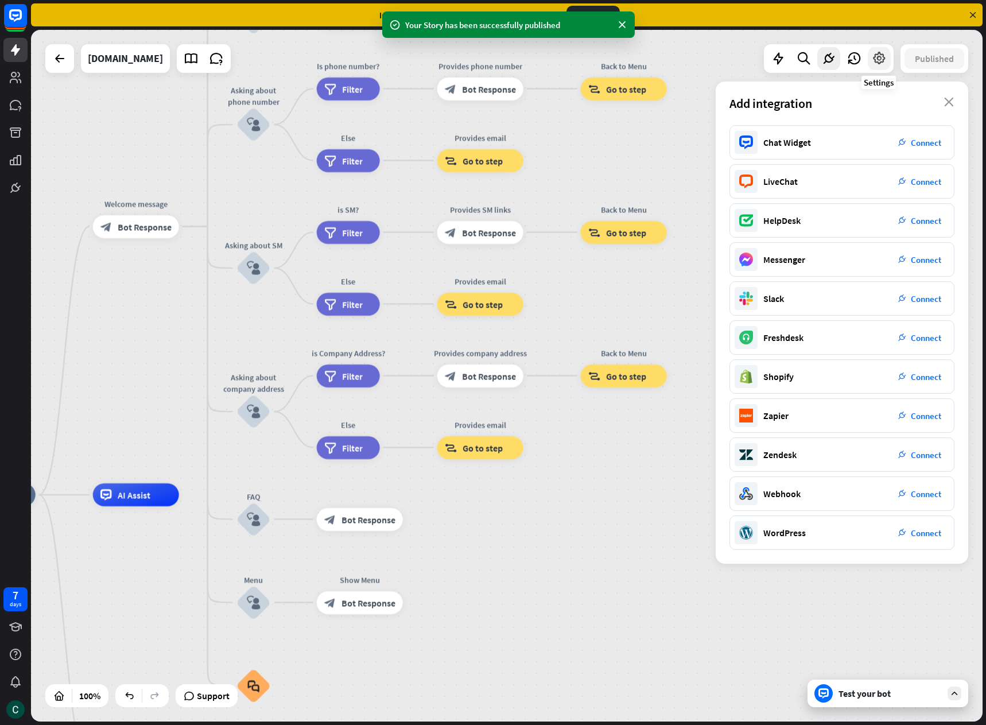
click at [877, 62] on icon at bounding box center [879, 58] width 15 height 15
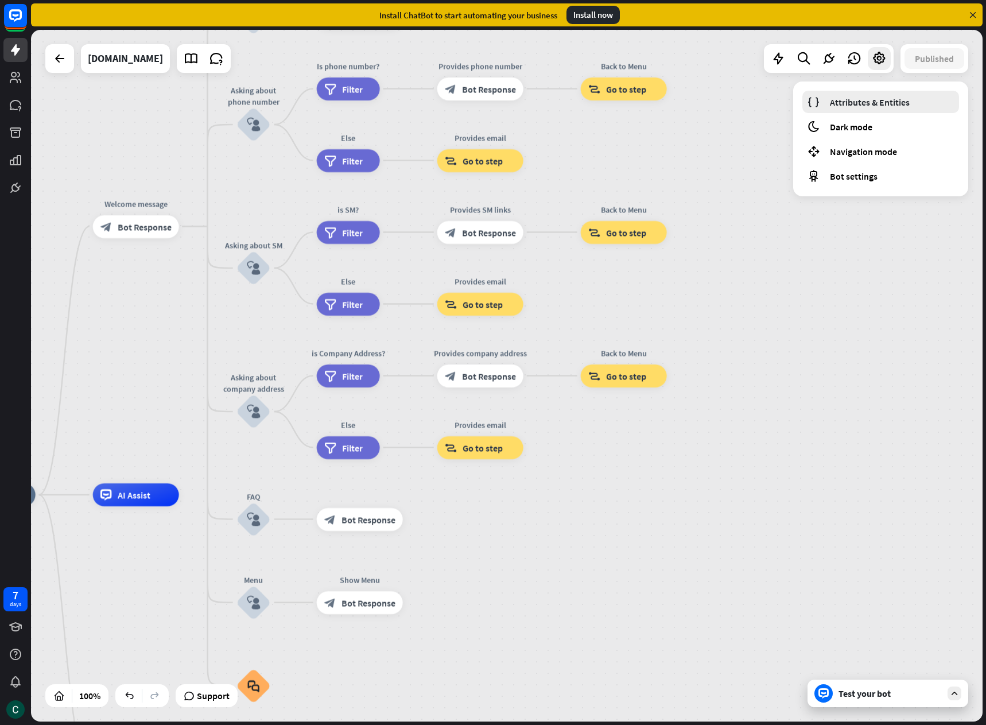
click at [872, 100] on span "Attributes & Entities" at bounding box center [870, 101] width 80 height 11
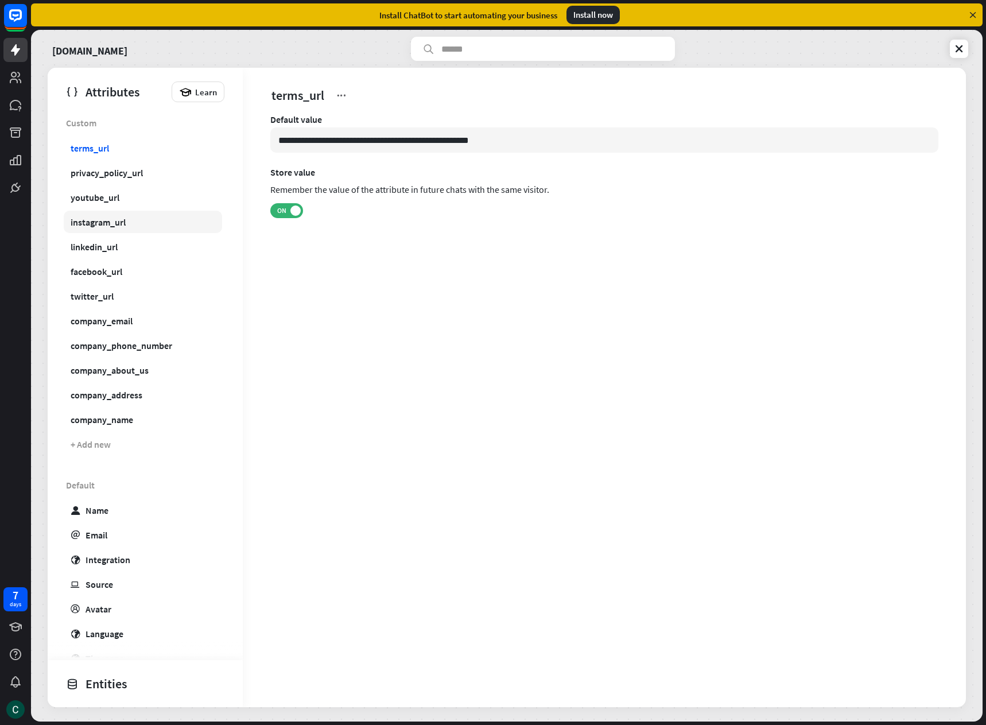
click at [110, 219] on div "instagram_url" at bounding box center [98, 221] width 55 height 11
type input "**********"
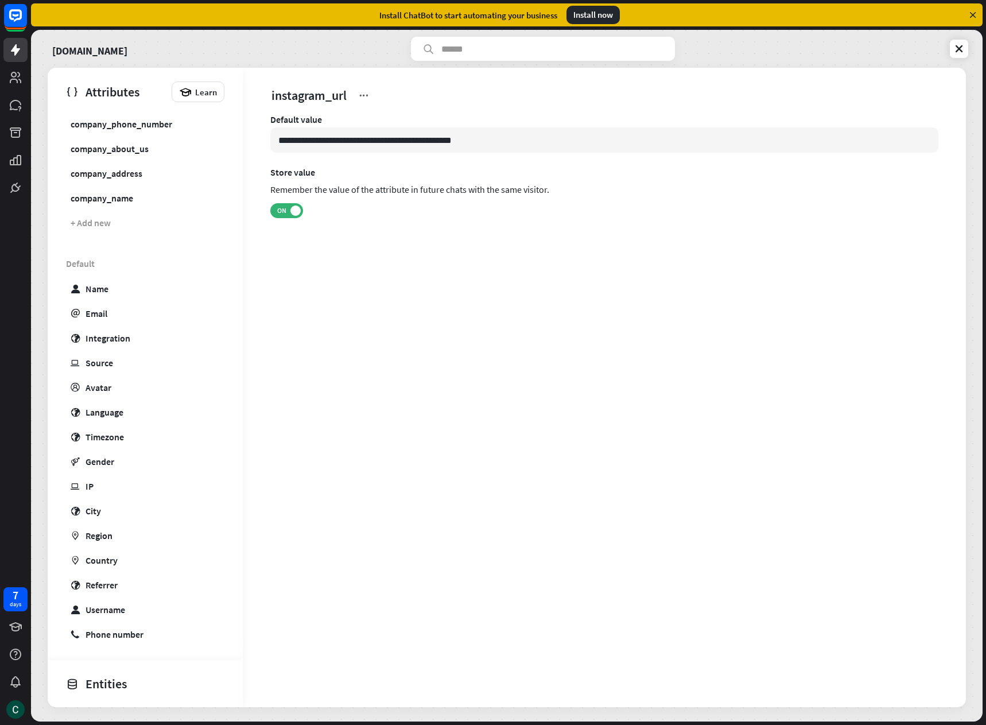
scroll to position [225, 0]
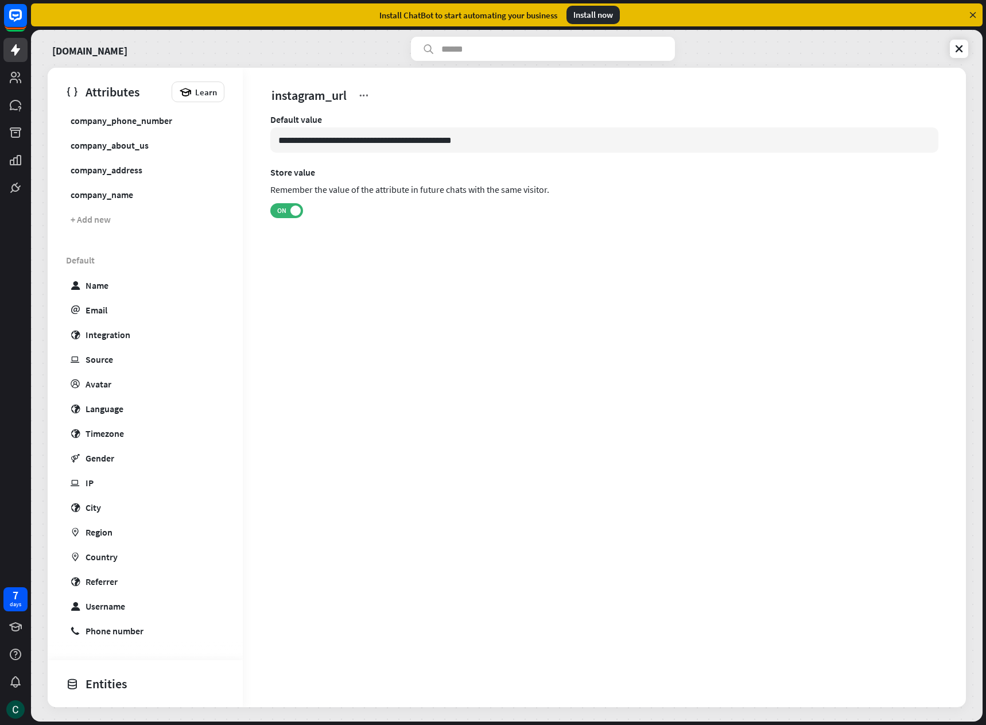
click at [104, 682] on div "Entities" at bounding box center [142, 684] width 153 height 20
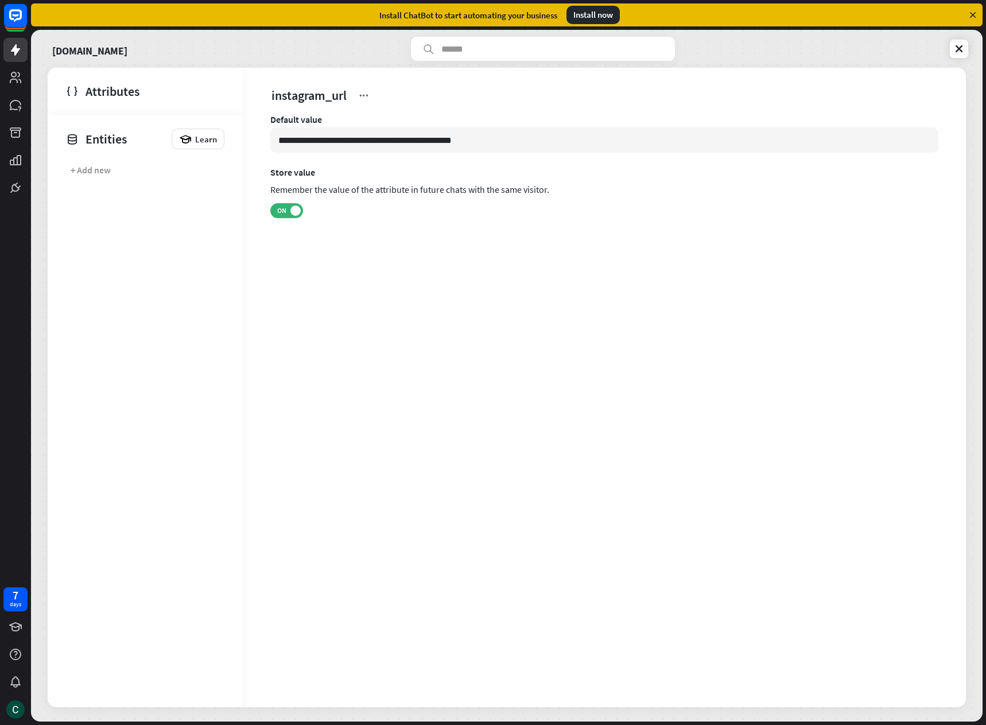
scroll to position [0, 0]
click at [102, 165] on div "+ Add new" at bounding box center [91, 169] width 40 height 11
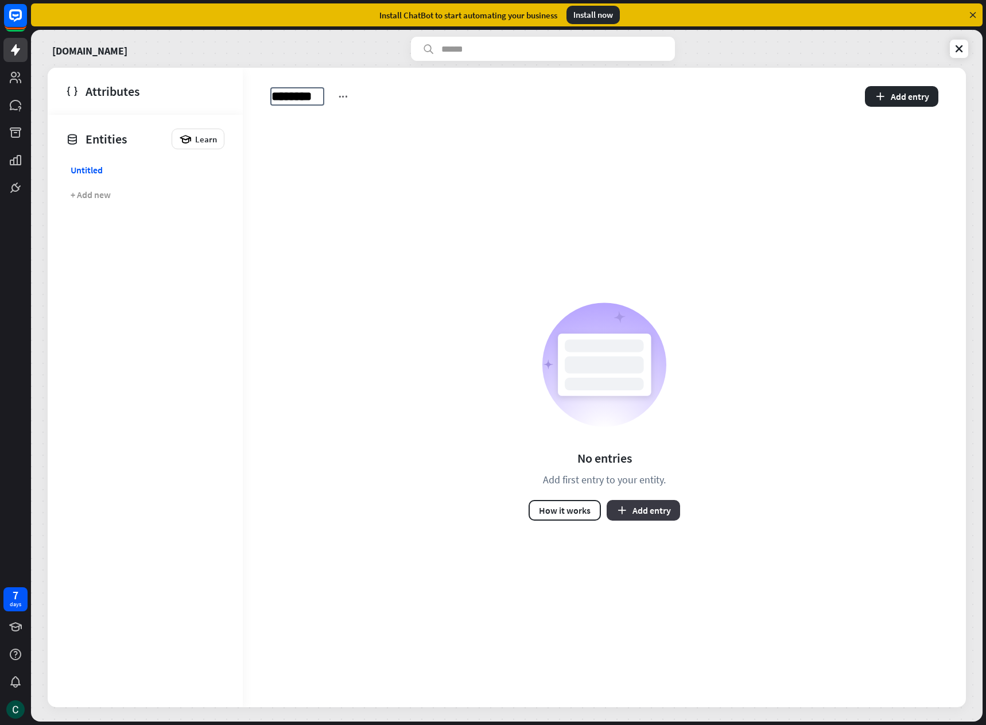
click at [631, 507] on button "Add entry" at bounding box center [643, 510] width 73 height 21
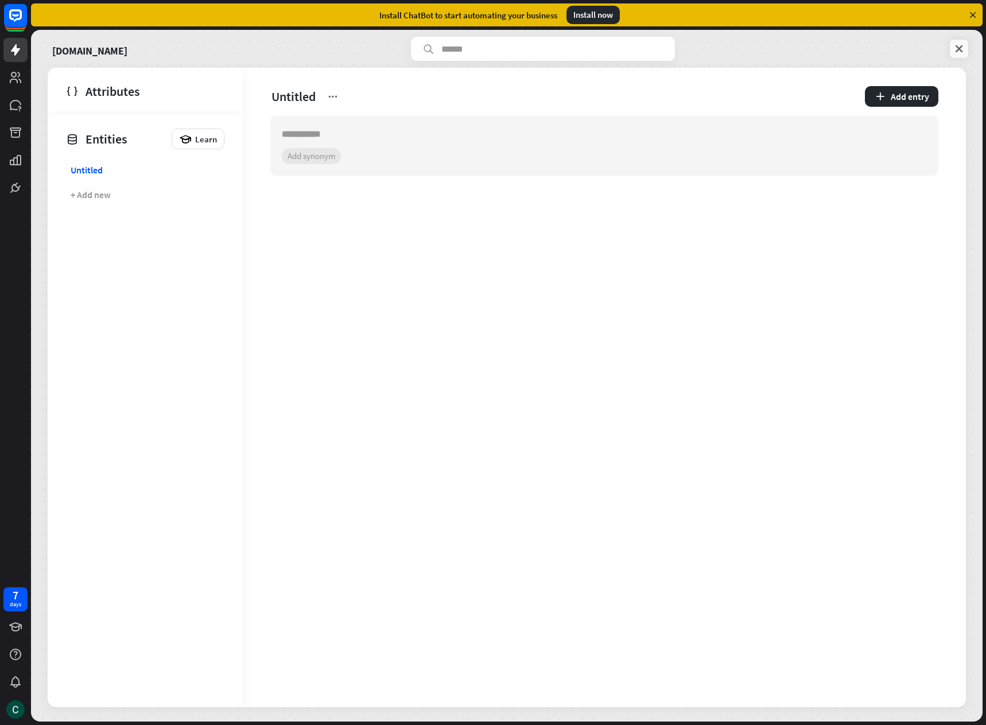
click at [967, 50] on link at bounding box center [959, 49] width 18 height 18
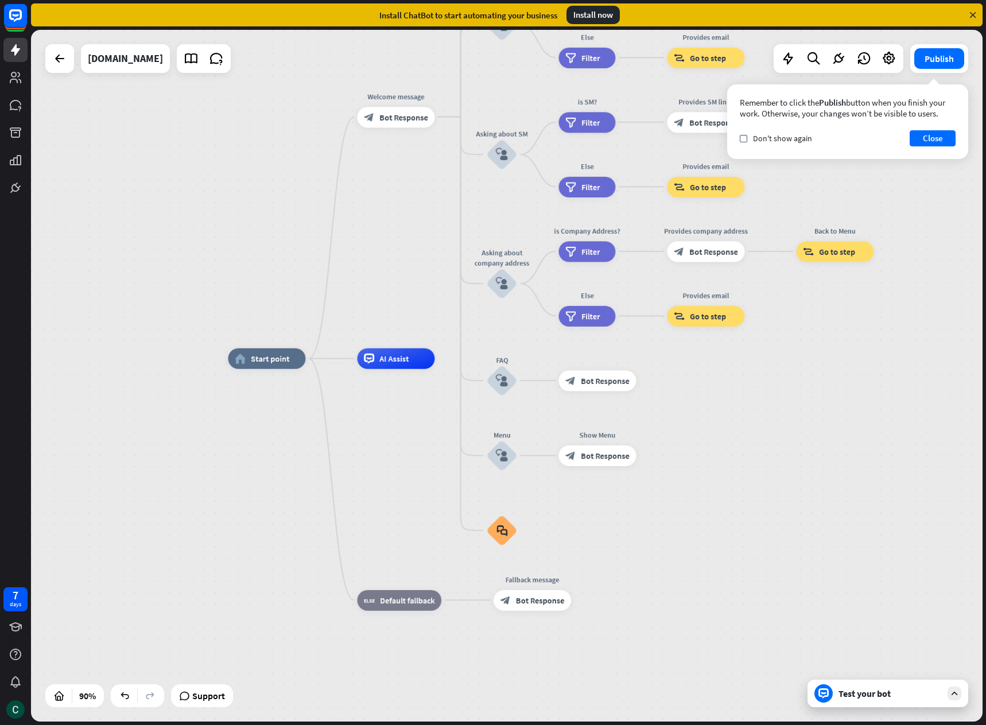
click at [869, 695] on div "Test your bot" at bounding box center [889, 692] width 103 height 11
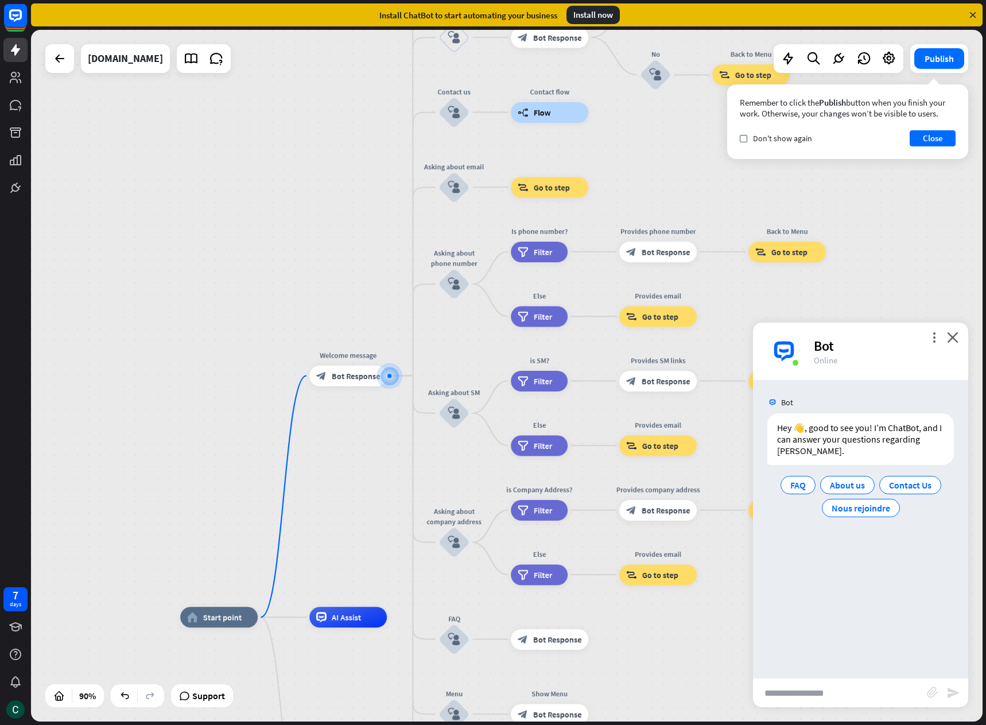
click at [798, 694] on input "text" at bounding box center [840, 692] width 174 height 29
type input "**********"
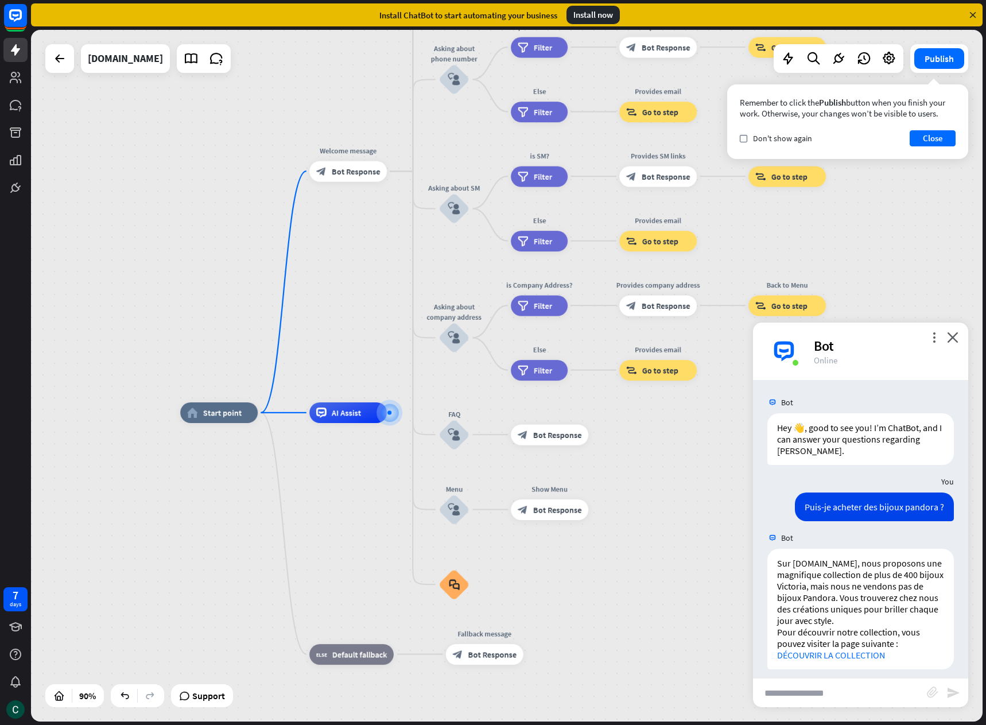
scroll to position [20, 0]
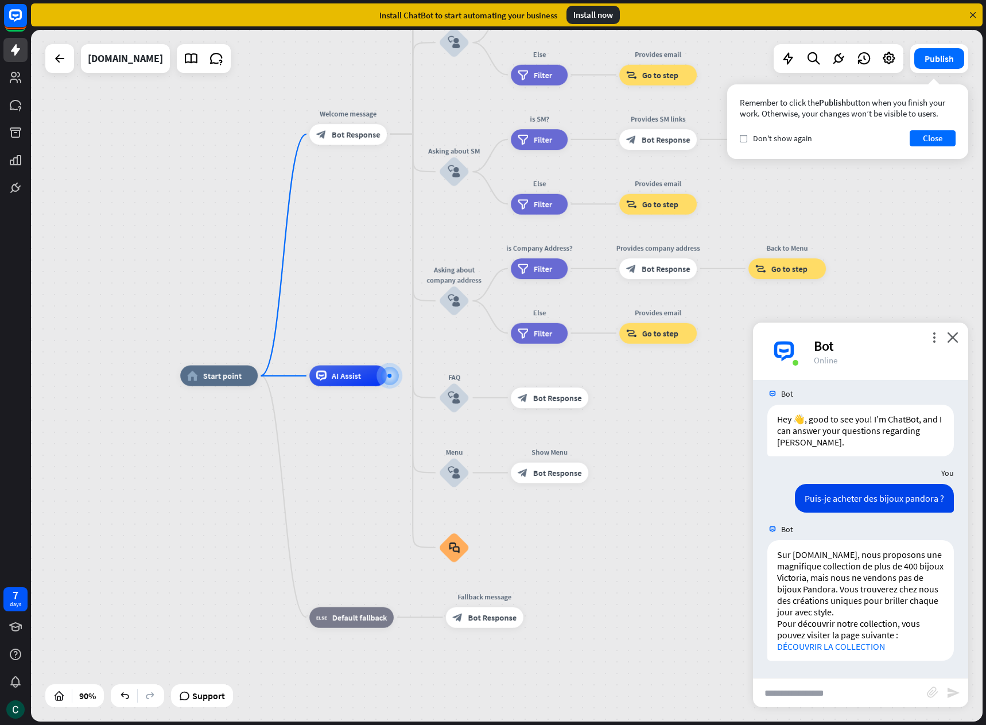
click at [836, 686] on input "text" at bounding box center [840, 692] width 174 height 29
type input "*"
type input "**********"
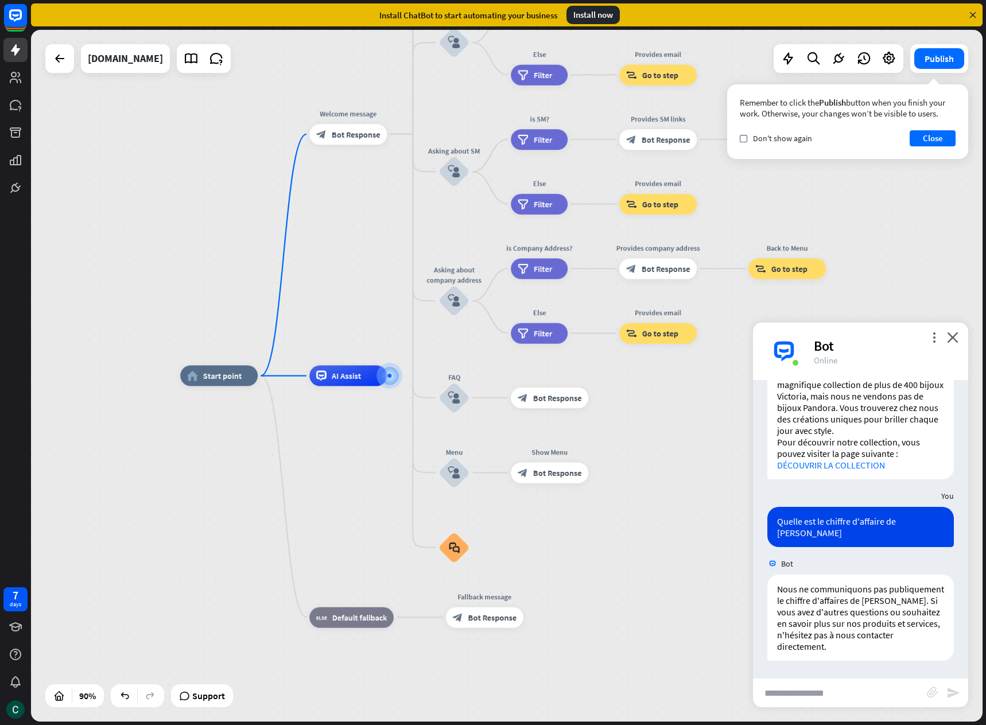
scroll to position [190, 0]
type input "**********"
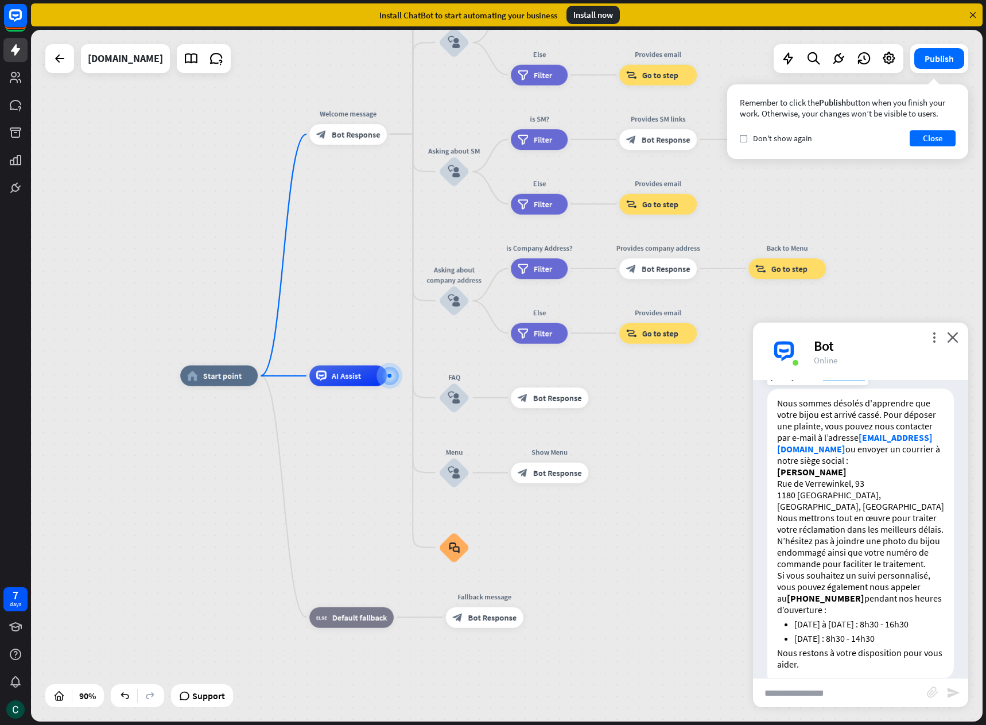
scroll to position [575, 0]
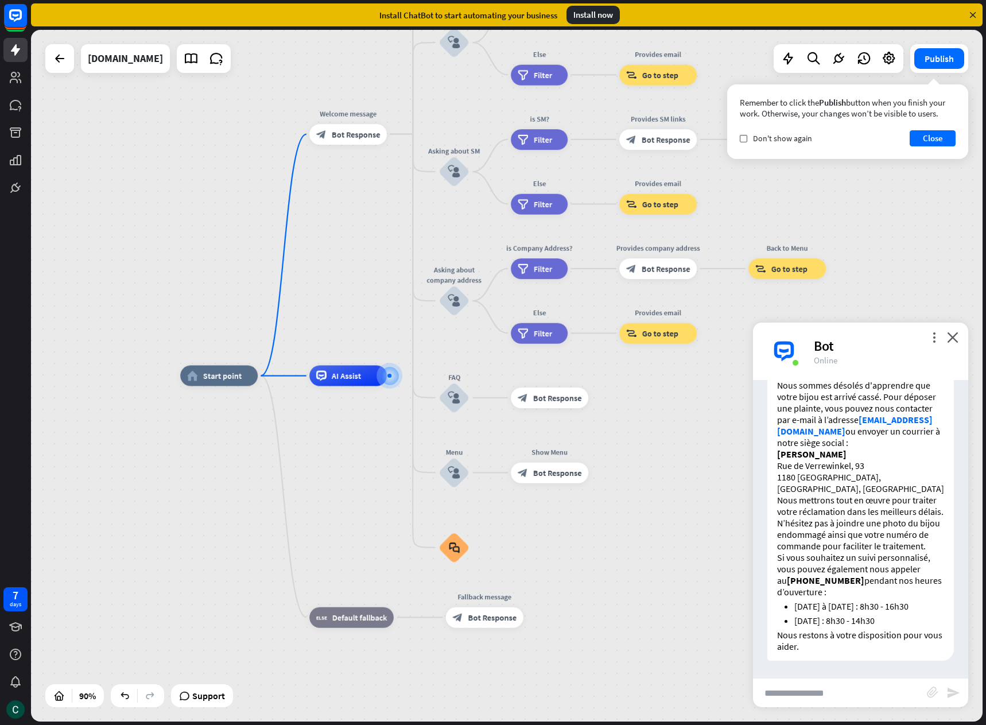
click at [802, 691] on input "text" at bounding box center [840, 692] width 174 height 29
type input "**********"
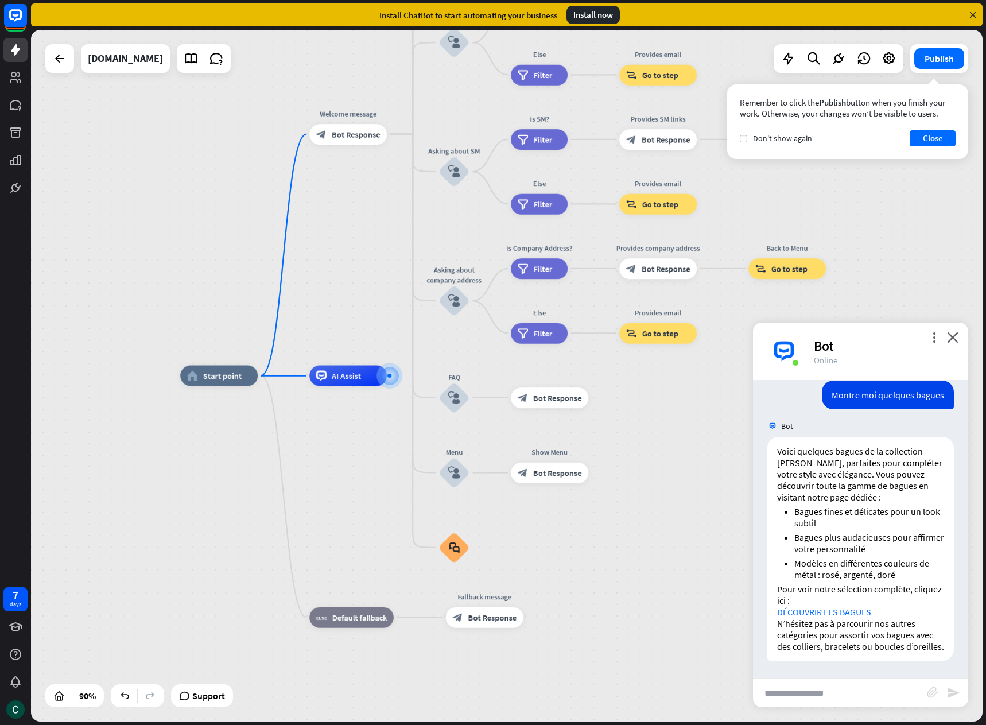
scroll to position [894, 0]
click at [807, 694] on input "text" at bounding box center [840, 692] width 174 height 29
type input "**********"
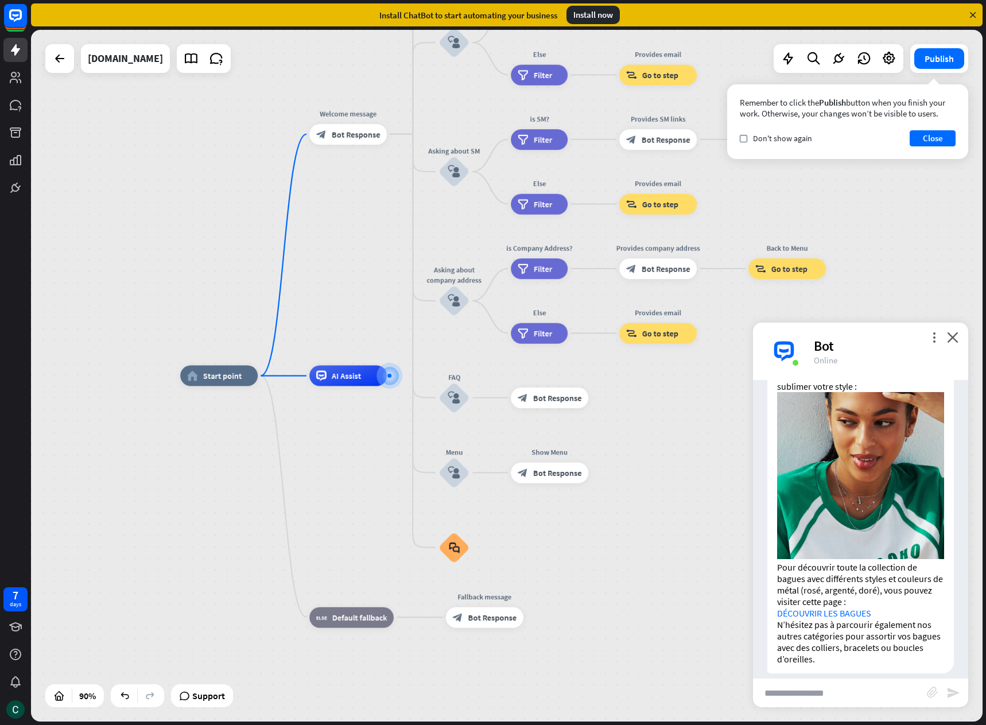
scroll to position [1293, 0]
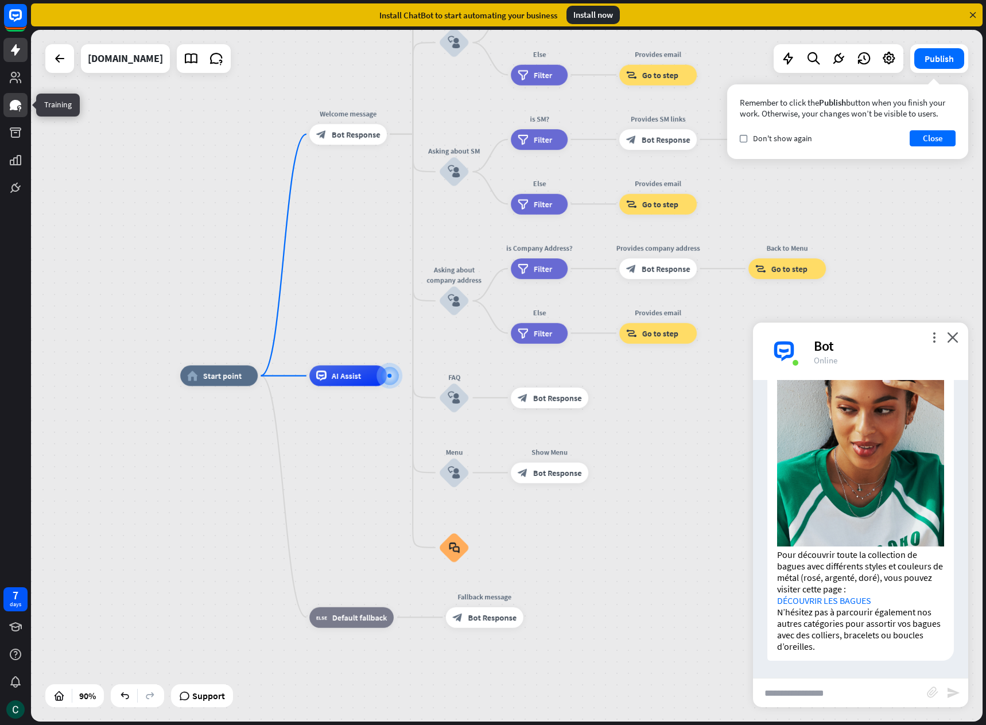
click at [20, 107] on icon at bounding box center [19, 107] width 3 height 3
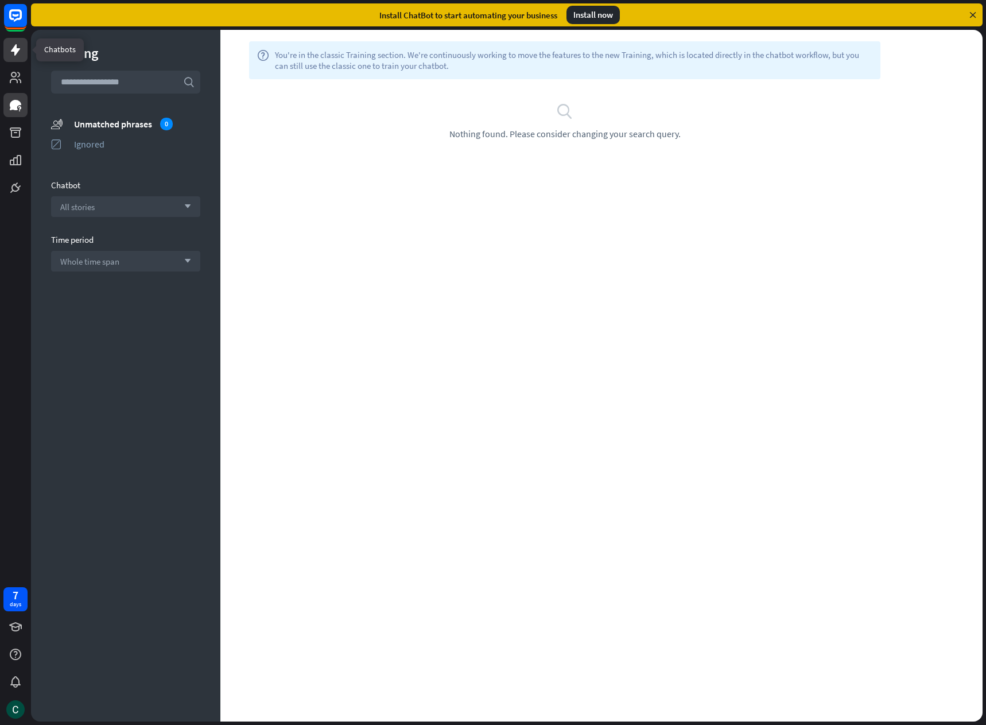
click at [15, 53] on icon at bounding box center [15, 49] width 9 height 11
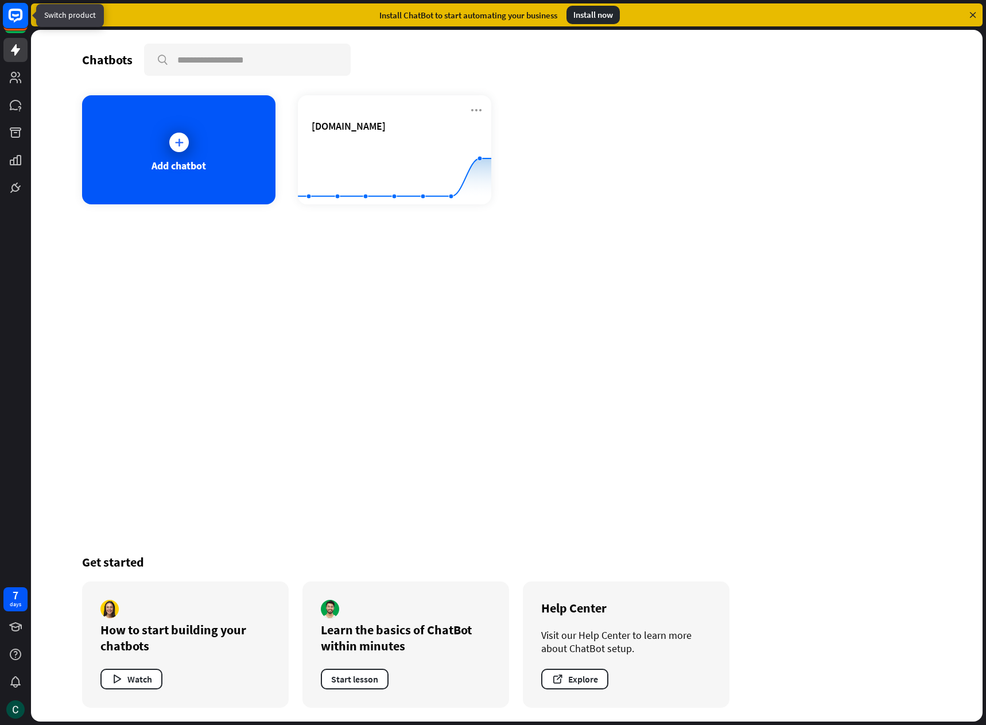
click at [15, 22] on icon at bounding box center [16, 16] width 14 height 14
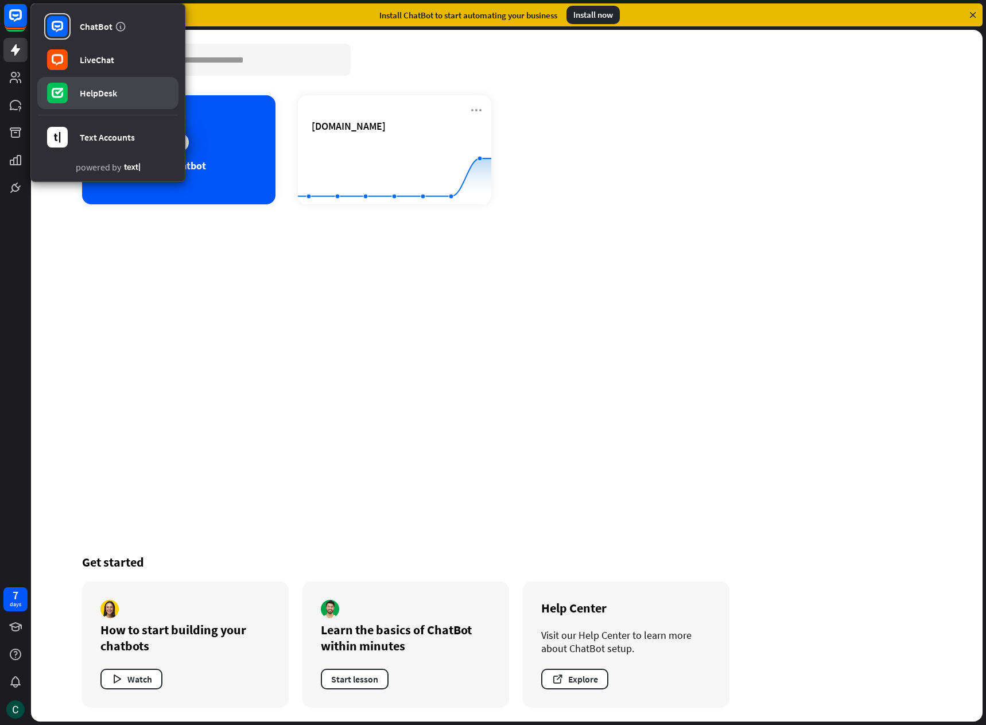
click at [66, 93] on rect at bounding box center [57, 93] width 21 height 21
